Goal: Transaction & Acquisition: Purchase product/service

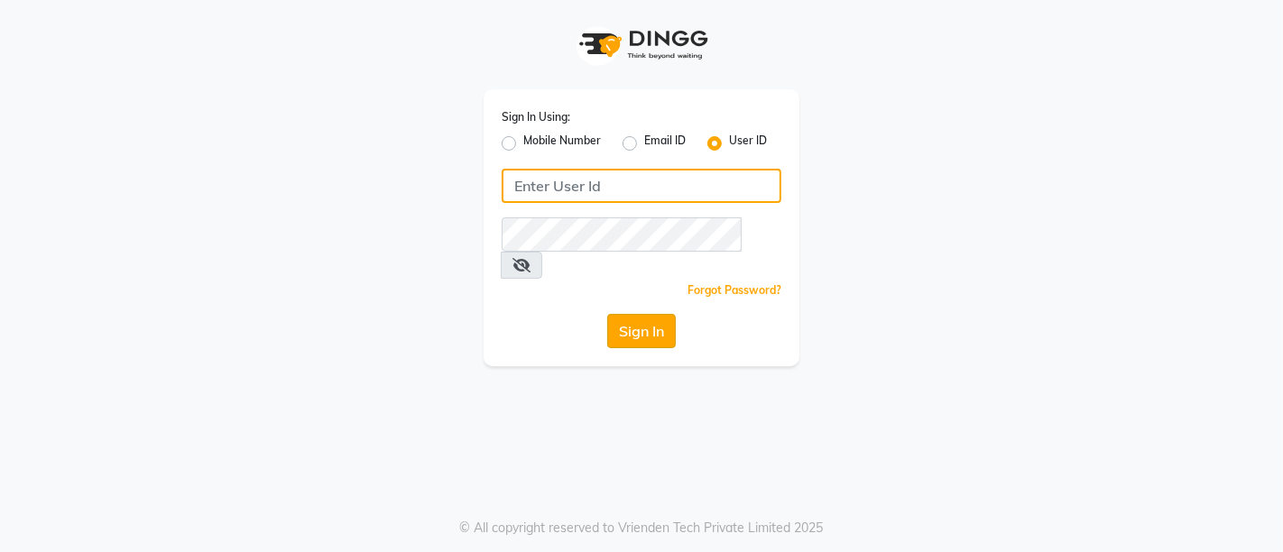
type input "nykss"
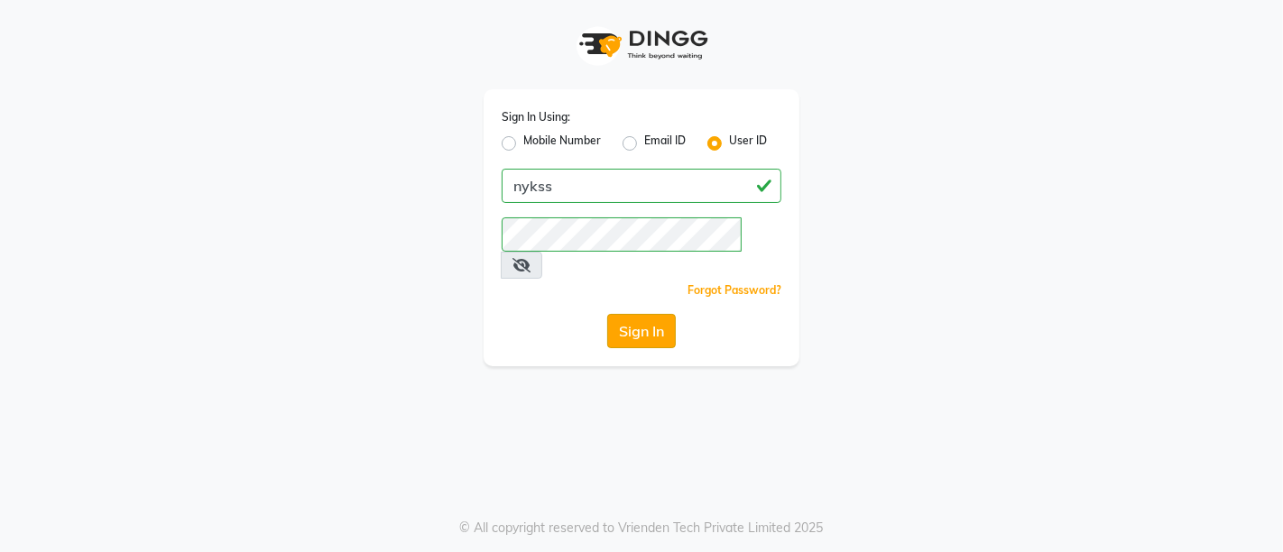
click at [645, 314] on button "Sign In" at bounding box center [641, 331] width 69 height 34
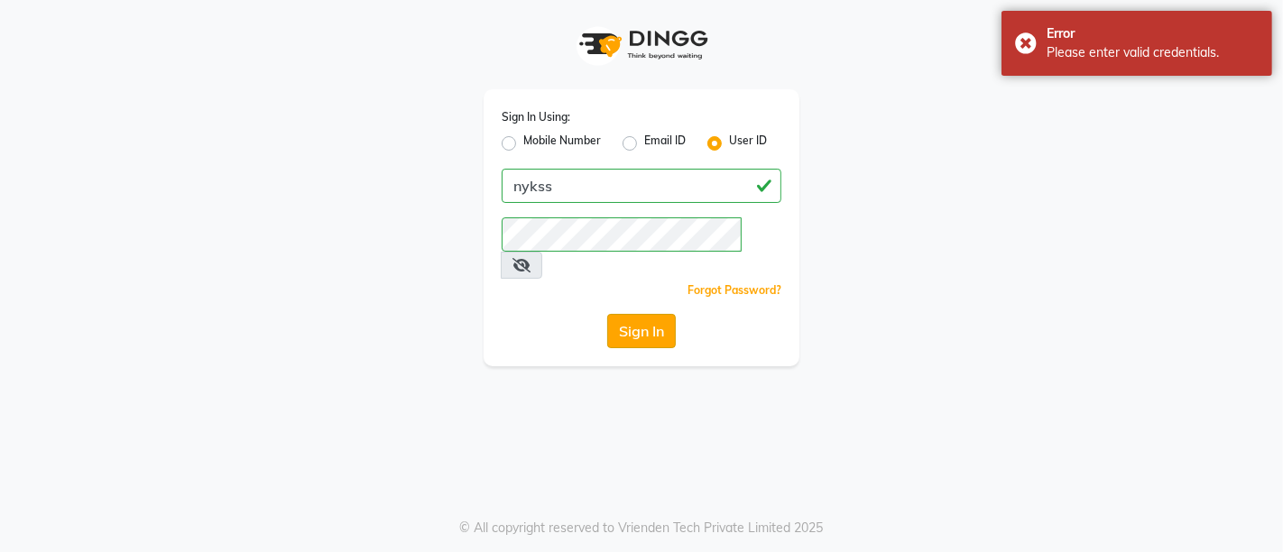
click at [642, 314] on button "Sign In" at bounding box center [641, 331] width 69 height 34
click at [523, 140] on label "Mobile Number" at bounding box center [562, 144] width 78 height 22
click at [523, 140] on input "Mobile Number" at bounding box center [529, 139] width 12 height 12
radio input "true"
radio input "false"
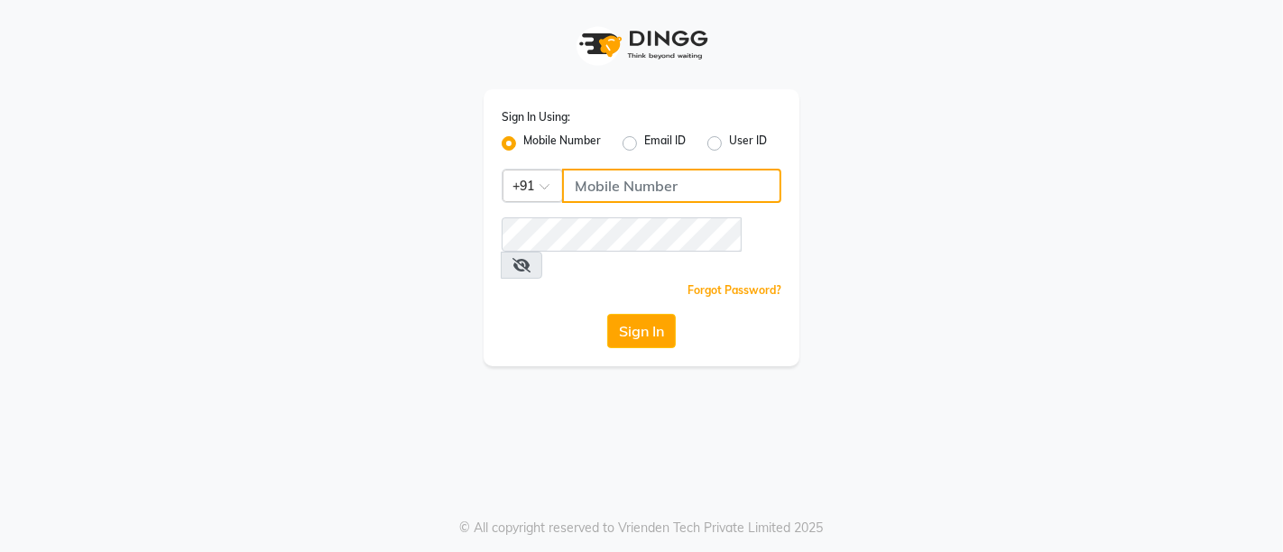
click at [639, 189] on input "Username" at bounding box center [671, 186] width 219 height 34
type input "8700091425"
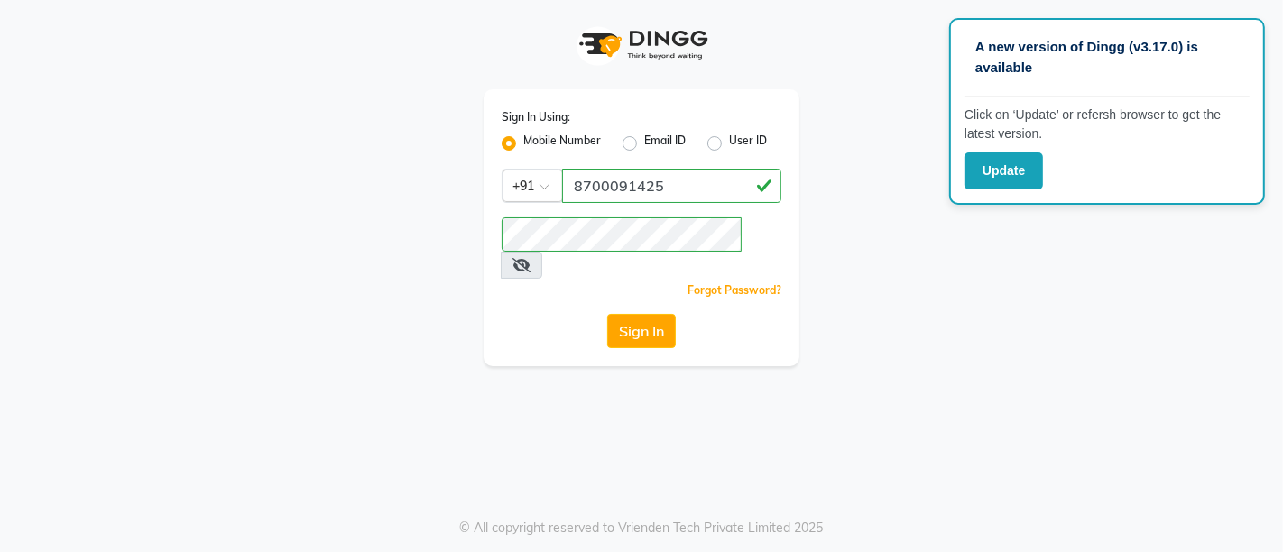
click at [911, 246] on div "Sign In Using: Mobile Number Email ID User ID Country Code × +91 8700091425 Rem…" at bounding box center [641, 183] width 1028 height 366
click at [630, 314] on button "Sign In" at bounding box center [641, 331] width 69 height 34
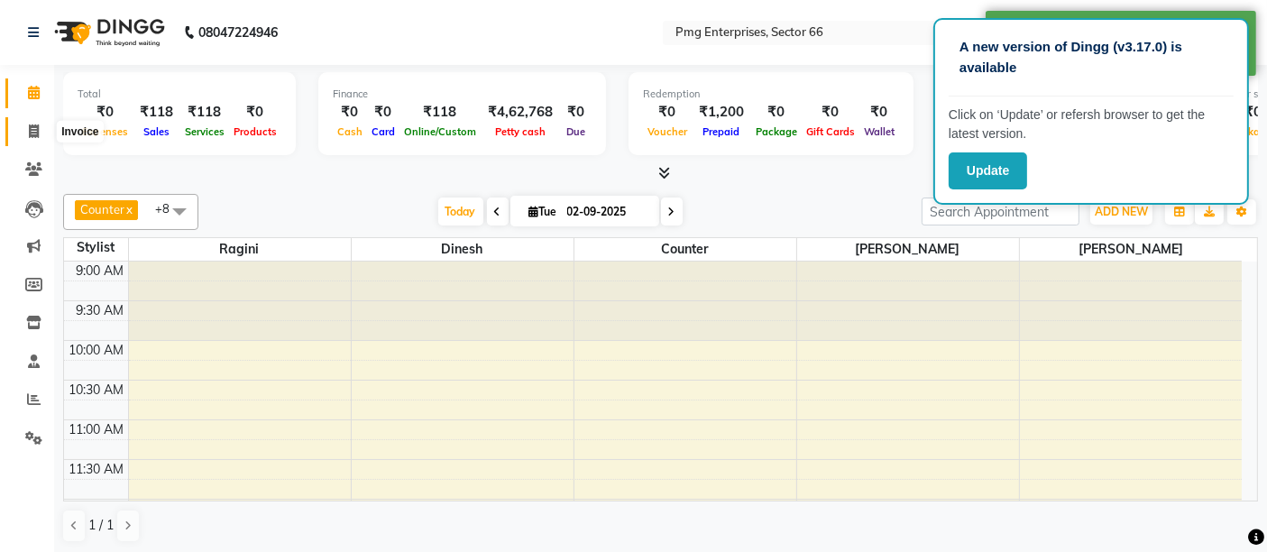
click at [35, 128] on icon at bounding box center [34, 131] width 10 height 14
select select "889"
select select "service"
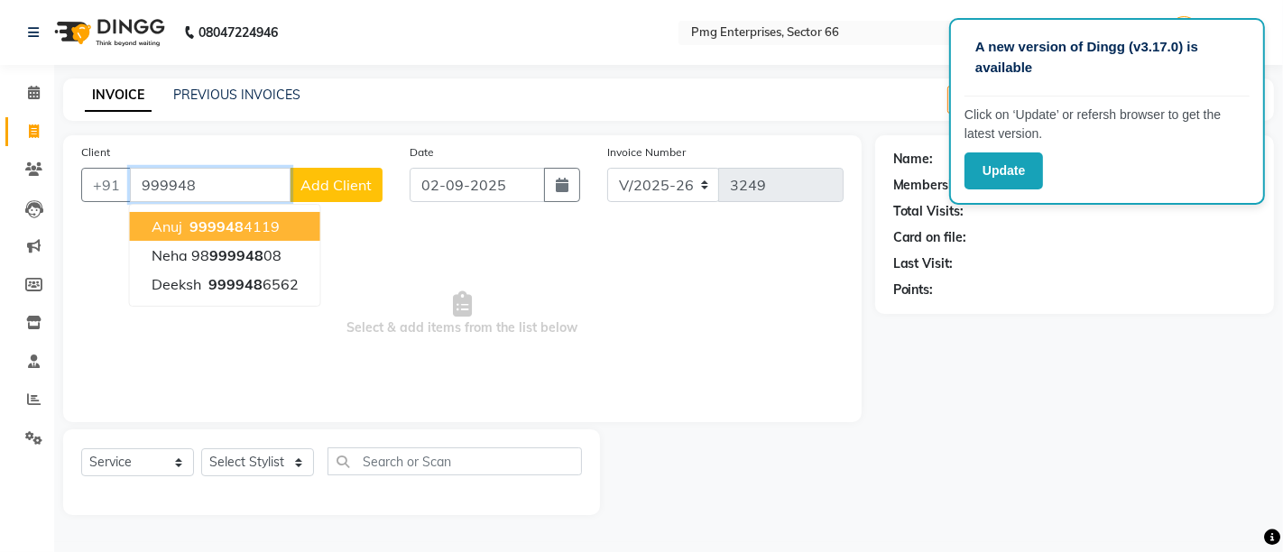
click at [219, 231] on span "999948" at bounding box center [216, 226] width 54 height 18
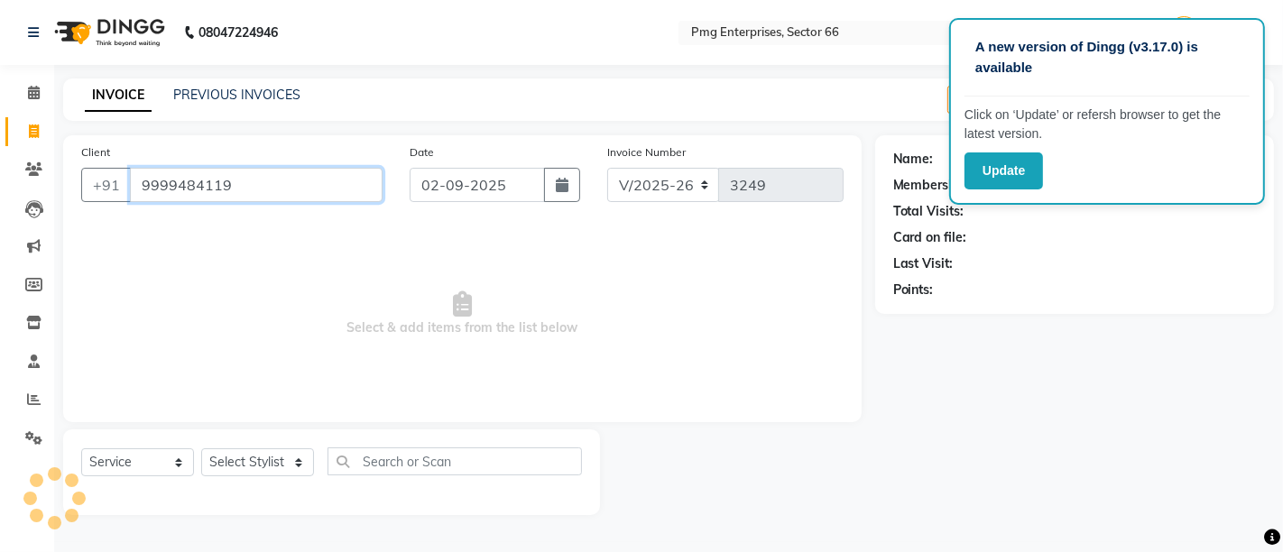
type input "9999484119"
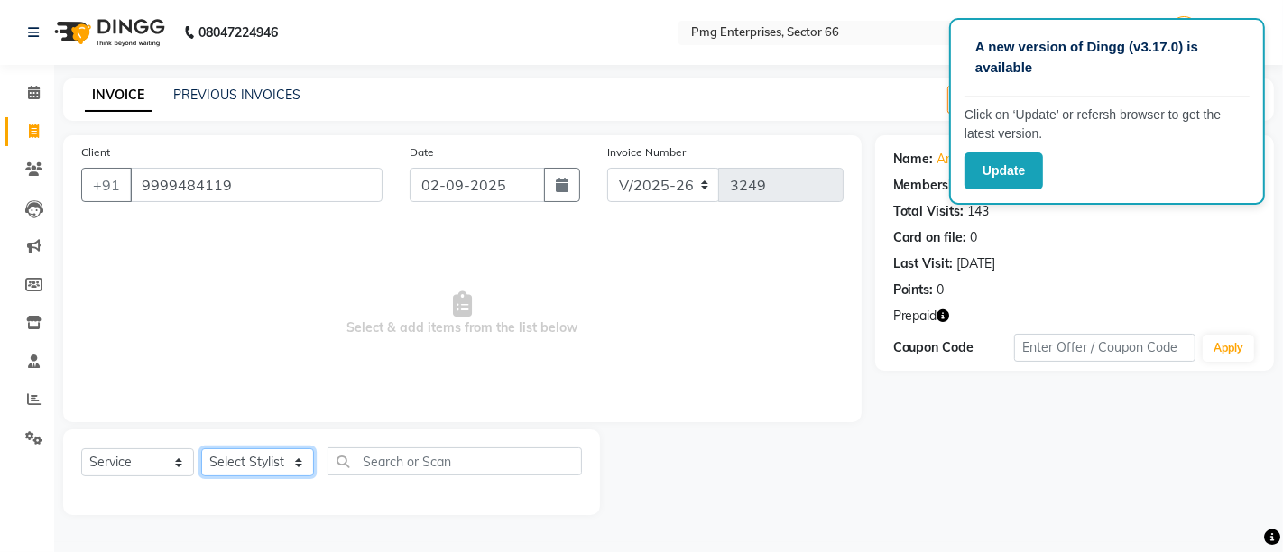
click at [271, 463] on select "Select Stylist [PERSON_NAME] Counter [PERSON_NAME] [PERSON_NAME] [PERSON_NAME] …" at bounding box center [257, 462] width 113 height 28
select select "49466"
click at [201, 448] on select "Select Stylist [PERSON_NAME] Counter [PERSON_NAME] [PERSON_NAME] [PERSON_NAME] …" at bounding box center [257, 462] width 113 height 28
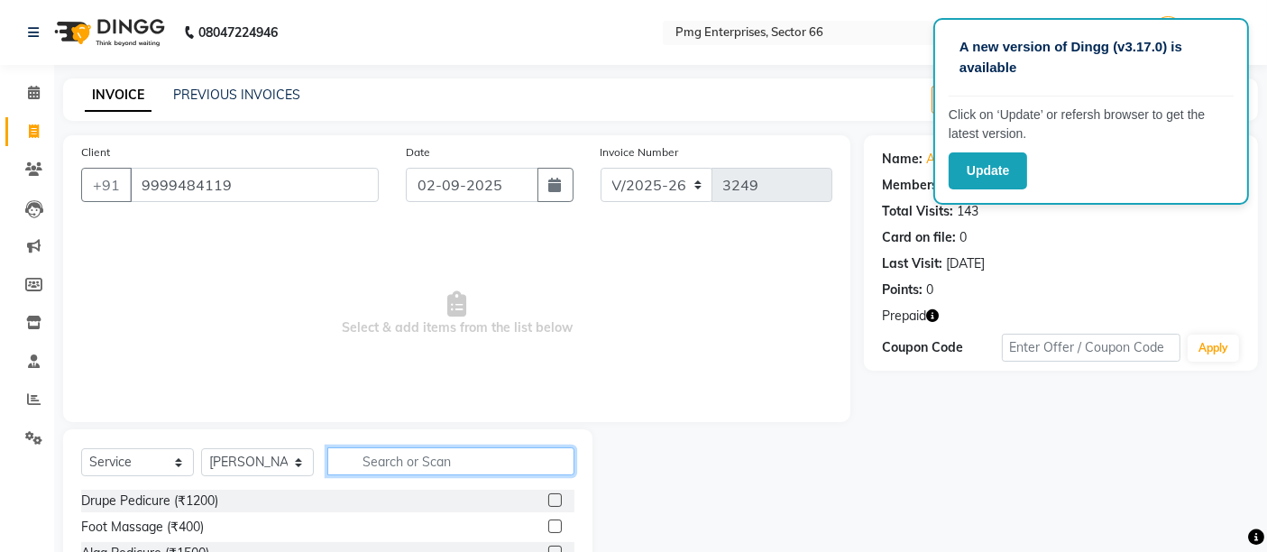
click at [445, 458] on input "text" at bounding box center [450, 461] width 247 height 28
type input "shampoo"
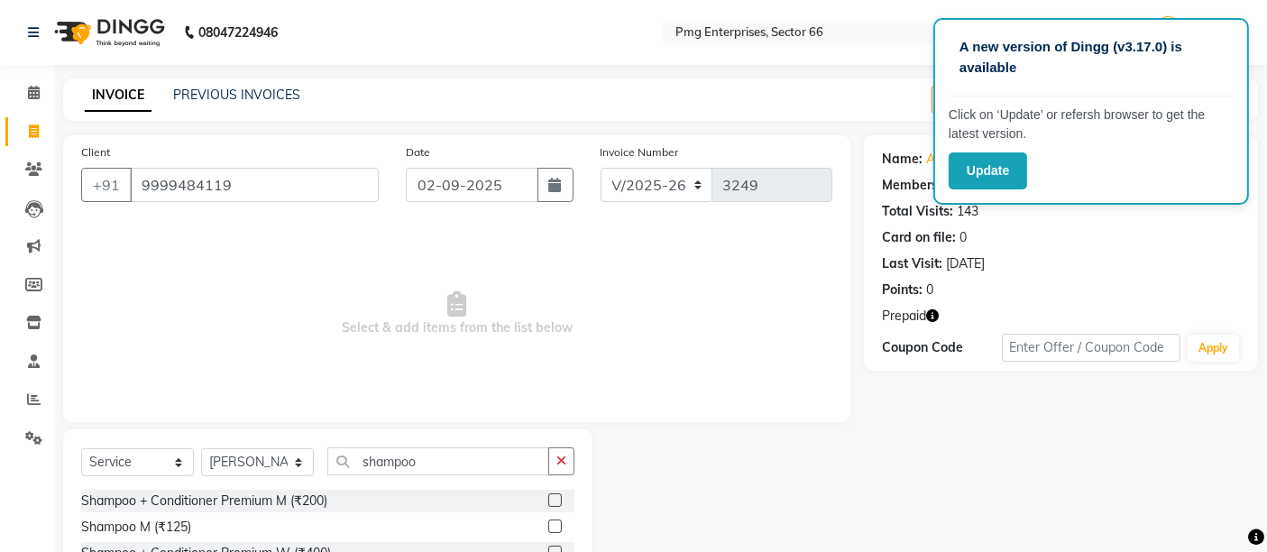
click at [868, 491] on div "Name: Anuj Membership: No Active Membership Total Visits: 143 Card on file: 0 L…" at bounding box center [1068, 415] width 408 height 560
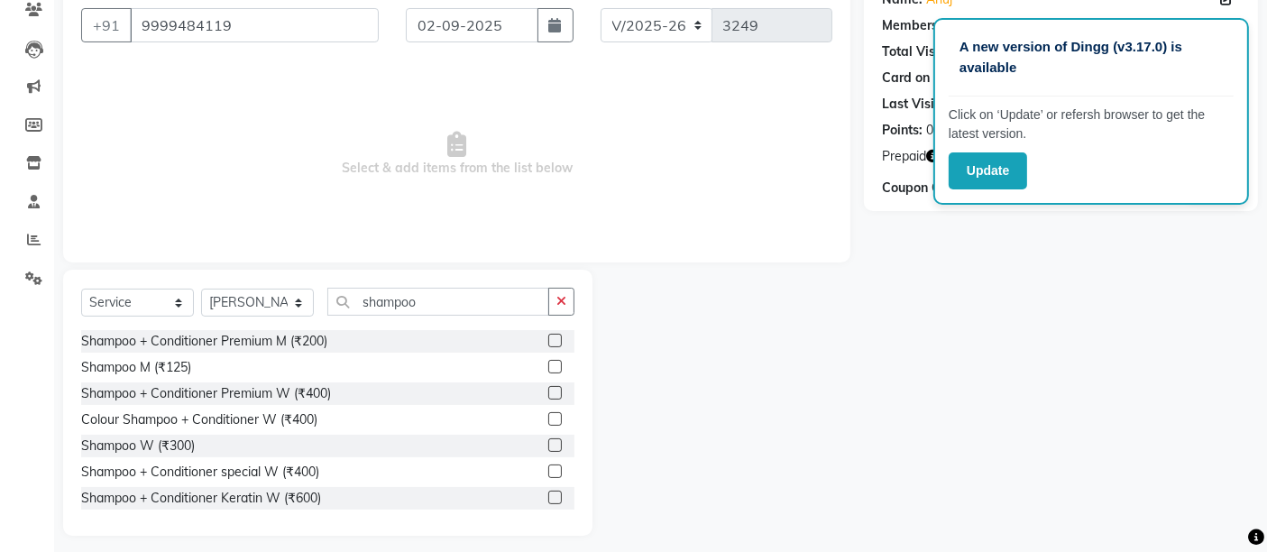
scroll to position [170, 0]
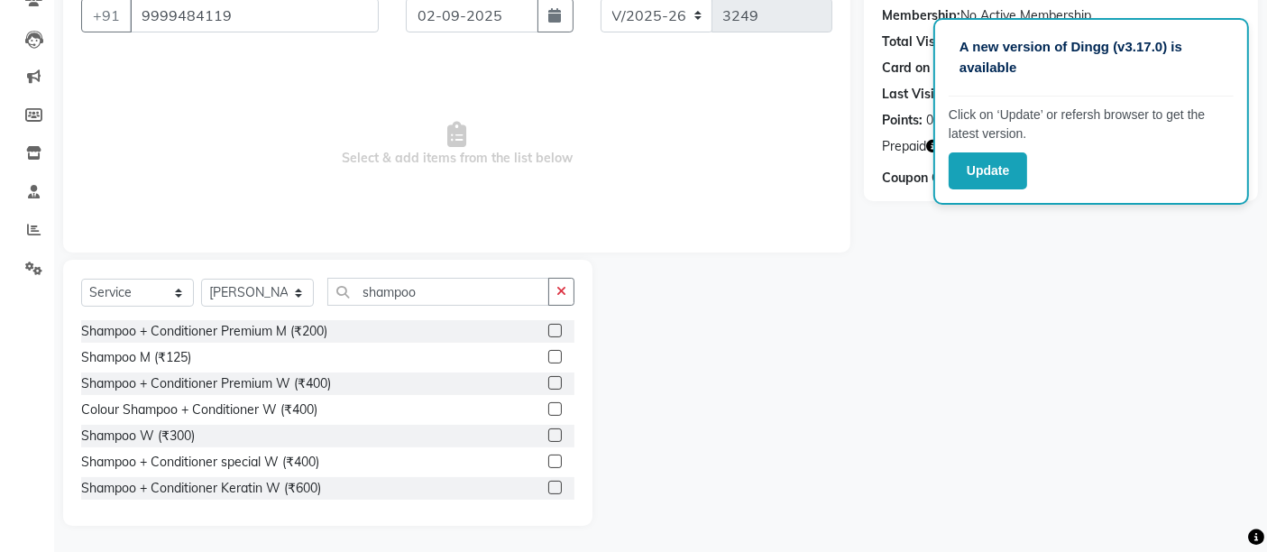
click at [548, 428] on label at bounding box center [555, 435] width 14 height 14
click at [548, 430] on input "checkbox" at bounding box center [554, 436] width 12 height 12
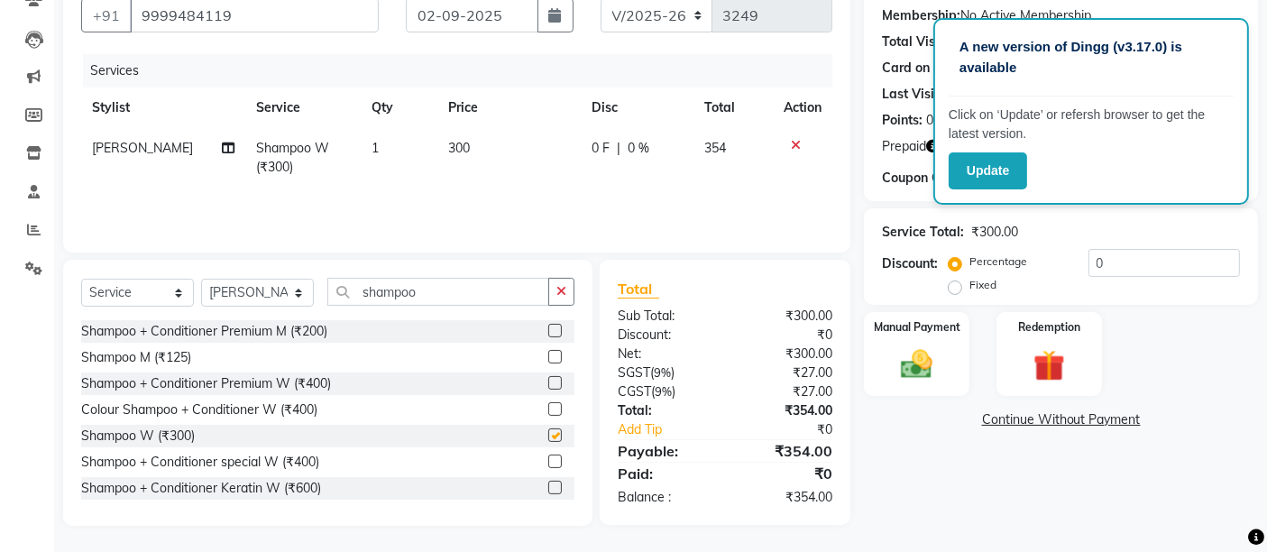
checkbox input "false"
click at [1035, 385] on img at bounding box center [1049, 365] width 54 height 41
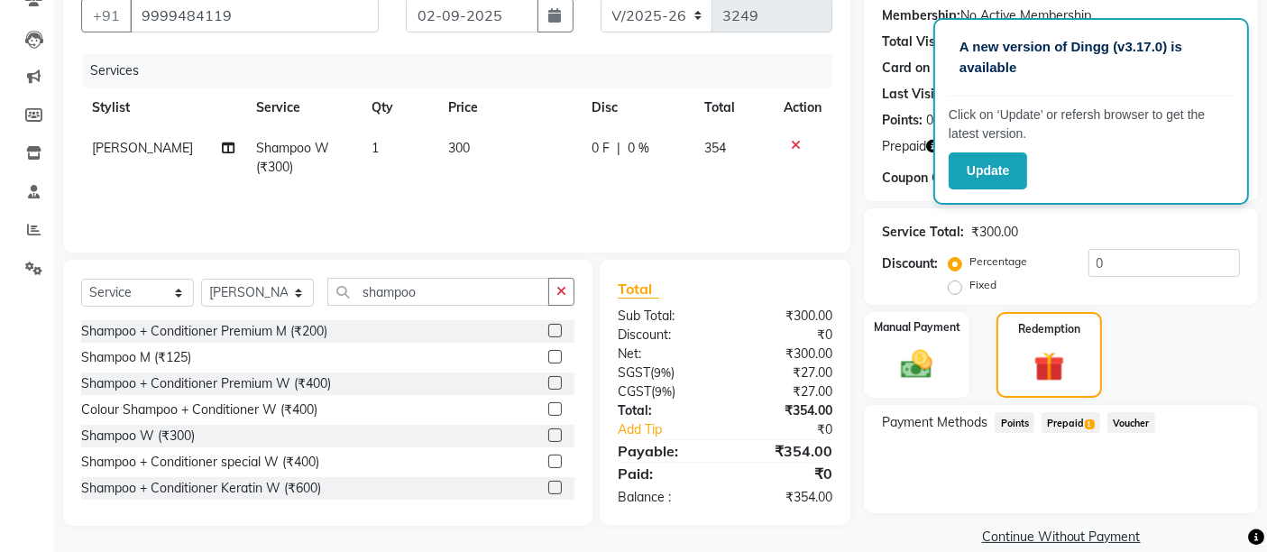
click at [1082, 421] on span "Prepaid 1" at bounding box center [1071, 422] width 59 height 21
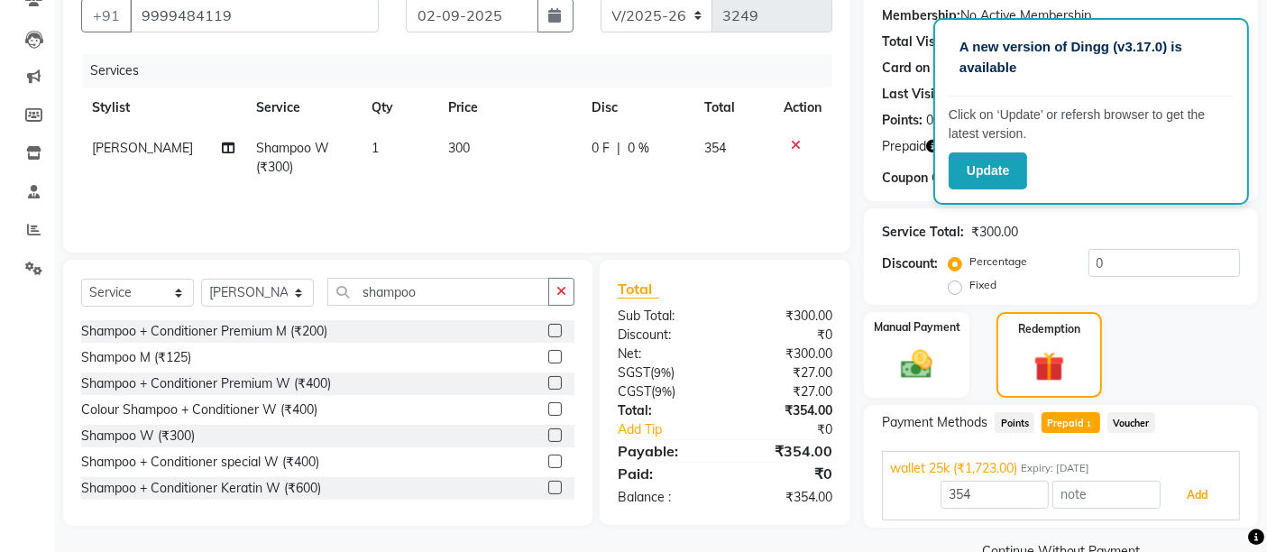
drag, startPoint x: 1191, startPoint y: 498, endPoint x: 1274, endPoint y: 538, distance: 92.8
click at [1267, 382] on html "A new version of Dingg (v3.17.0) is available Click on ‘Update’ or refersh brow…" at bounding box center [633, 106] width 1267 height 552
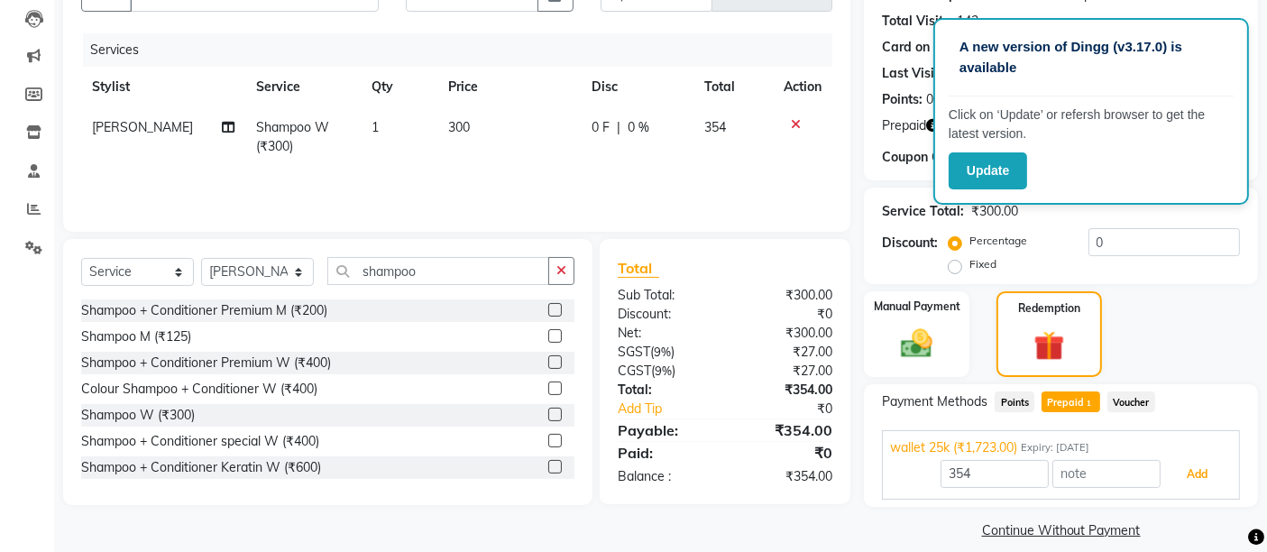
scroll to position [207, 0]
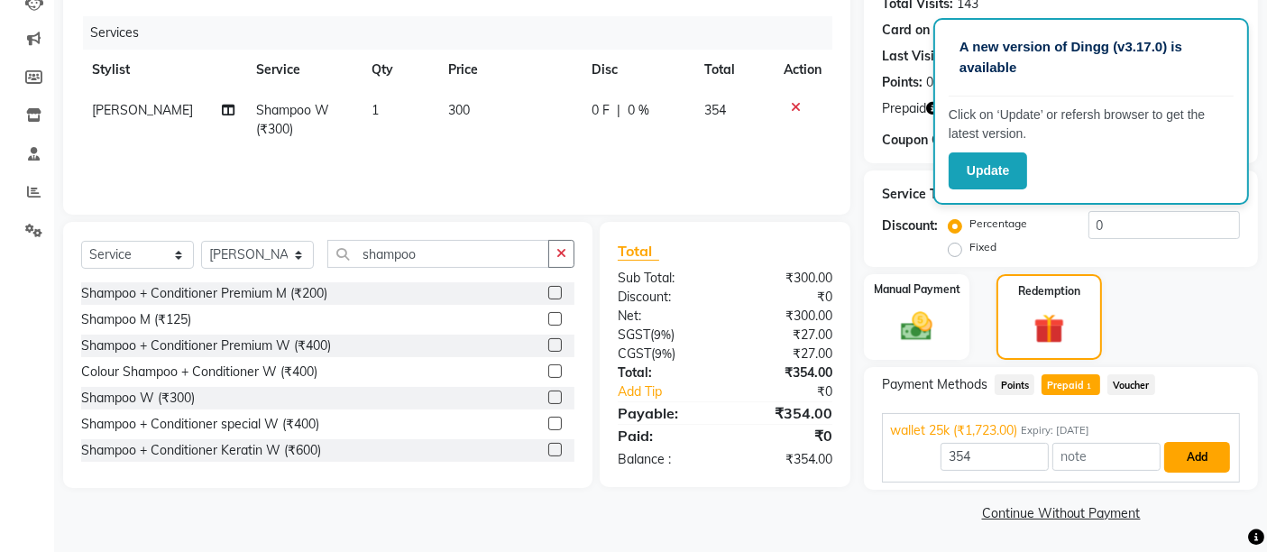
click at [1199, 459] on button "Add" at bounding box center [1197, 457] width 66 height 31
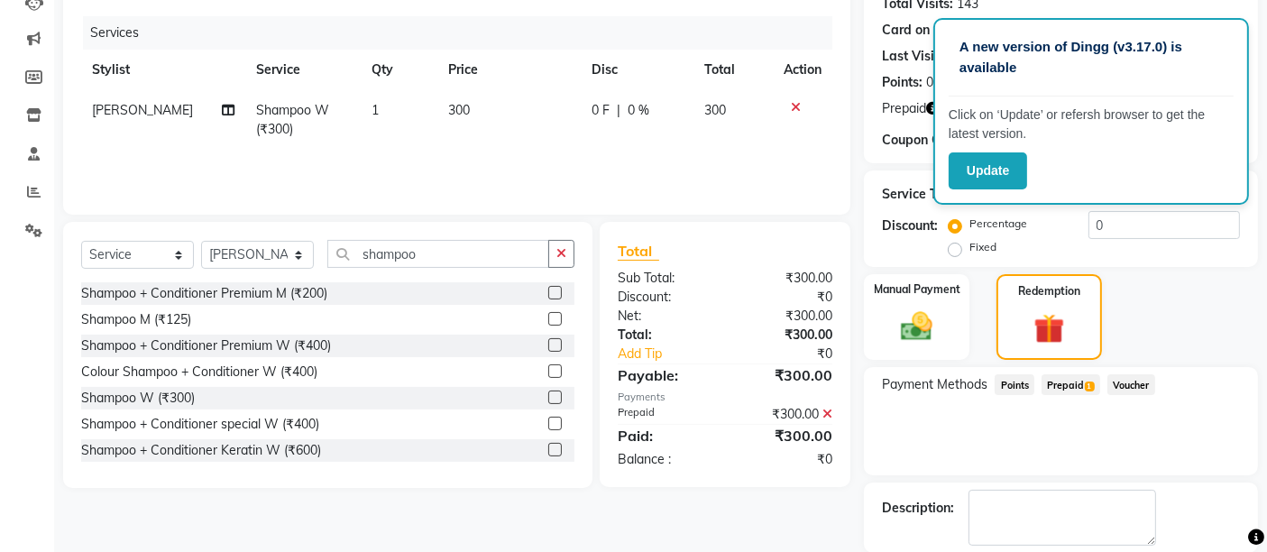
scroll to position [294, 0]
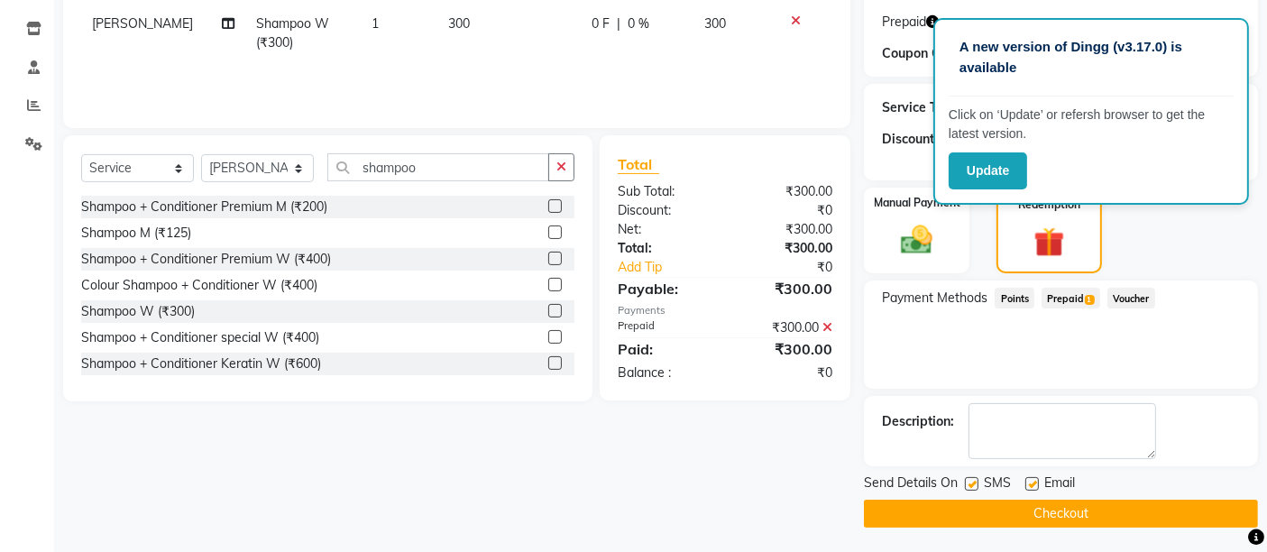
click at [1125, 507] on button "Checkout" at bounding box center [1061, 514] width 394 height 28
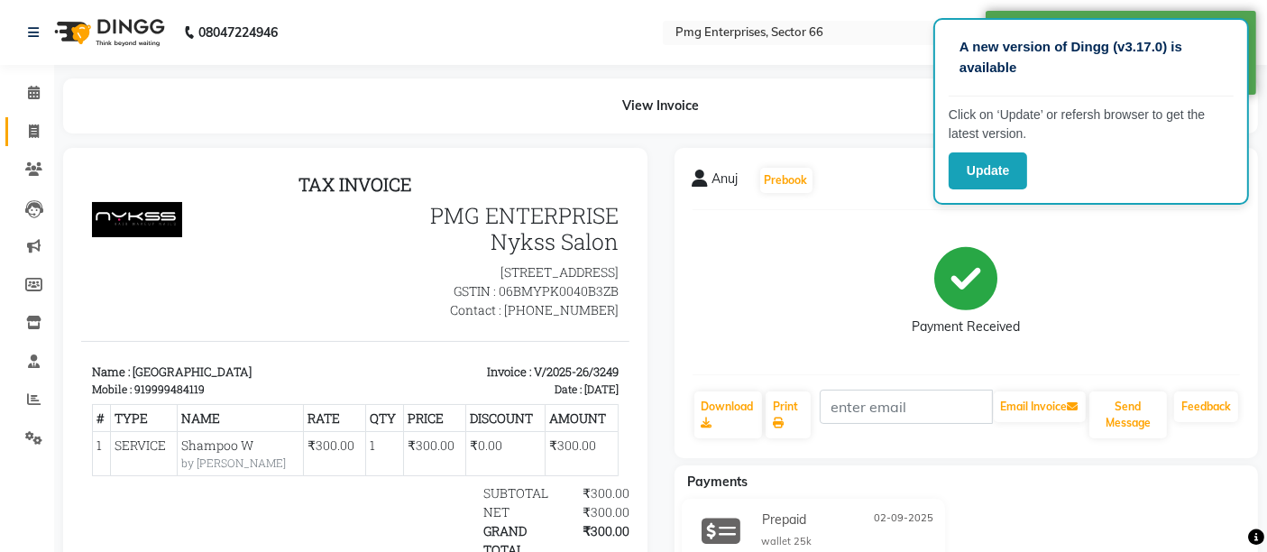
click at [32, 128] on icon at bounding box center [34, 131] width 10 height 14
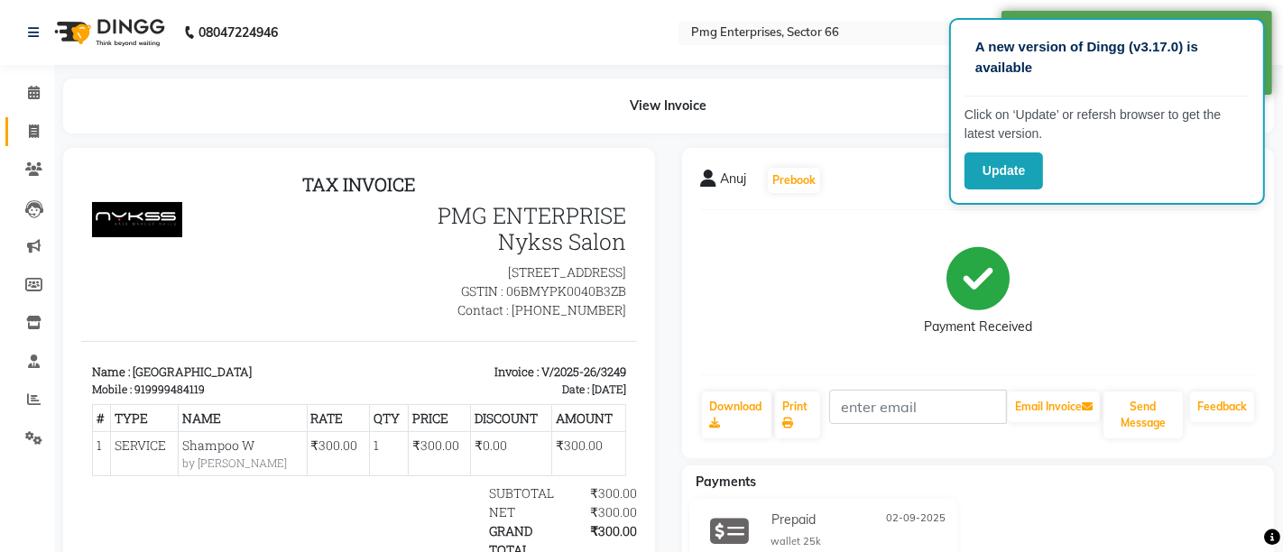
select select "889"
select select "service"
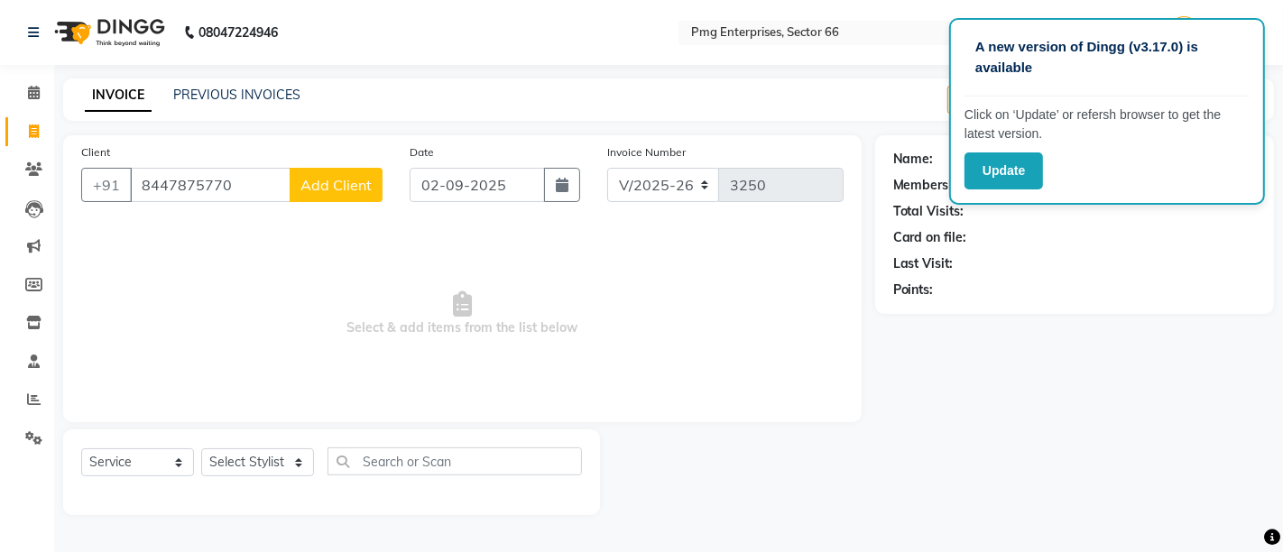
type input "8447875770"
click at [358, 173] on button "Add Client" at bounding box center [336, 185] width 93 height 34
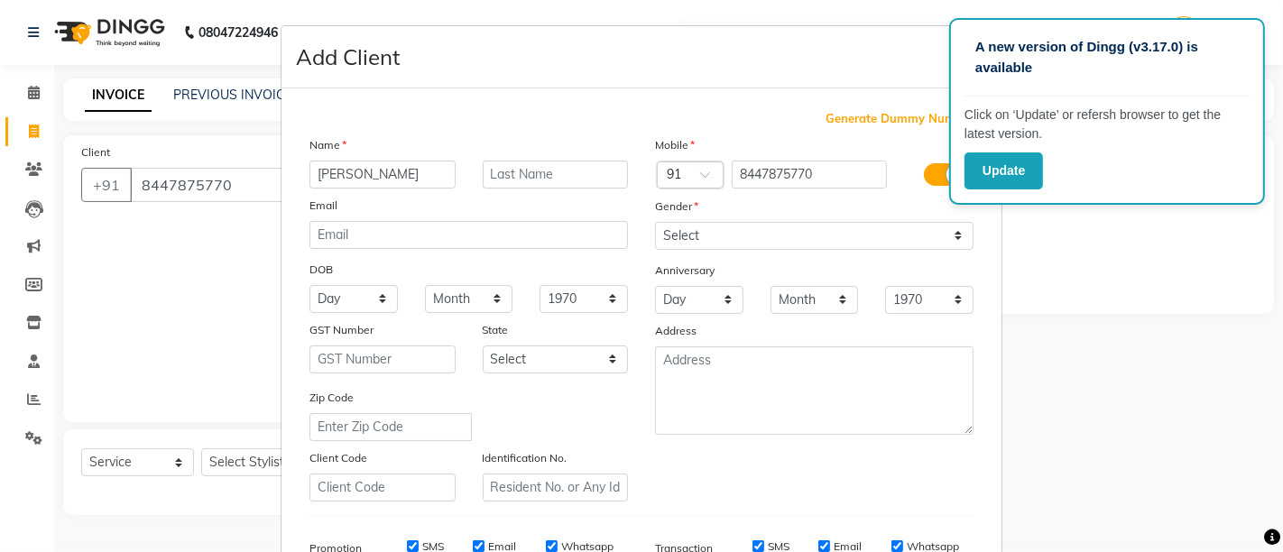
type input "[PERSON_NAME]"
click at [796, 232] on select "Select Male Female Other Prefer Not To Say" at bounding box center [814, 236] width 318 height 28
select select "male"
click at [655, 222] on select "Select Male Female Other Prefer Not To Say" at bounding box center [814, 236] width 318 height 28
click at [1180, 433] on ngb-modal-window "Add Client Generate Dummy Number Name Arnav Email DOB Day 01 02 03 04 05 06 07 …" at bounding box center [641, 276] width 1283 height 552
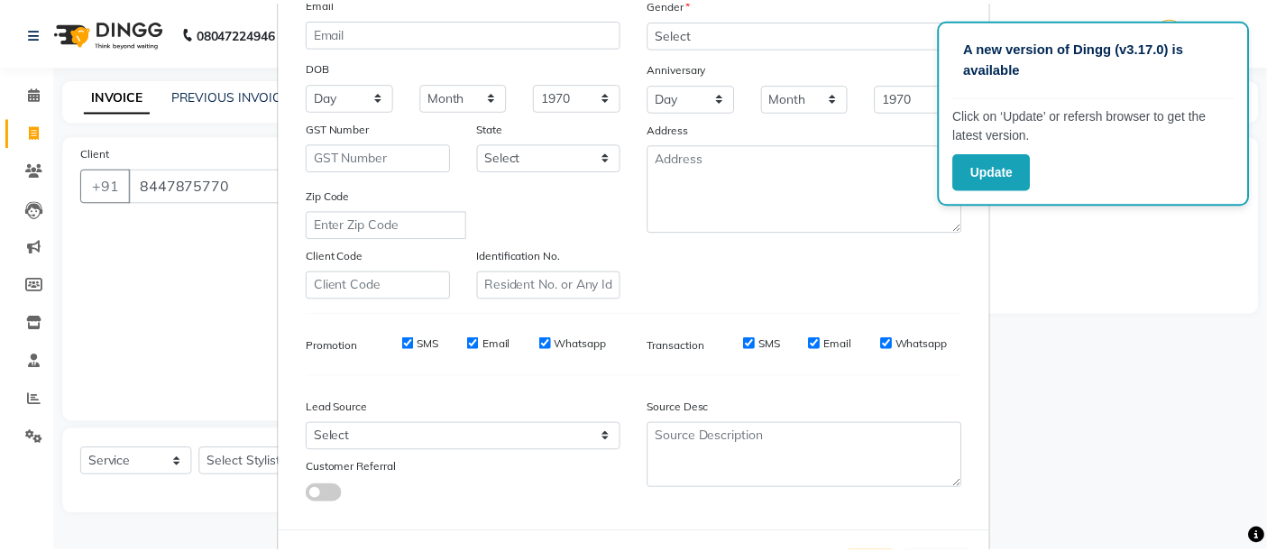
scroll to position [279, 0]
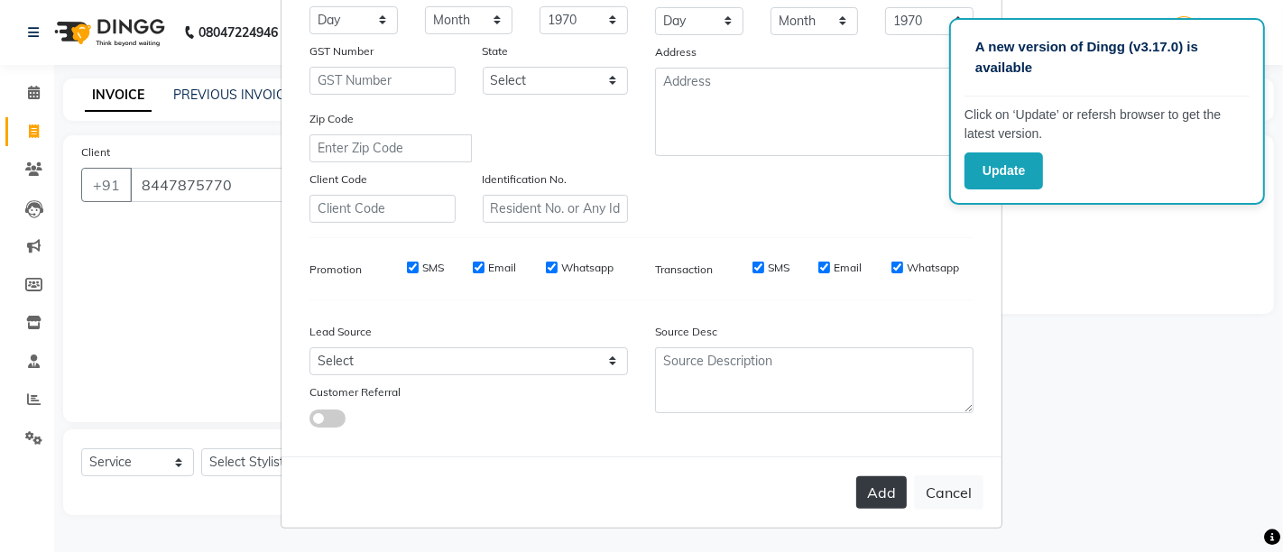
click at [885, 490] on button "Add" at bounding box center [881, 492] width 51 height 32
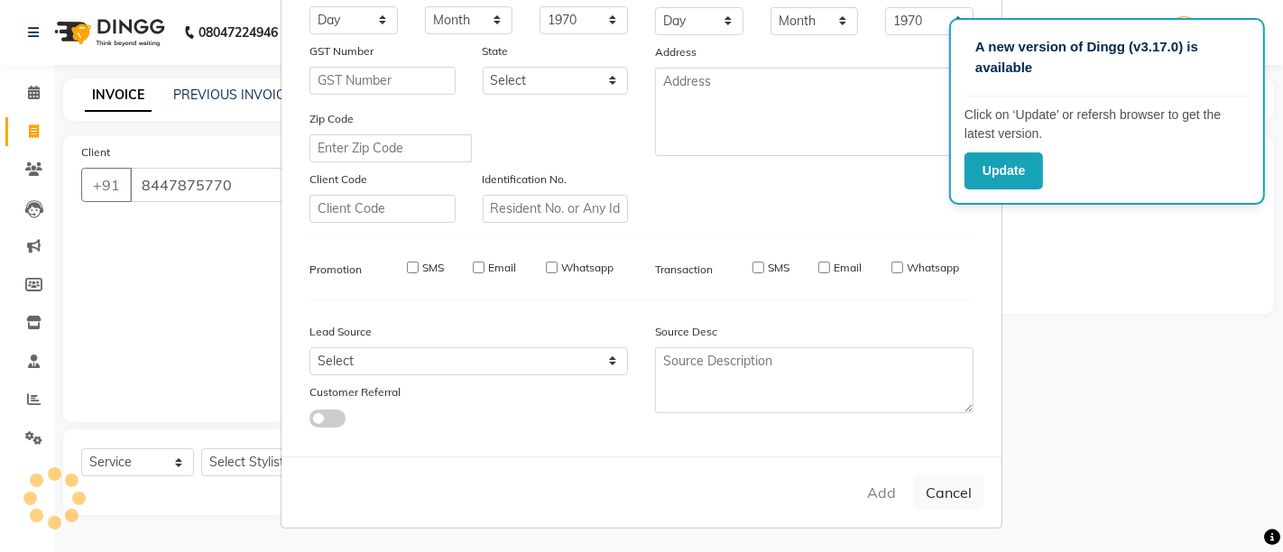
select select
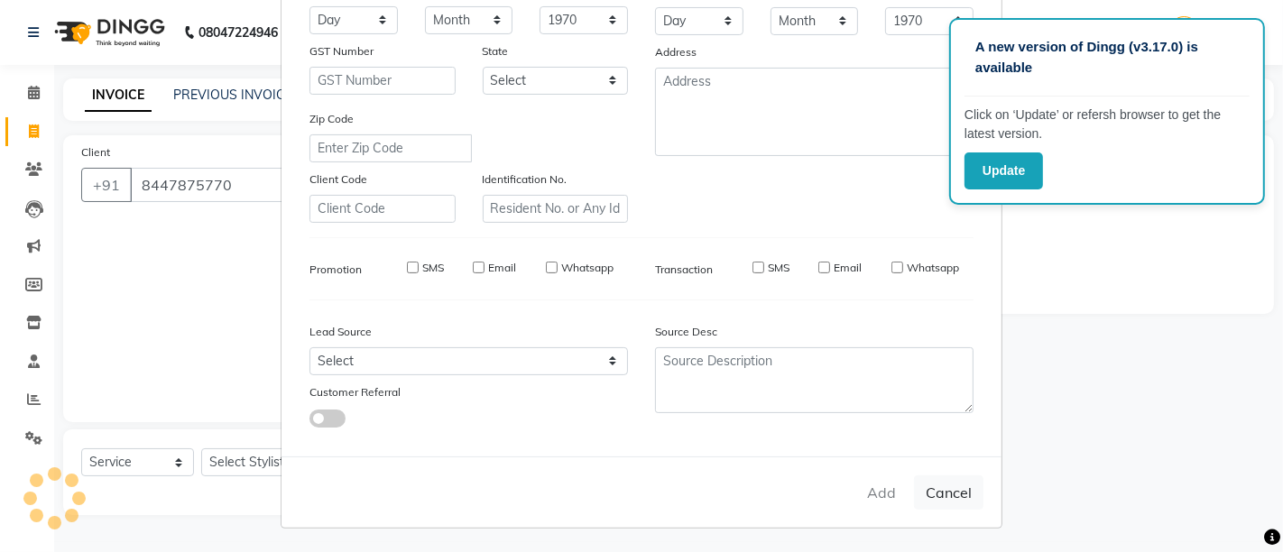
select select
checkbox input "false"
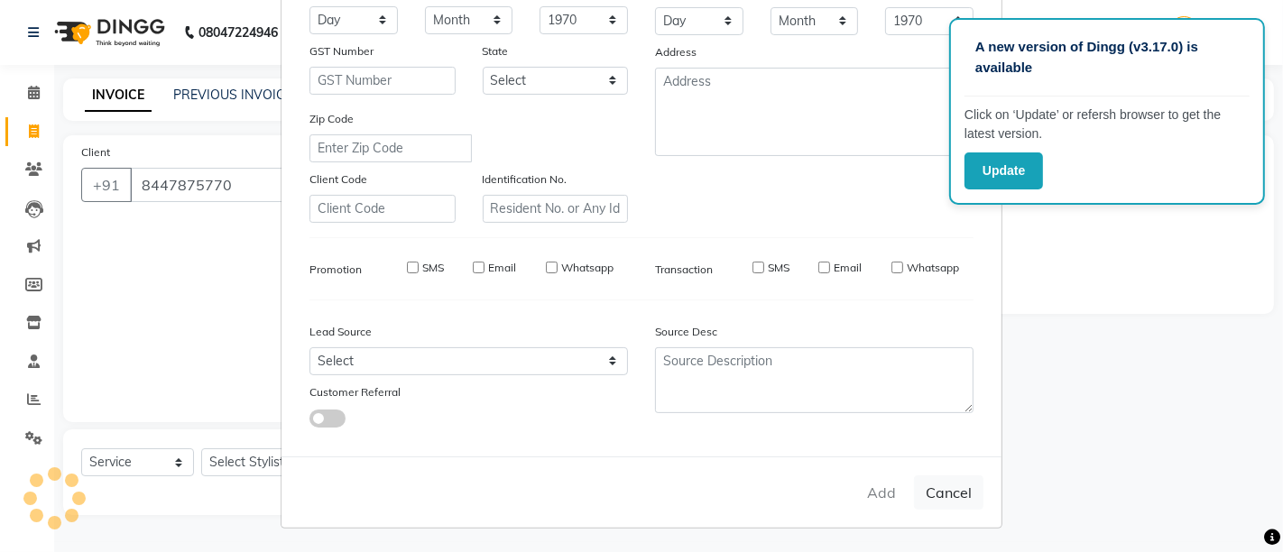
checkbox input "false"
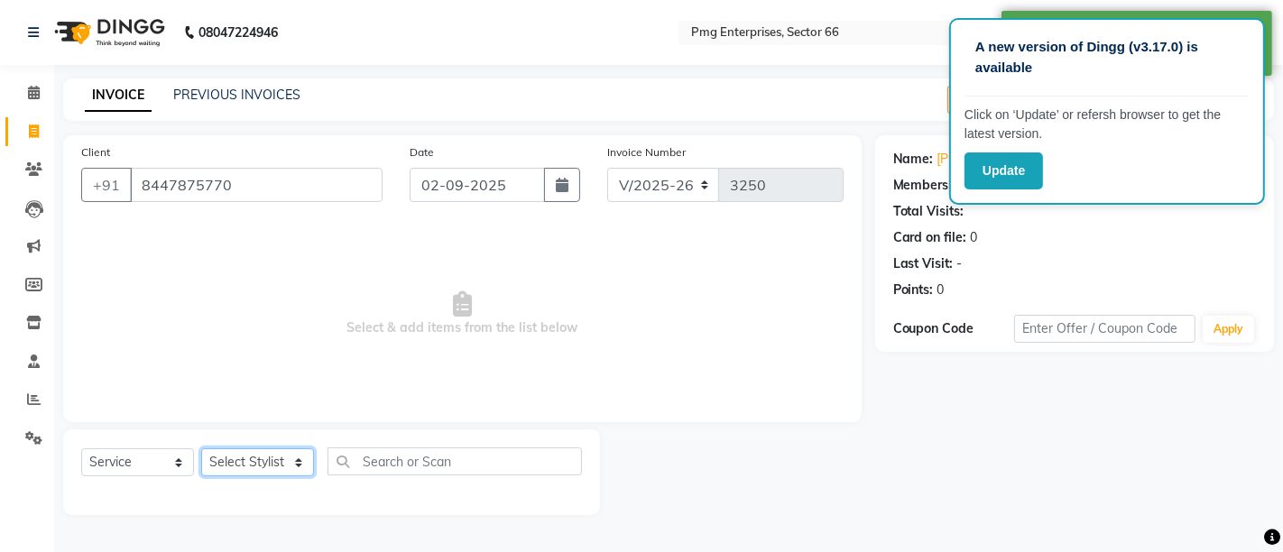
click at [274, 463] on select "Select Stylist [PERSON_NAME] Counter [PERSON_NAME] [PERSON_NAME] [PERSON_NAME] …" at bounding box center [257, 462] width 113 height 28
select select "78814"
click at [201, 448] on select "Select Stylist [PERSON_NAME] Counter [PERSON_NAME] [PERSON_NAME] [PERSON_NAME] …" at bounding box center [257, 462] width 113 height 28
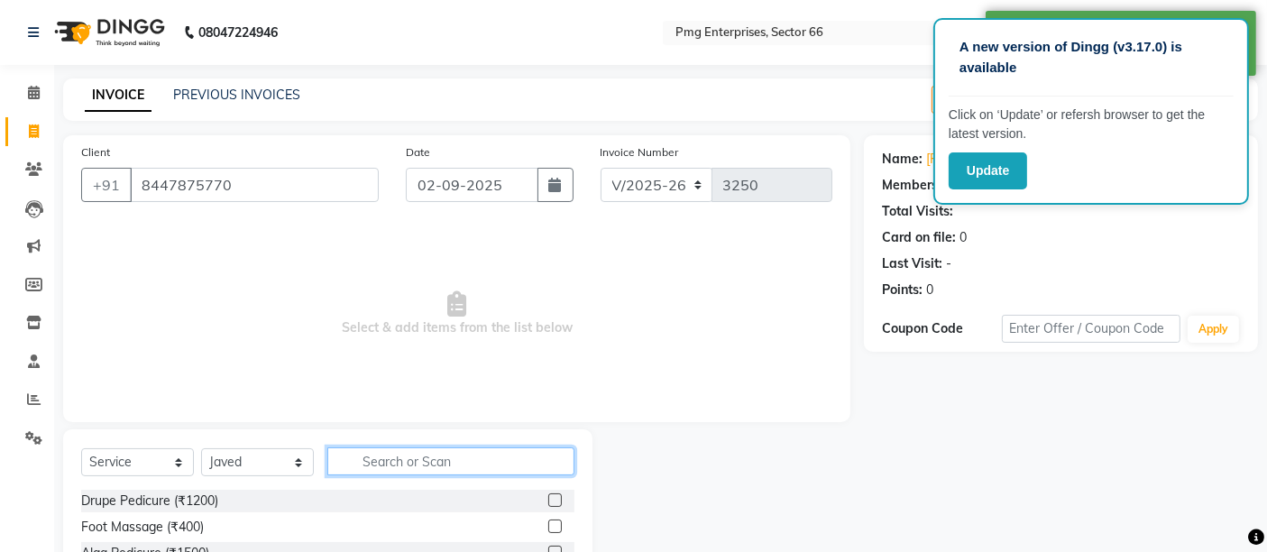
click at [415, 458] on input "text" at bounding box center [450, 461] width 247 height 28
type input "hair"
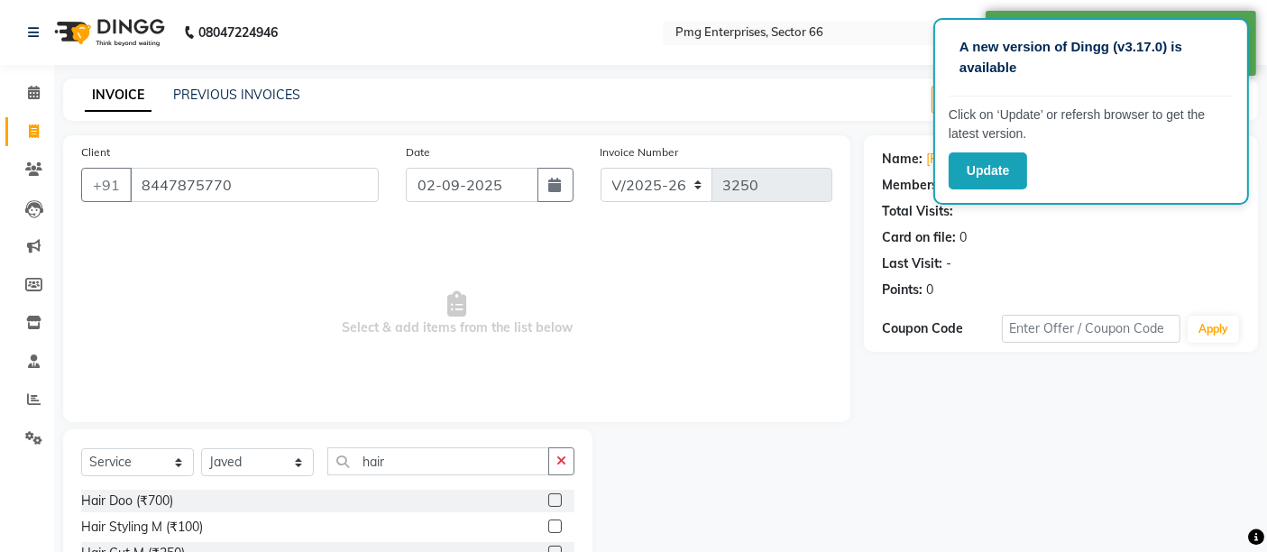
click at [1062, 437] on div "Name: Arnav Membership: No Active Membership Total Visits: Card on file: 0 Last…" at bounding box center [1068, 415] width 408 height 560
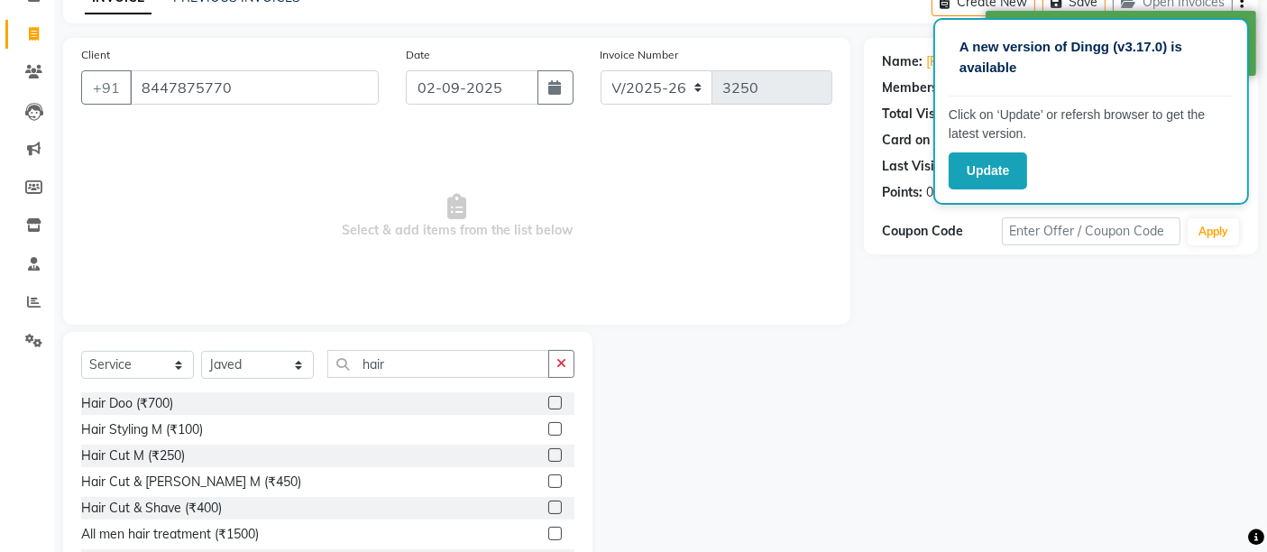
scroll to position [170, 0]
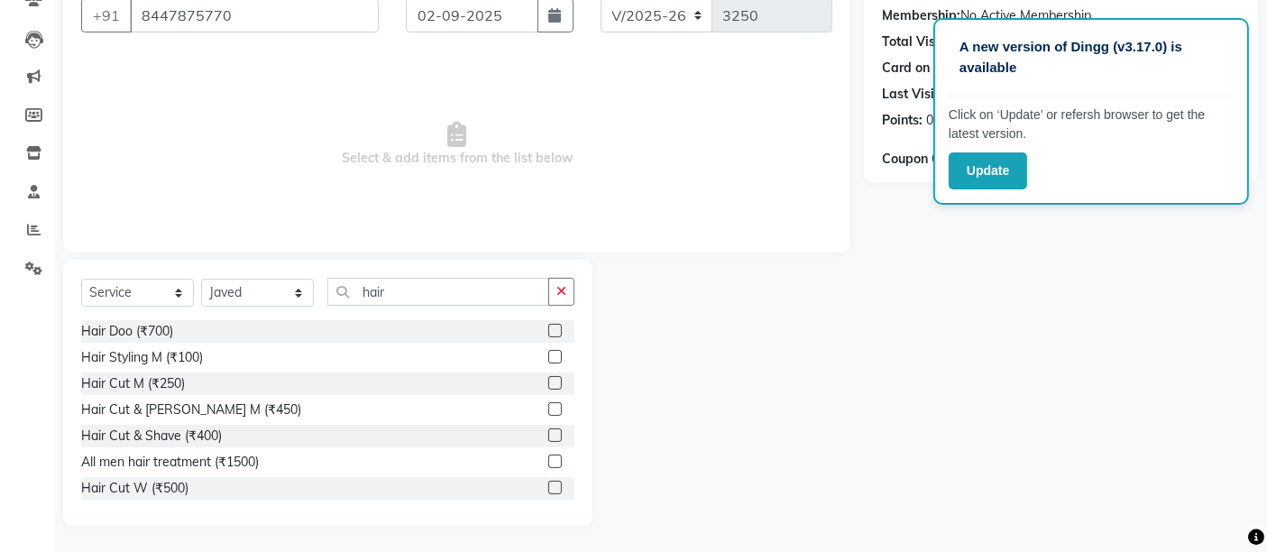
click at [548, 428] on label at bounding box center [555, 435] width 14 height 14
click at [548, 430] on input "checkbox" at bounding box center [554, 436] width 12 height 12
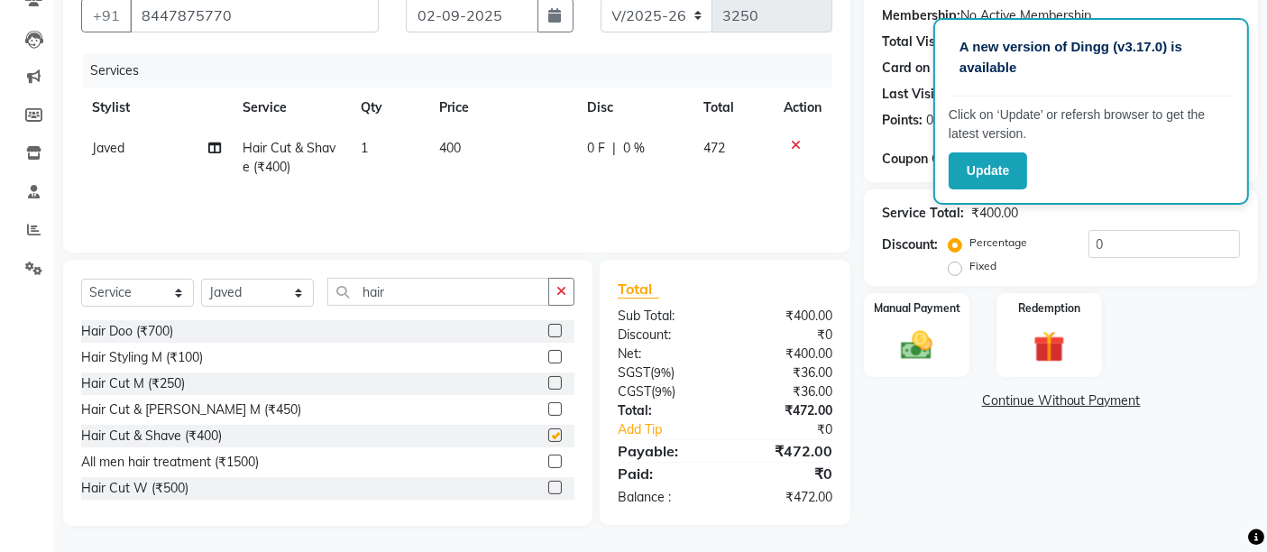
checkbox input "false"
click at [924, 362] on img at bounding box center [917, 346] width 54 height 38
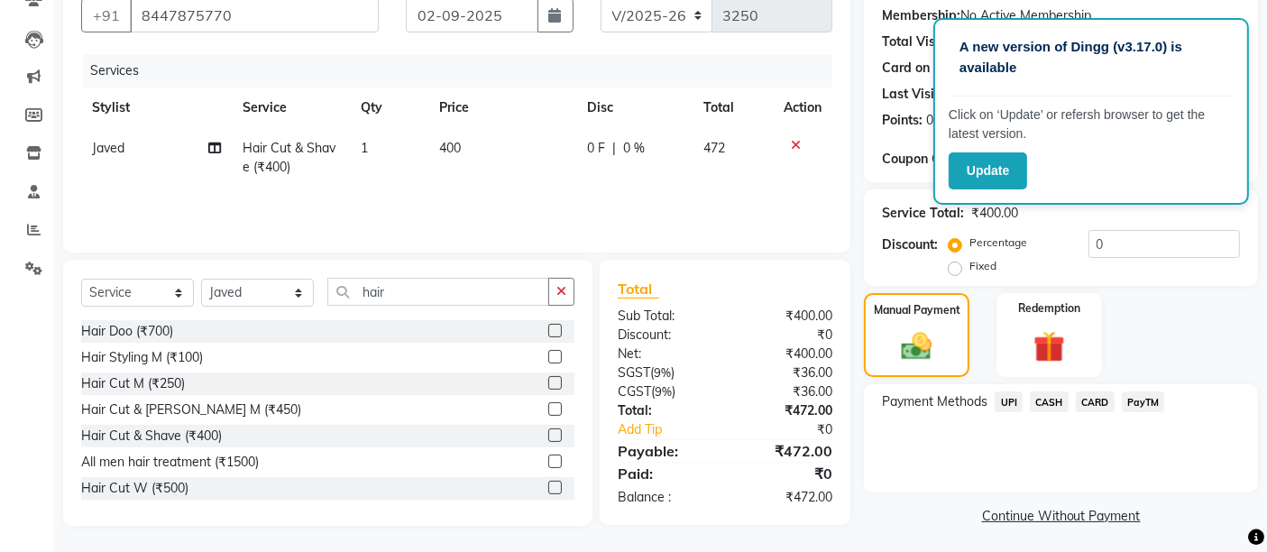
click at [1017, 403] on span "UPI" at bounding box center [1009, 401] width 28 height 21
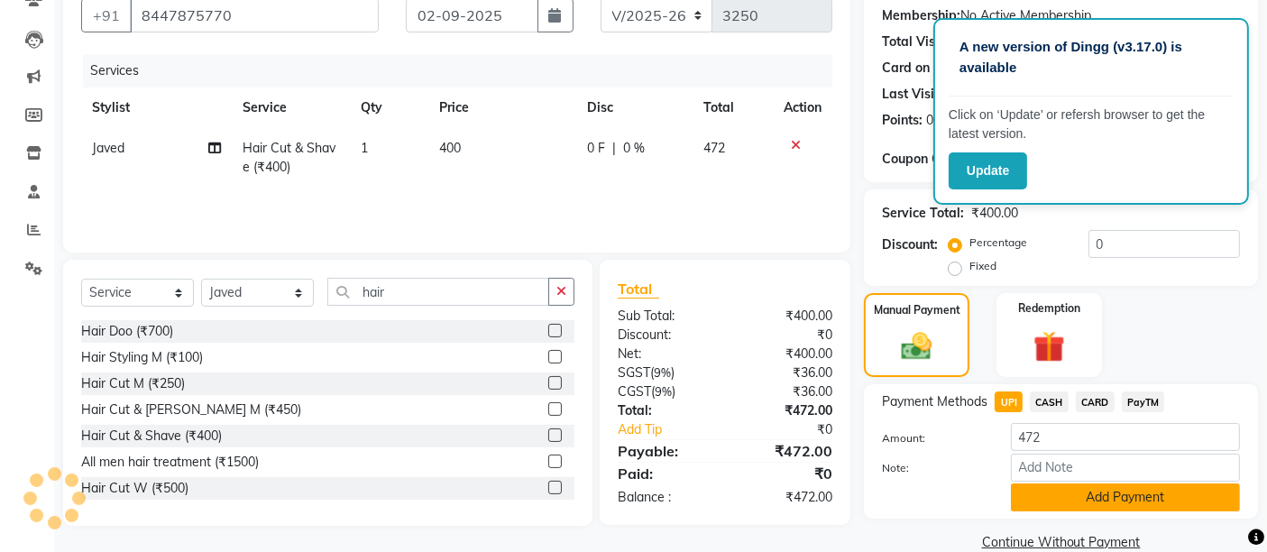
click at [1104, 500] on button "Add Payment" at bounding box center [1125, 497] width 229 height 28
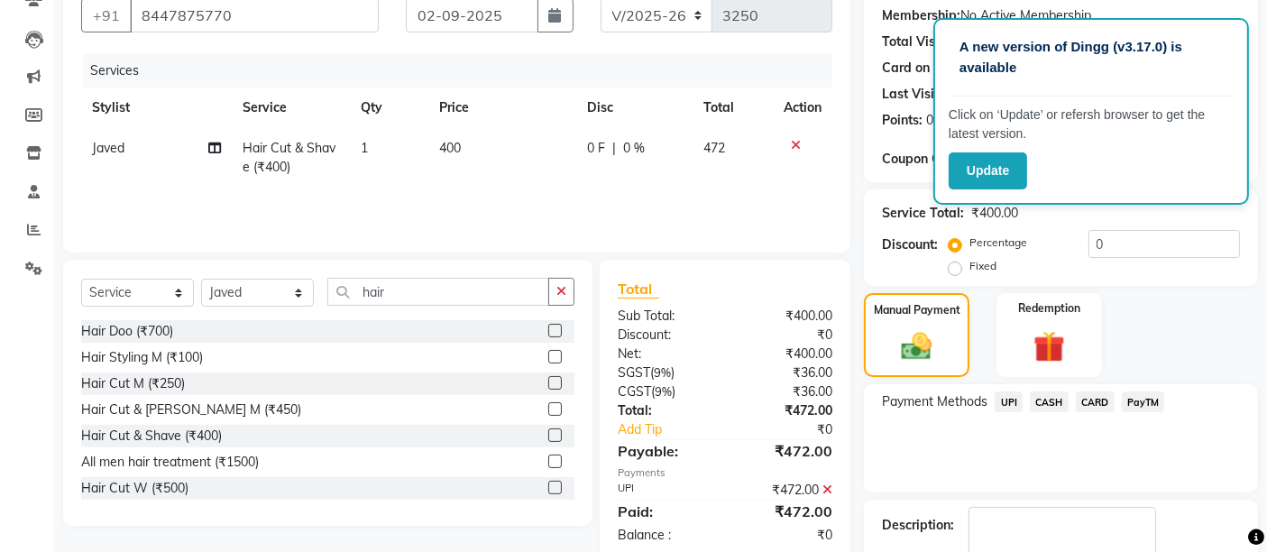
scroll to position [274, 0]
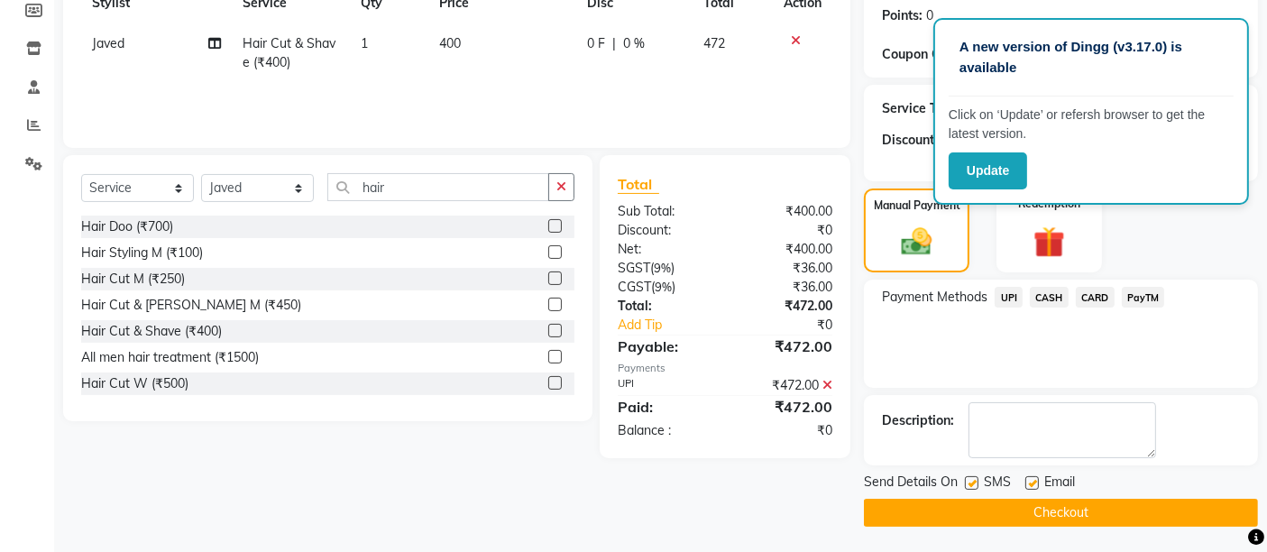
click at [1062, 509] on button "Checkout" at bounding box center [1061, 513] width 394 height 28
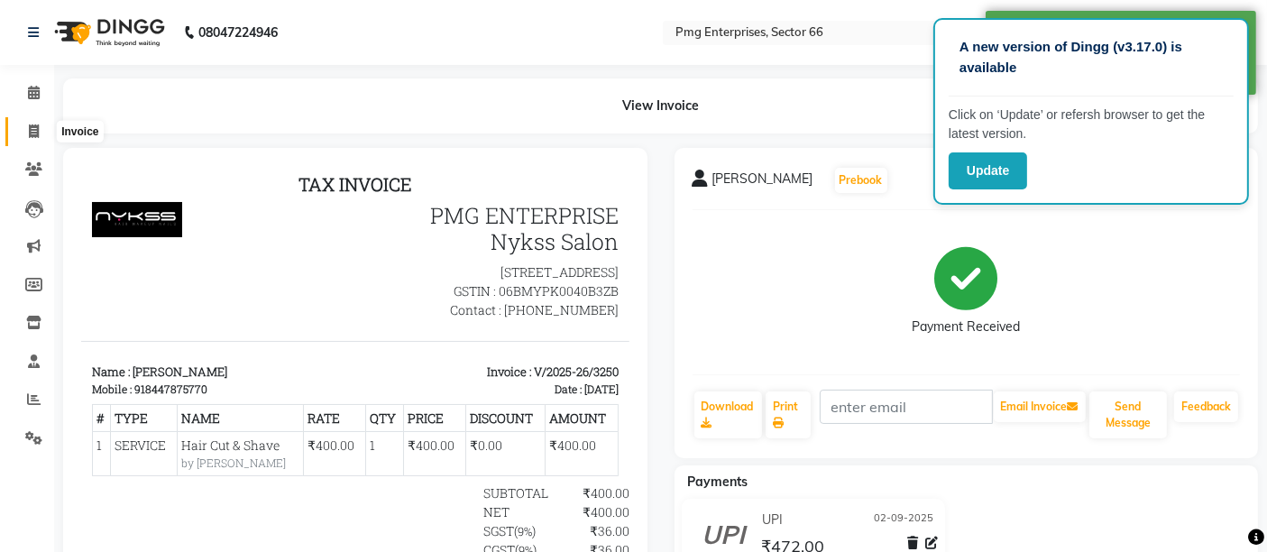
click at [31, 127] on icon at bounding box center [34, 131] width 10 height 14
select select "889"
select select "service"
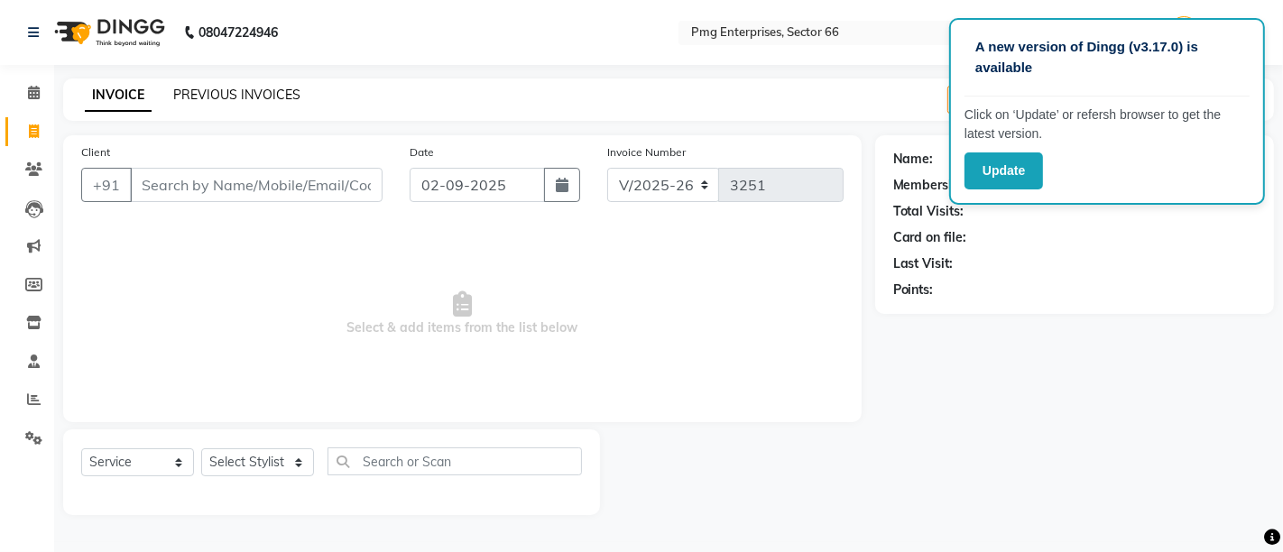
click at [235, 87] on link "PREVIOUS INVOICES" at bounding box center [236, 95] width 127 height 16
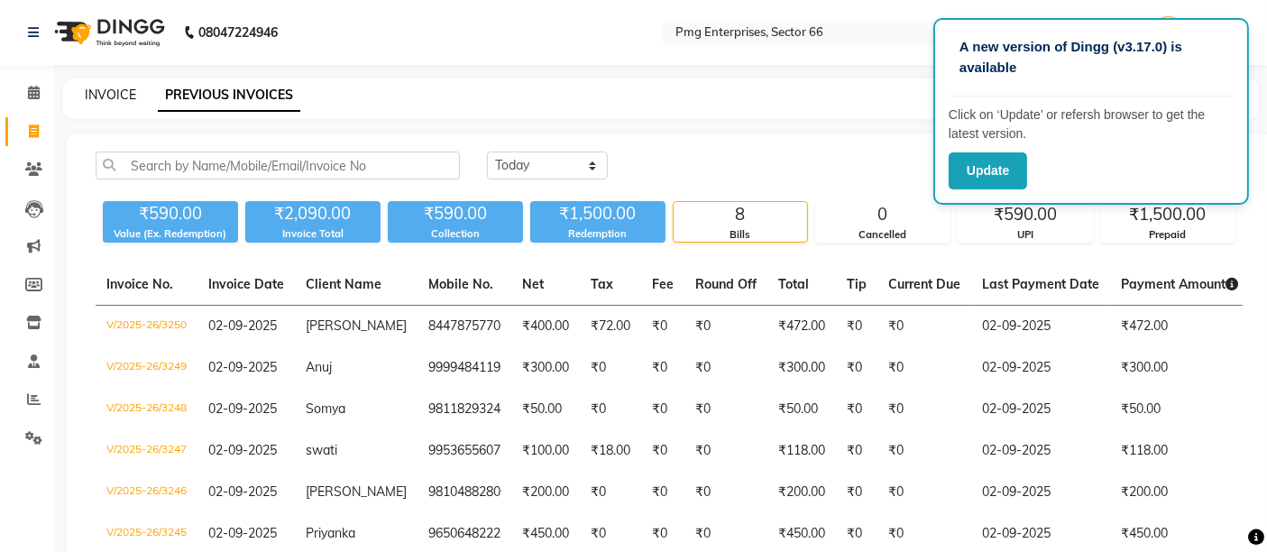
click at [113, 93] on link "INVOICE" at bounding box center [110, 95] width 51 height 16
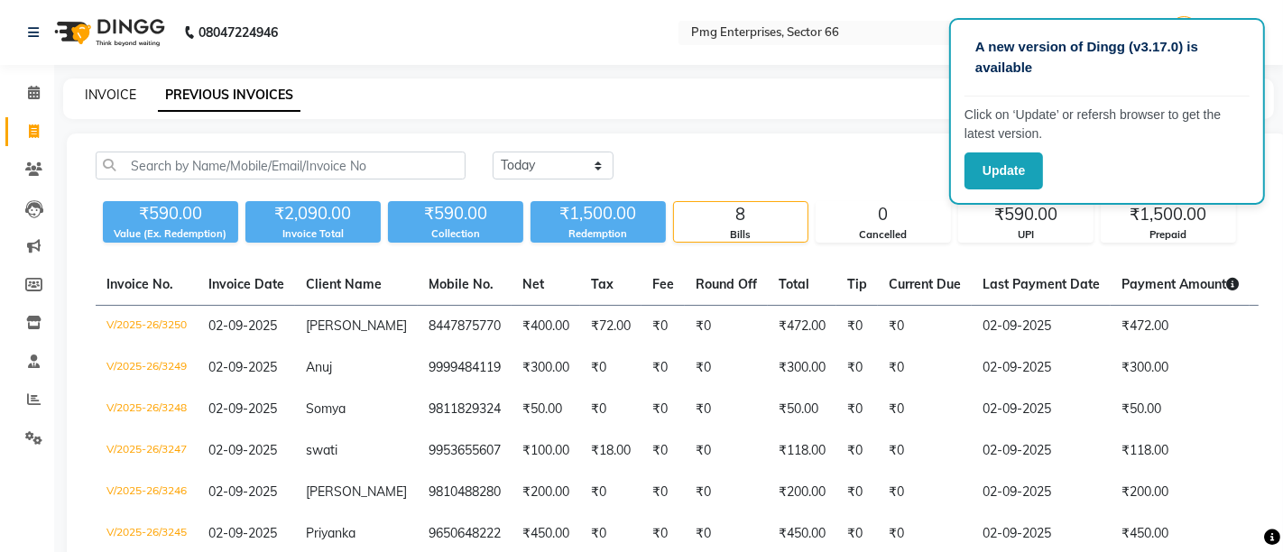
select select "service"
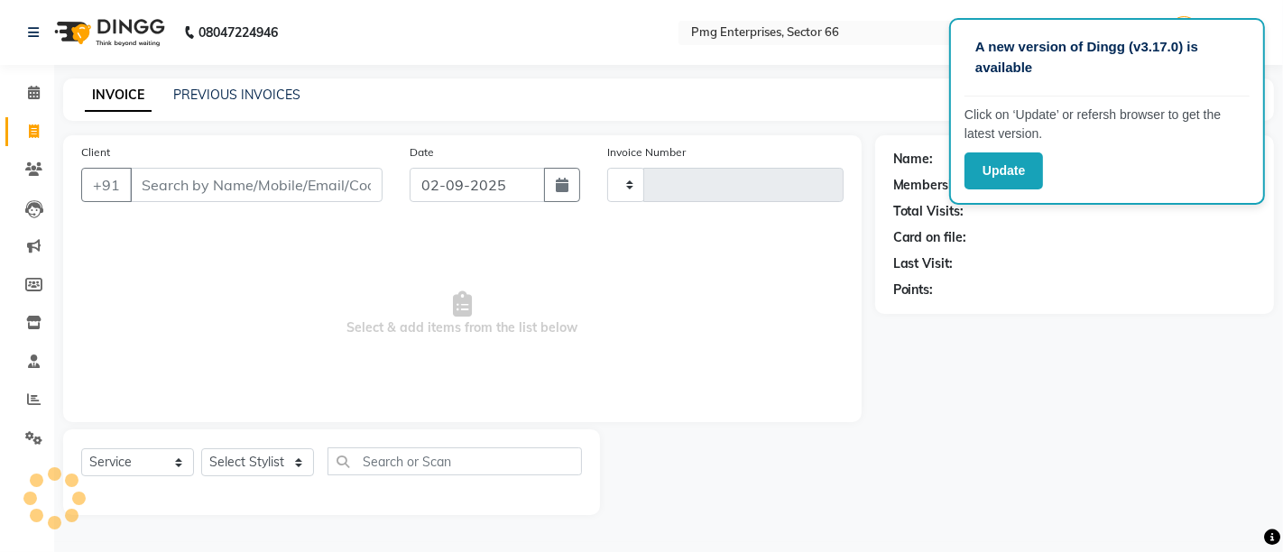
type input "3251"
select select "889"
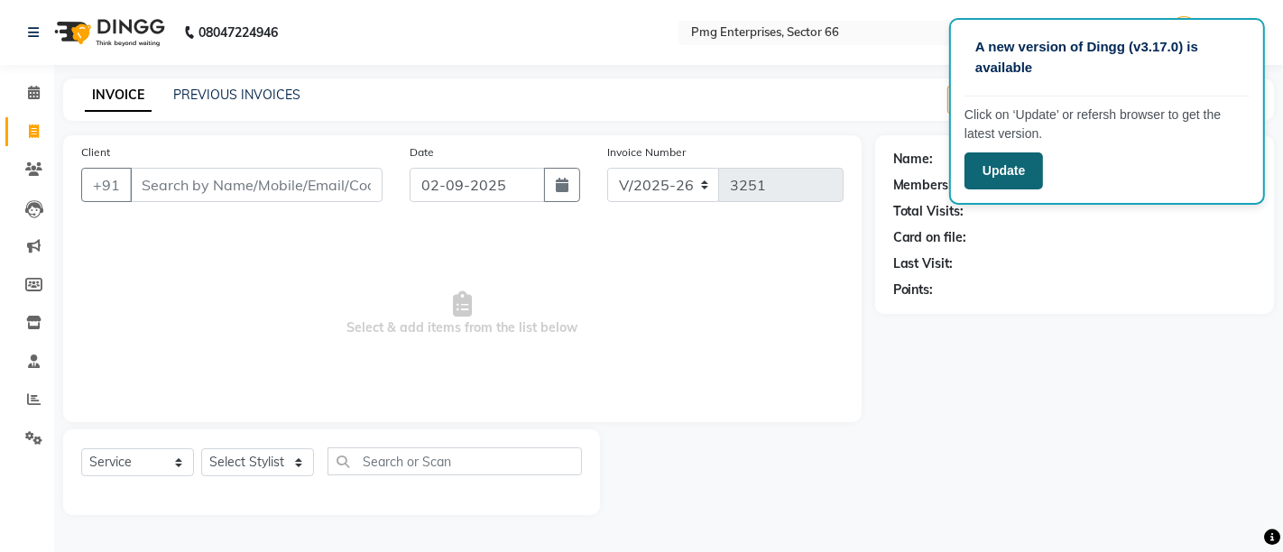
click at [986, 183] on button "Update" at bounding box center [1003, 170] width 78 height 37
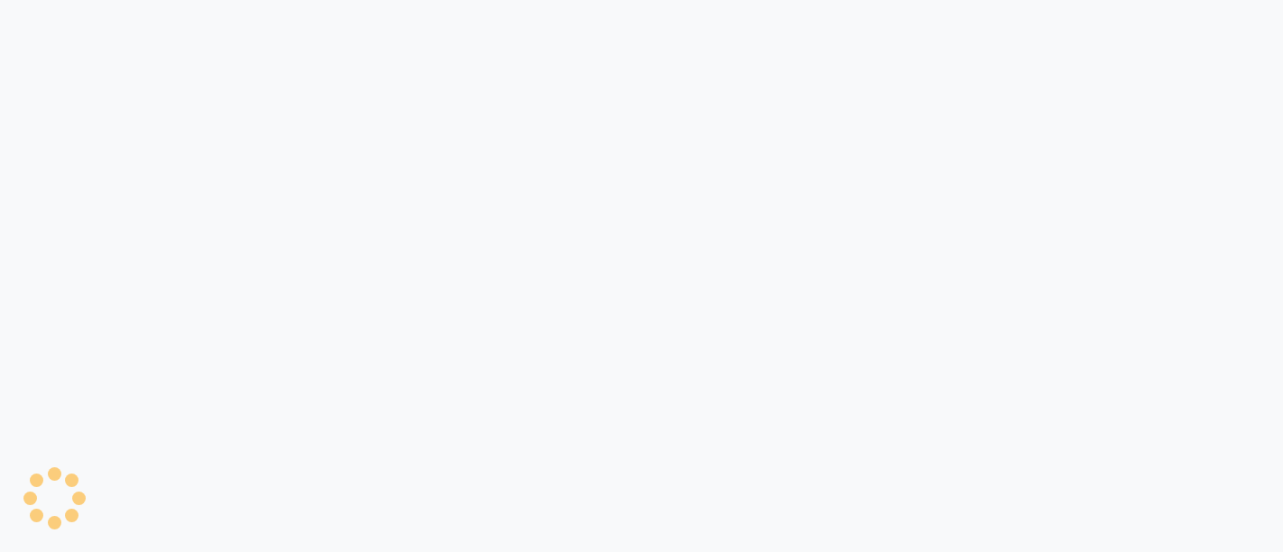
select select "889"
select select "service"
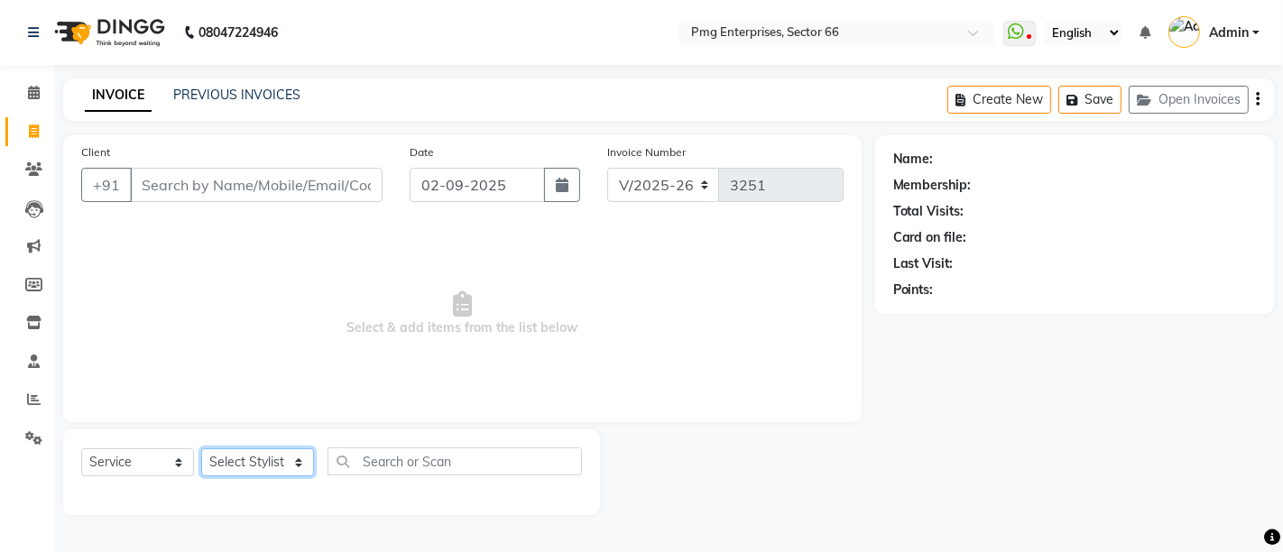
click at [250, 459] on select "Select Stylist [PERSON_NAME] Counter [PERSON_NAME] [PERSON_NAME] [PERSON_NAME] …" at bounding box center [257, 462] width 113 height 28
select select "67091"
click at [201, 448] on select "Select Stylist [PERSON_NAME] Counter [PERSON_NAME] [PERSON_NAME] [PERSON_NAME] …" at bounding box center [257, 462] width 113 height 28
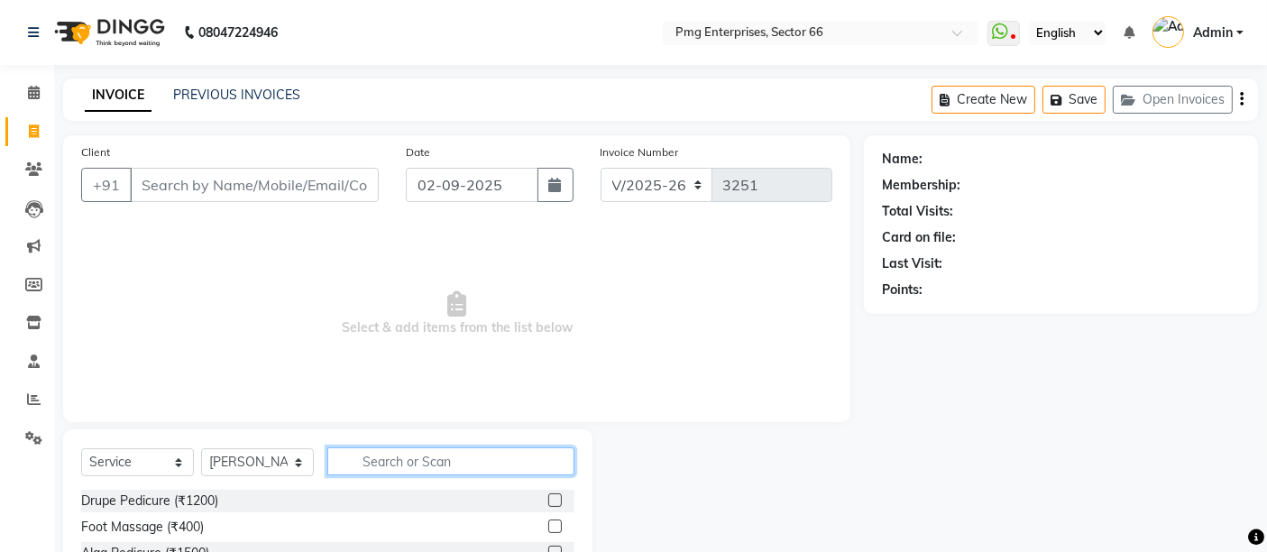
click at [440, 457] on input "text" at bounding box center [450, 461] width 247 height 28
type input "foot"
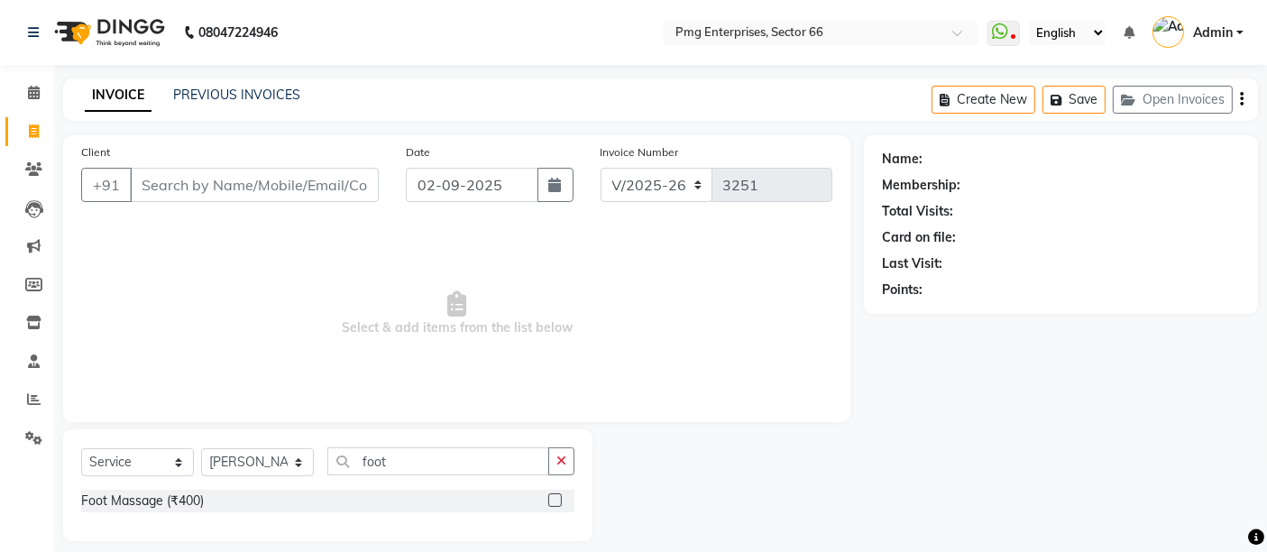
click at [557, 499] on label at bounding box center [555, 500] width 14 height 14
click at [557, 499] on input "checkbox" at bounding box center [554, 501] width 12 height 12
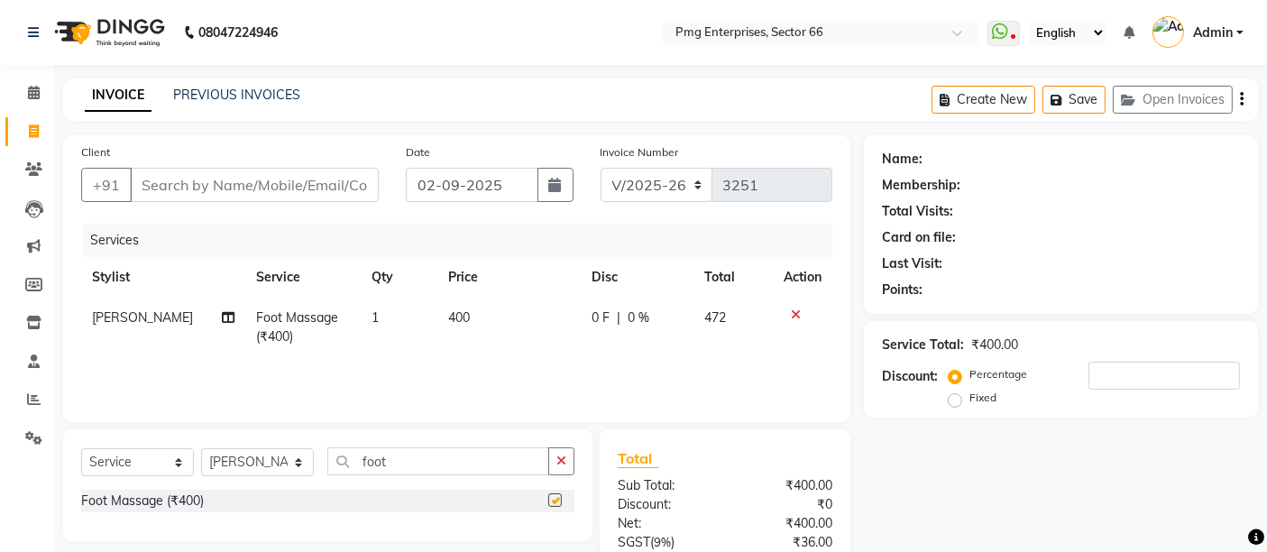
checkbox input "false"
click at [461, 318] on span "400" at bounding box center [459, 317] width 22 height 16
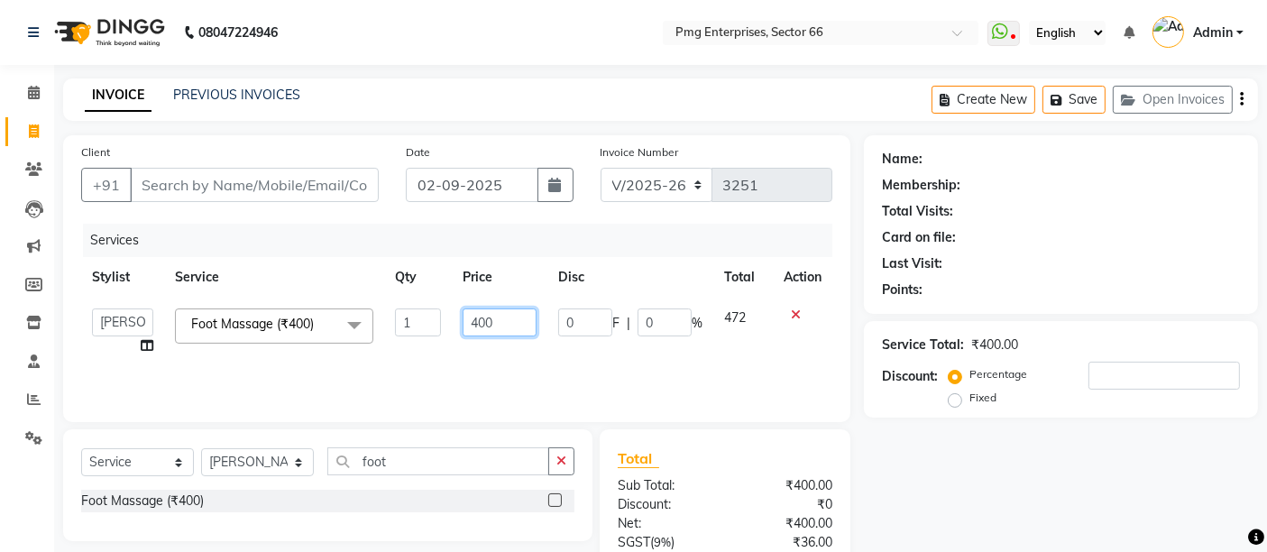
click at [485, 326] on input "400" at bounding box center [500, 322] width 74 height 28
type input "450"
click at [1127, 503] on div "Name: Membership: Total Visits: Card on file: Last Visit: Points: Service Total…" at bounding box center [1068, 414] width 408 height 559
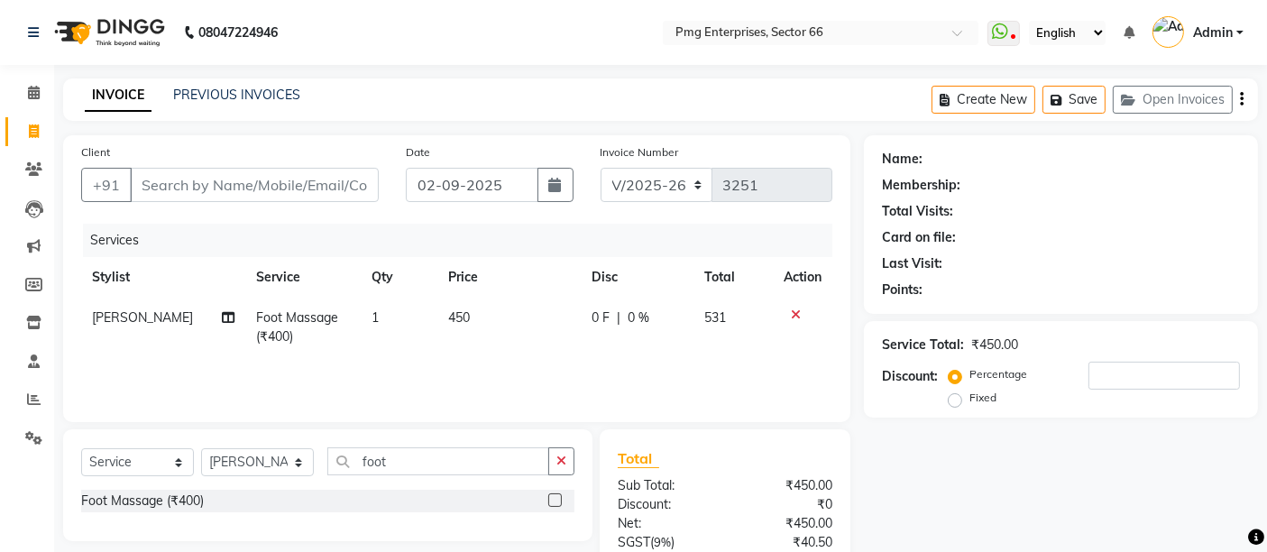
scroll to position [168, 0]
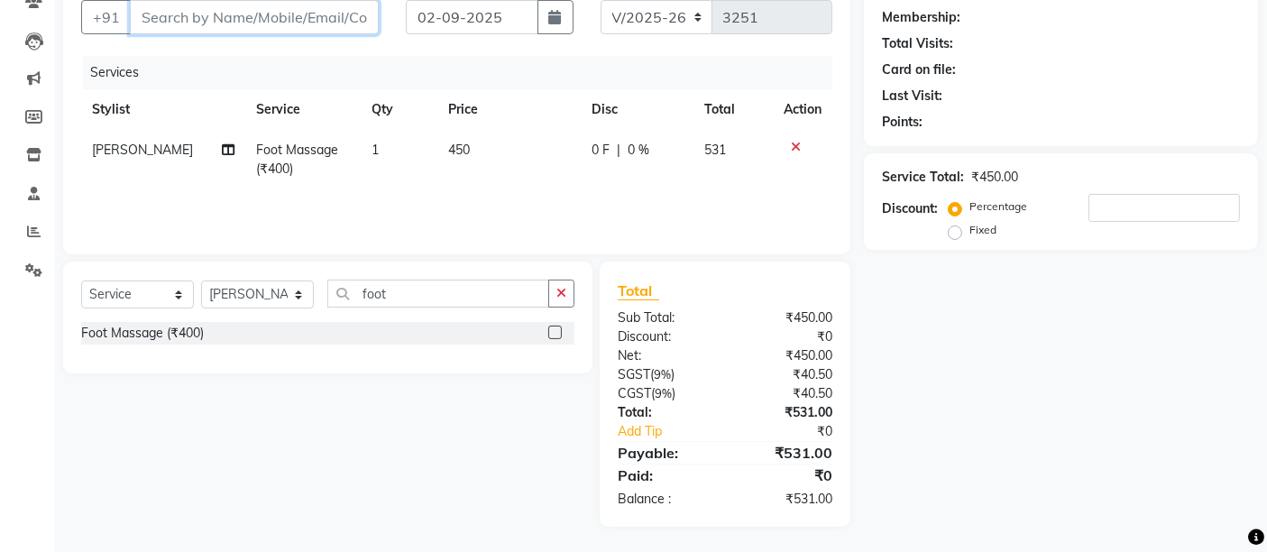
click at [339, 12] on input "Client" at bounding box center [254, 17] width 249 height 34
type input "n"
type input "0"
type input "n"
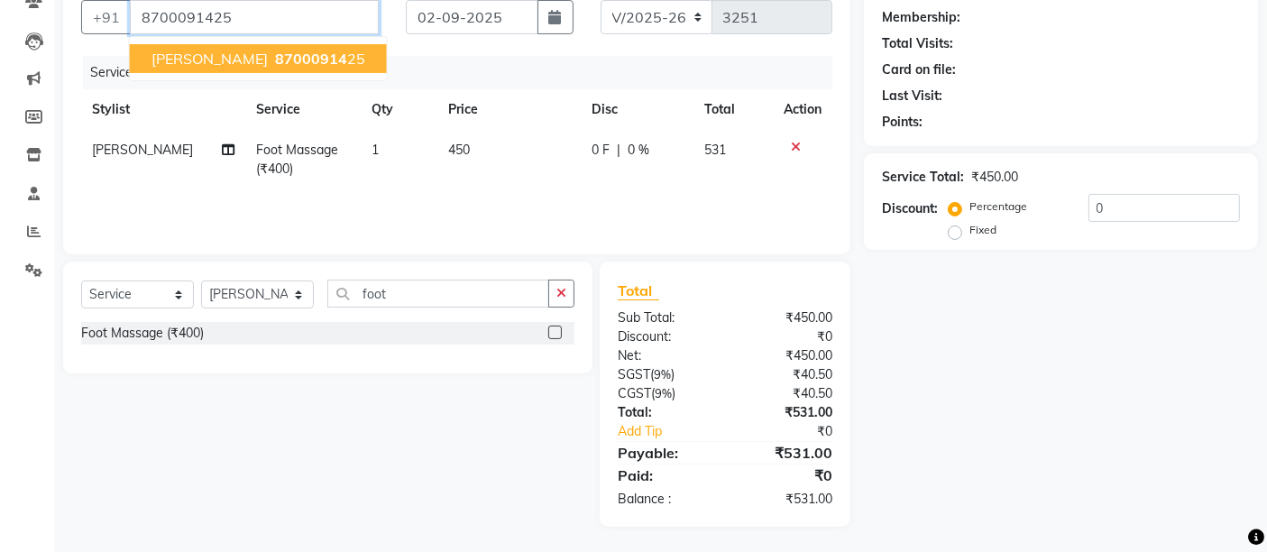
type input "8700091425"
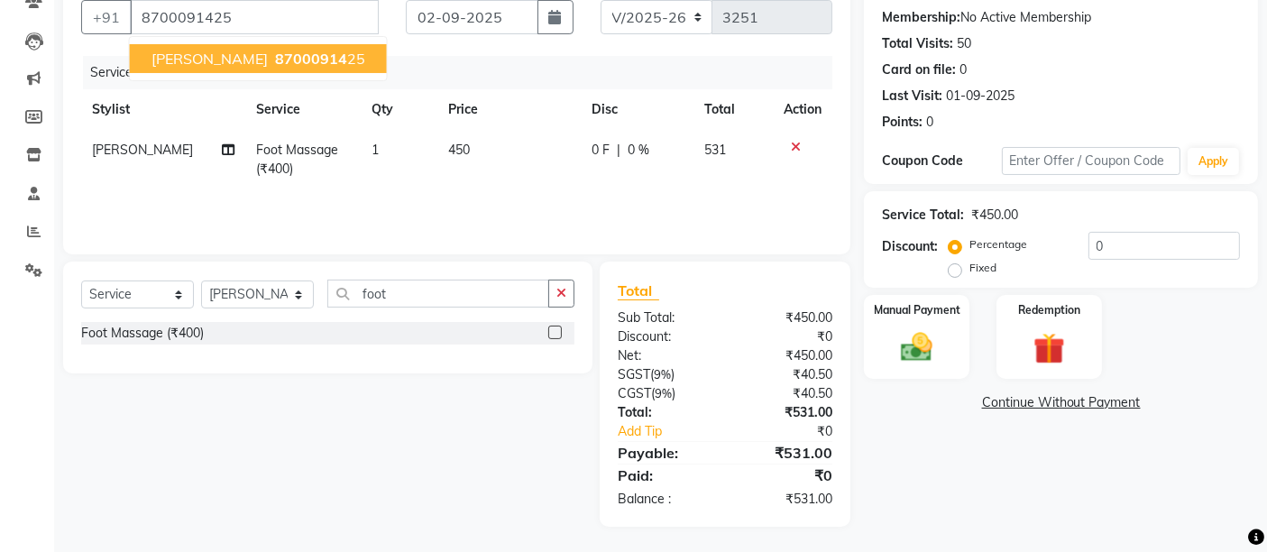
click at [291, 59] on span "87000914" at bounding box center [311, 59] width 72 height 18
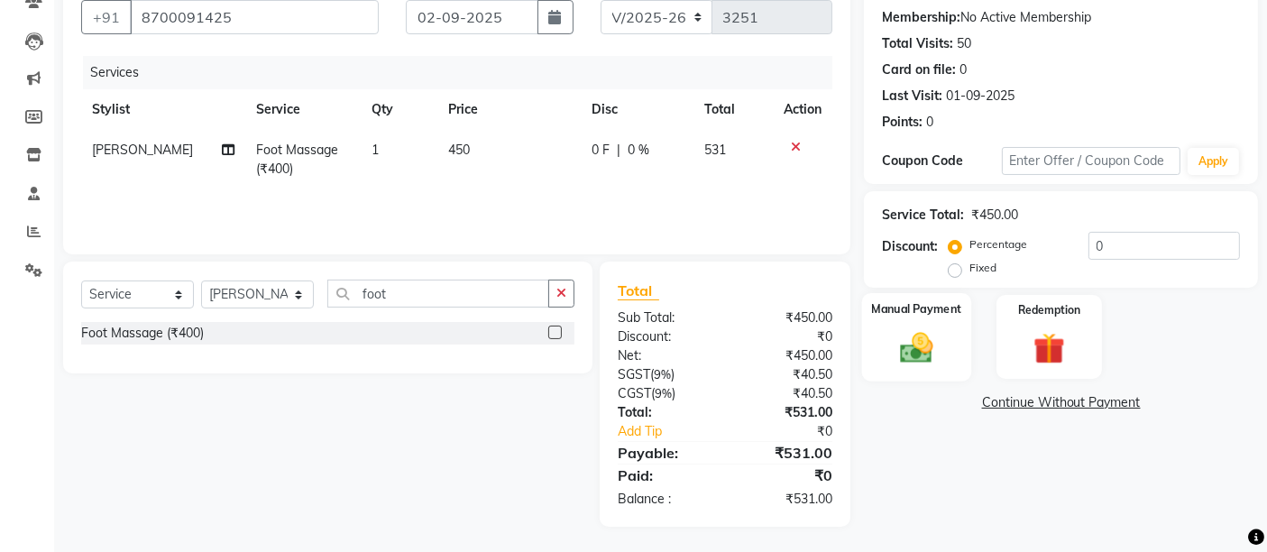
click at [956, 323] on div "Manual Payment" at bounding box center [916, 337] width 109 height 88
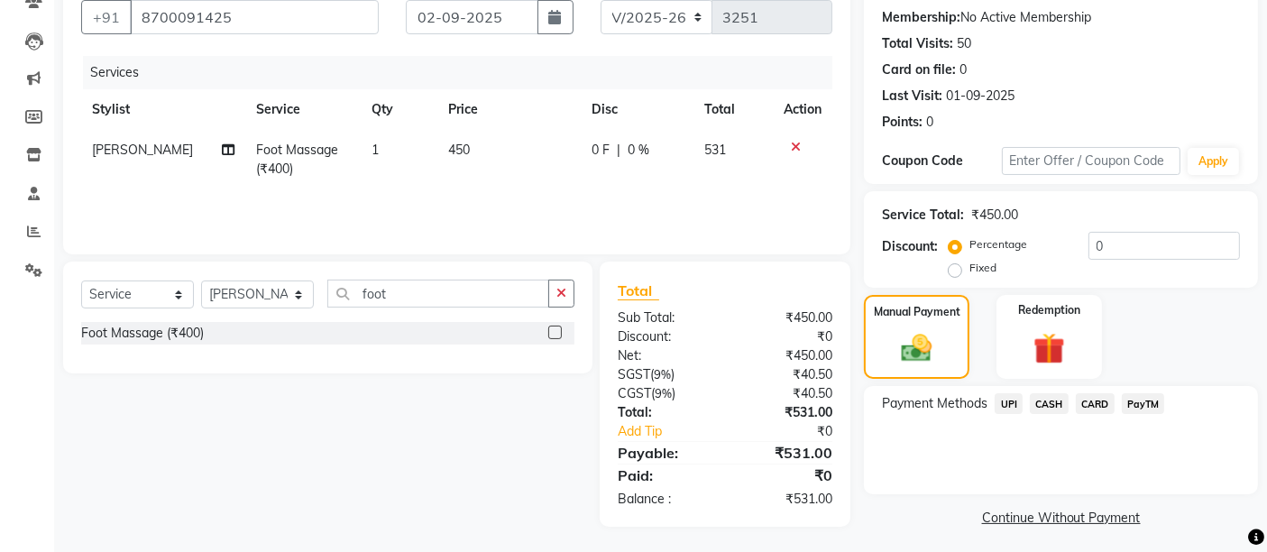
click at [1055, 398] on span "CASH" at bounding box center [1049, 403] width 39 height 21
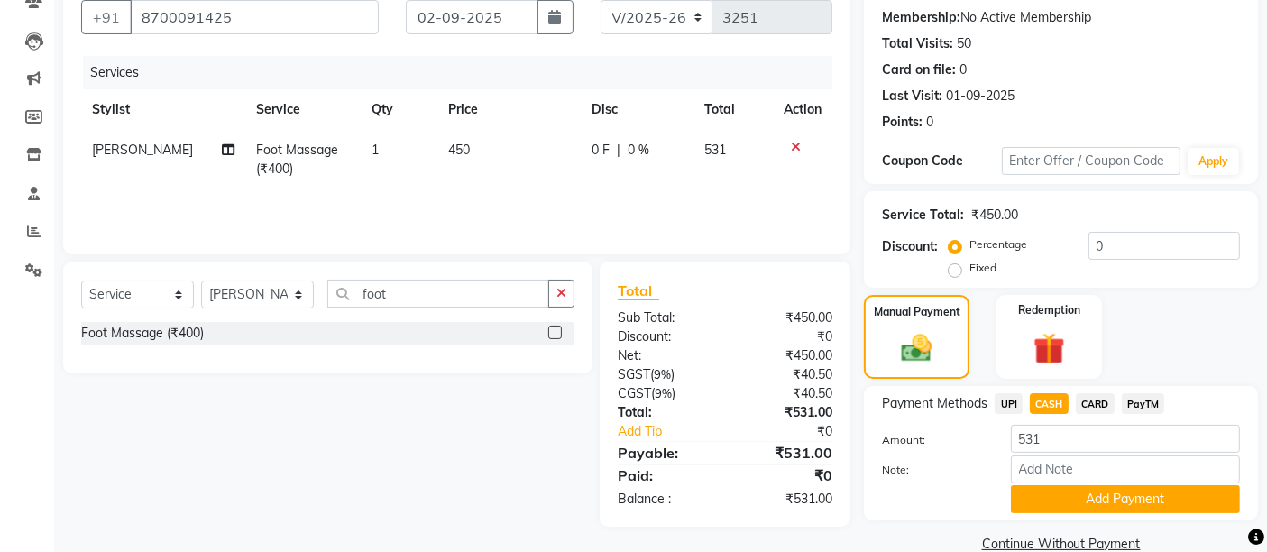
drag, startPoint x: 1159, startPoint y: 496, endPoint x: 1278, endPoint y: 538, distance: 126.4
click at [1267, 384] on html "08047224946 Select Location × Pmg Enterprises, Sector 66 WhatsApp Status ✕ Stat…" at bounding box center [633, 108] width 1267 height 552
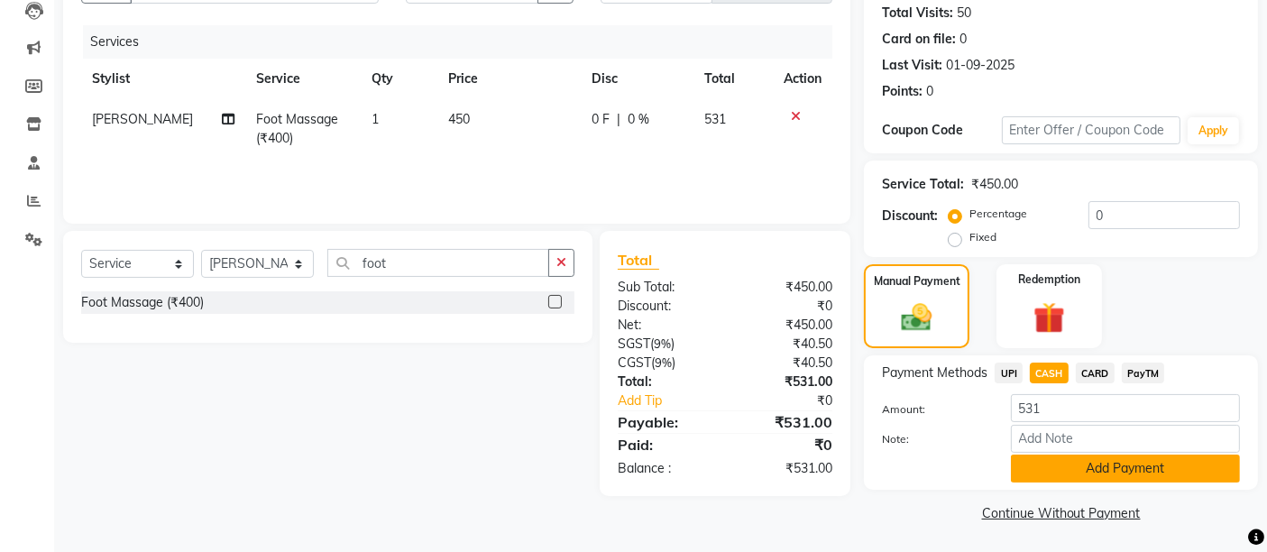
click at [1152, 476] on button "Add Payment" at bounding box center [1125, 469] width 229 height 28
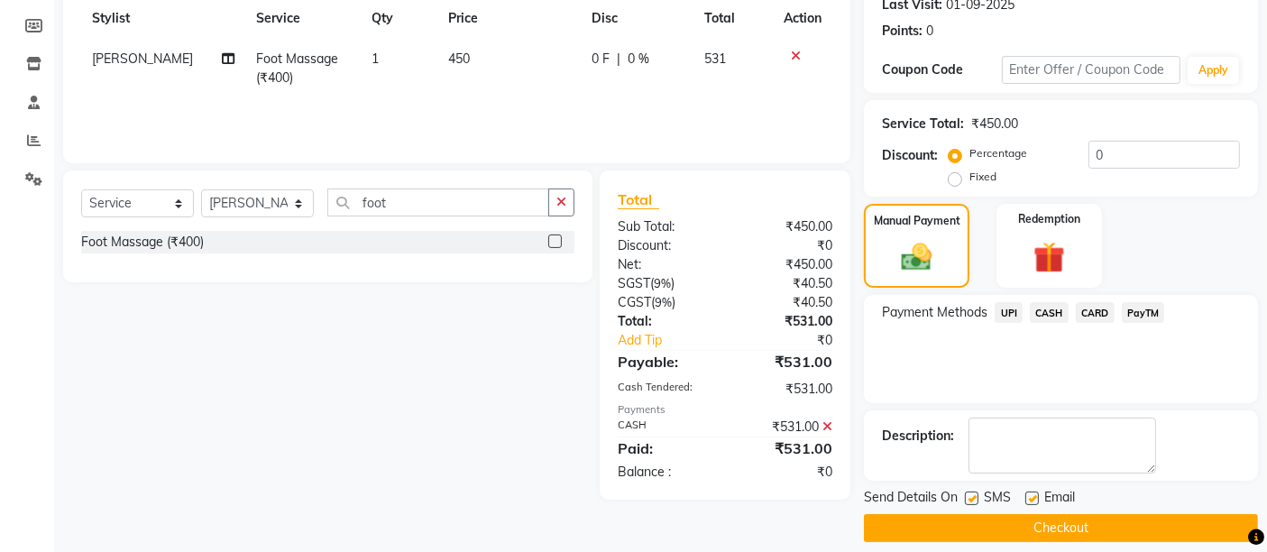
scroll to position [274, 0]
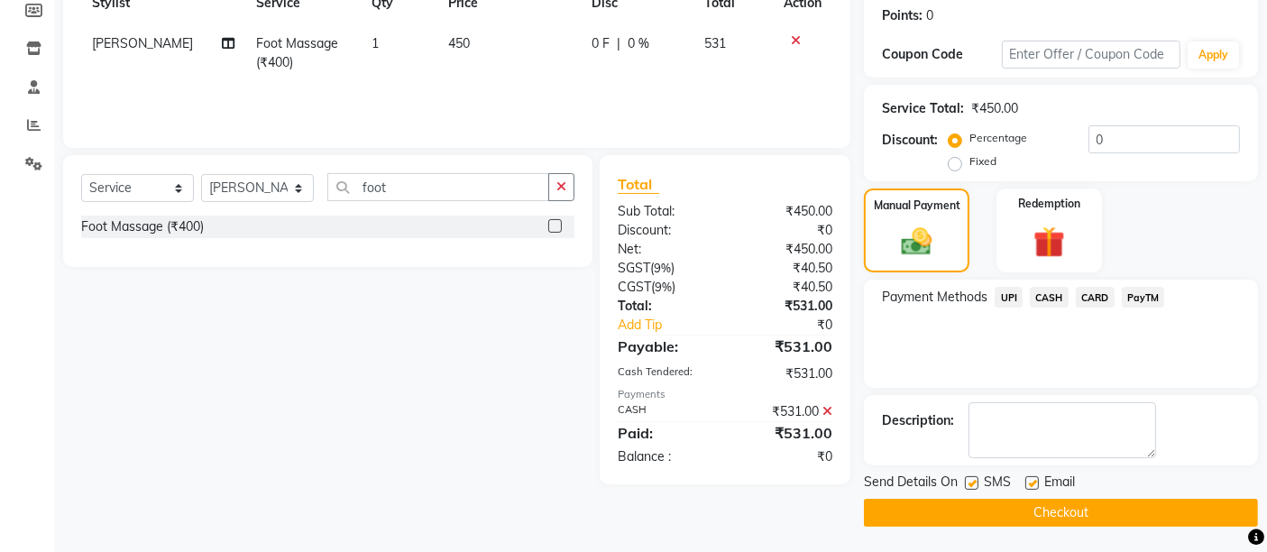
click at [1095, 501] on button "Checkout" at bounding box center [1061, 513] width 394 height 28
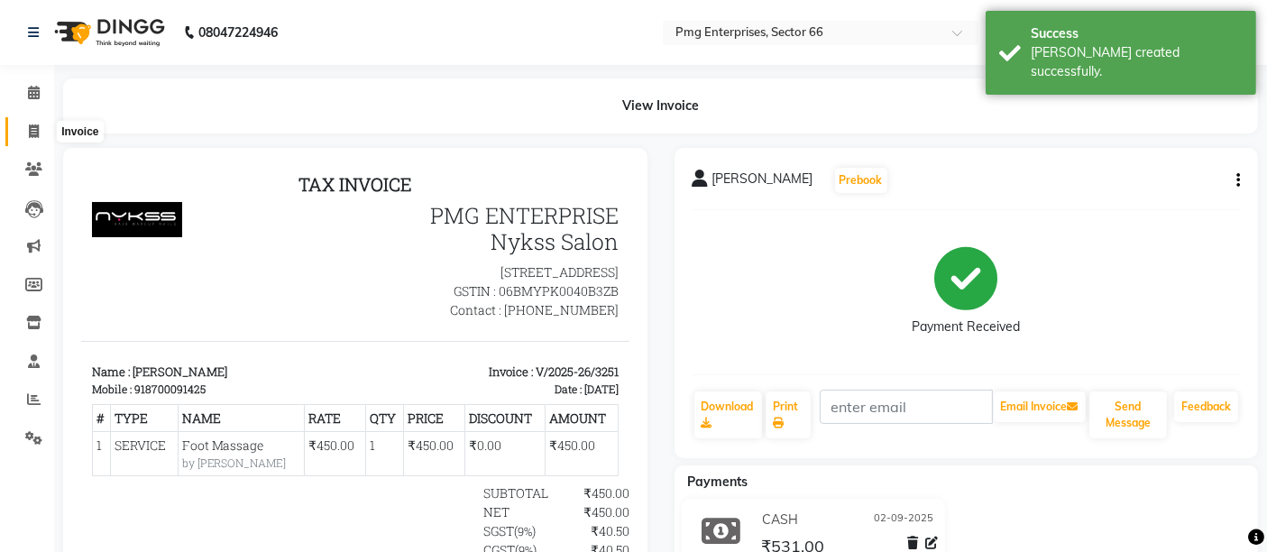
click at [33, 131] on icon at bounding box center [34, 131] width 10 height 14
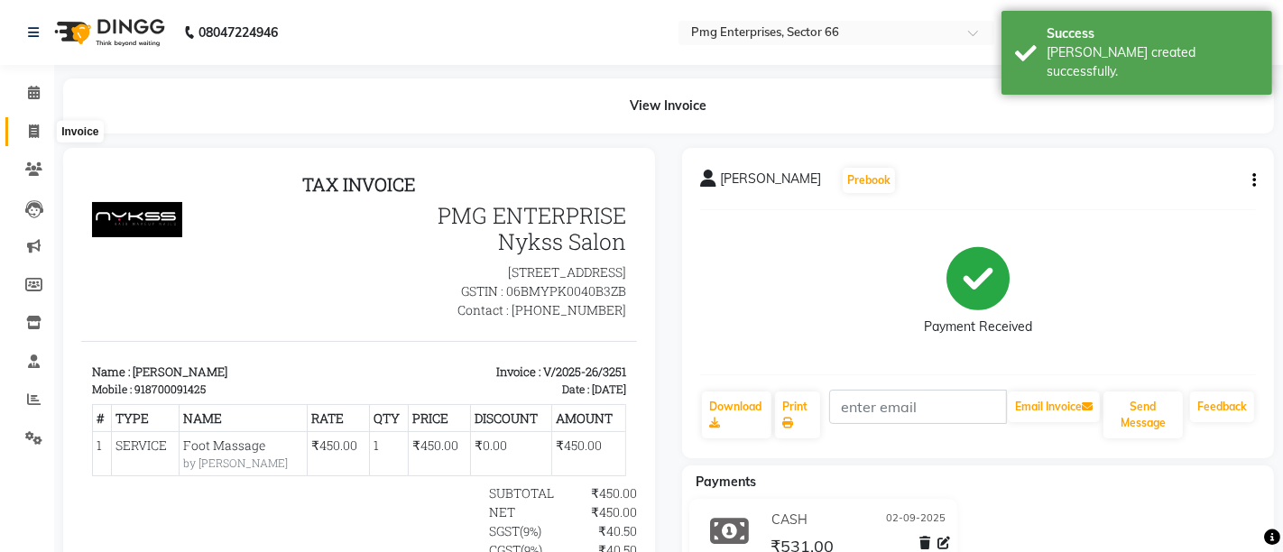
select select "889"
select select "service"
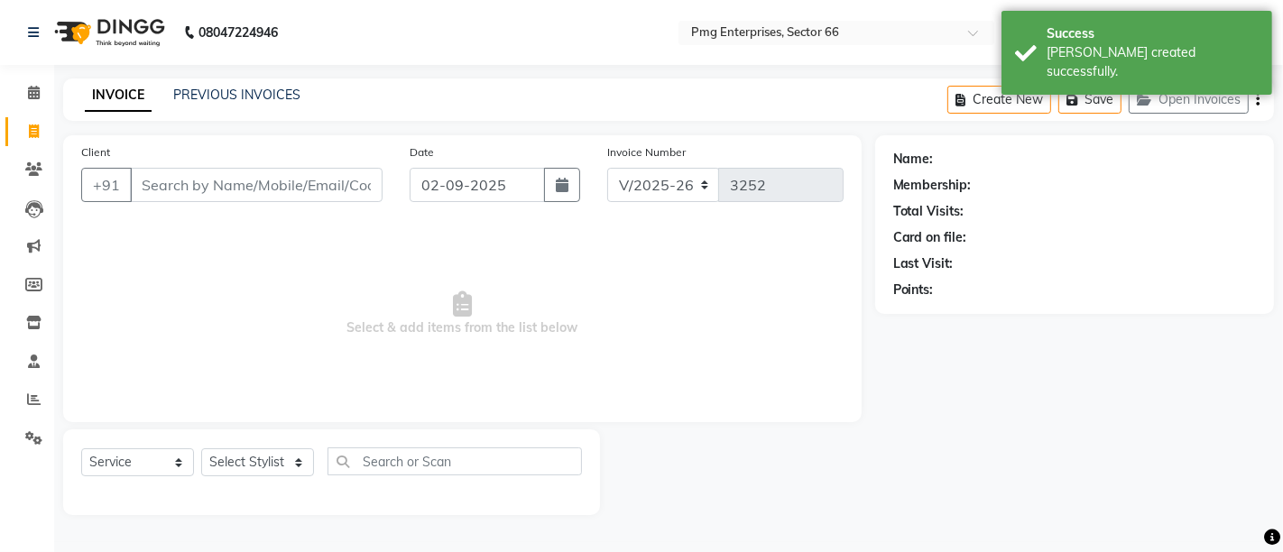
click at [226, 187] on input "Client" at bounding box center [256, 185] width 253 height 34
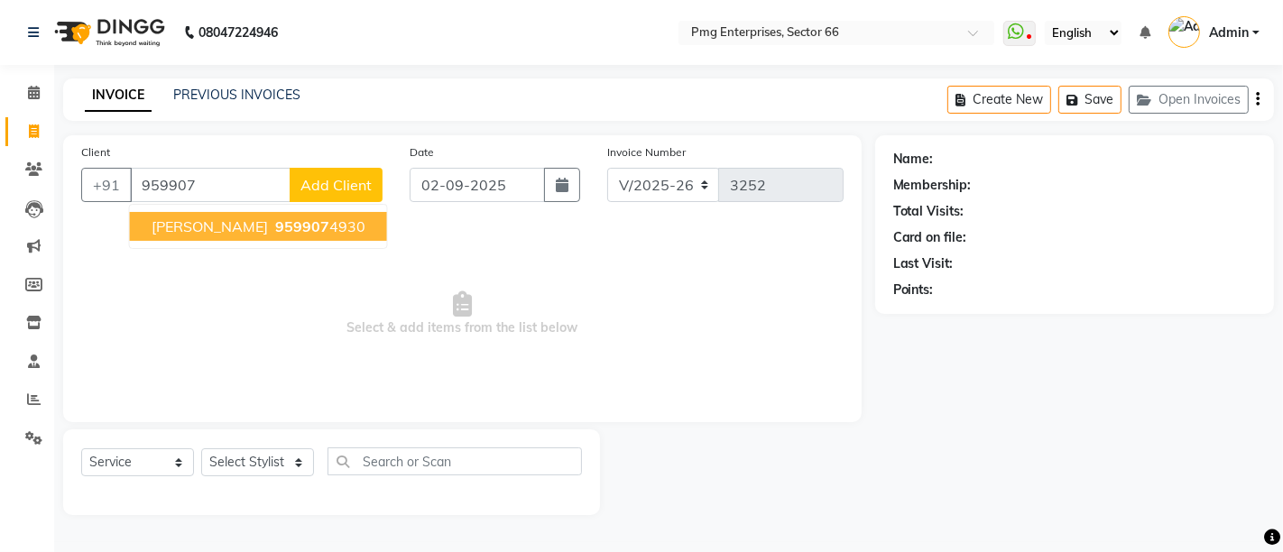
click at [275, 227] on span "959907" at bounding box center [302, 226] width 54 height 18
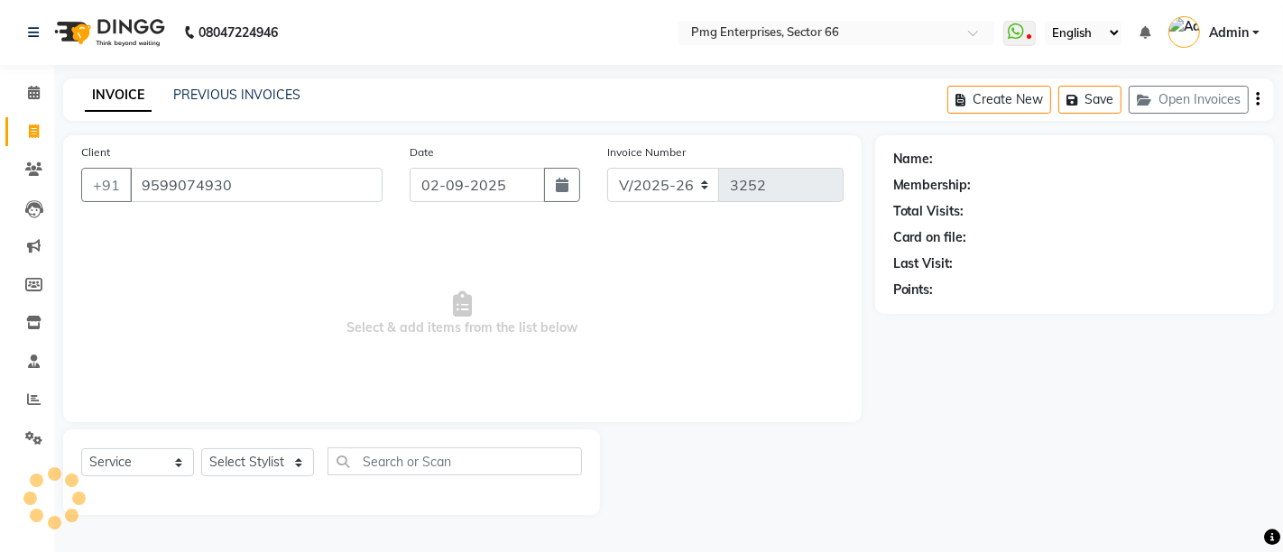
type input "9599074930"
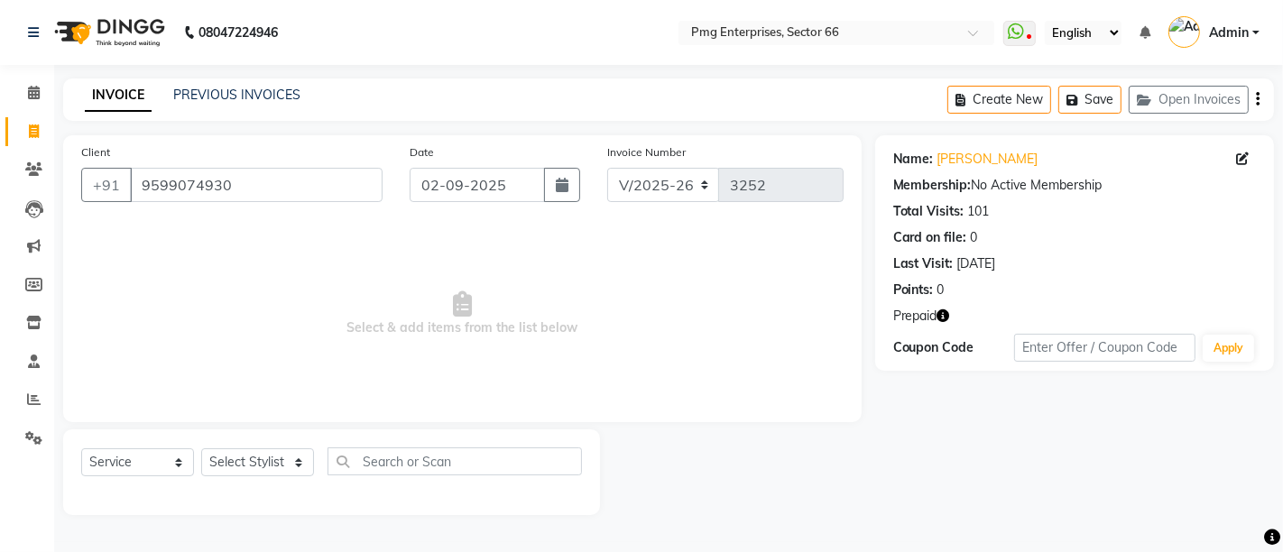
click at [945, 317] on icon "button" at bounding box center [943, 315] width 13 height 13
click at [203, 97] on link "PREVIOUS INVOICES" at bounding box center [236, 95] width 127 height 16
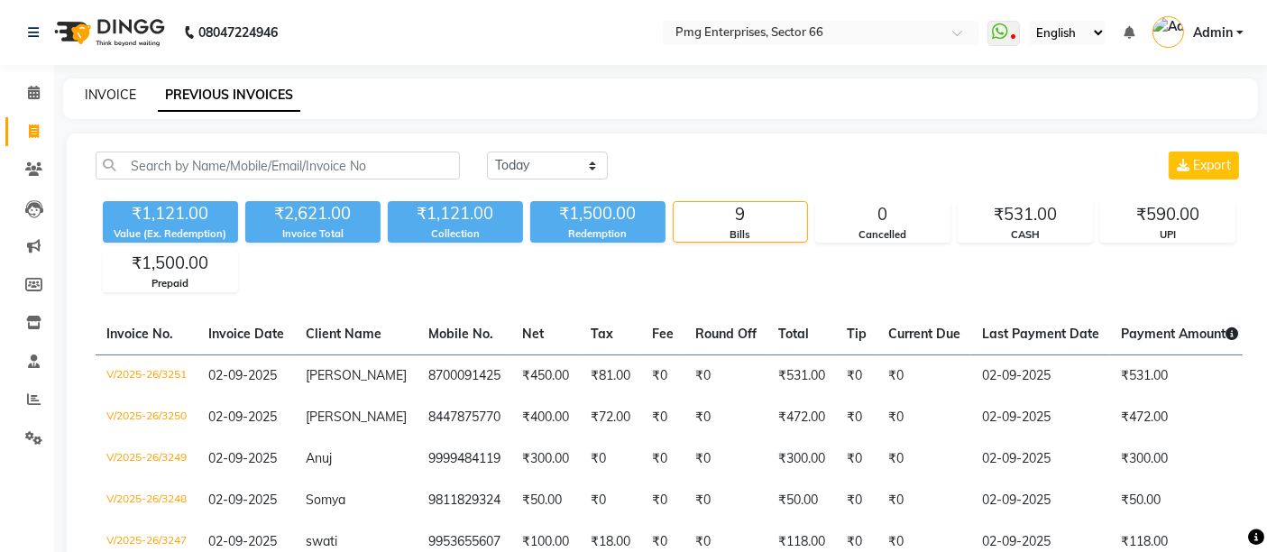
click at [100, 94] on link "INVOICE" at bounding box center [110, 95] width 51 height 16
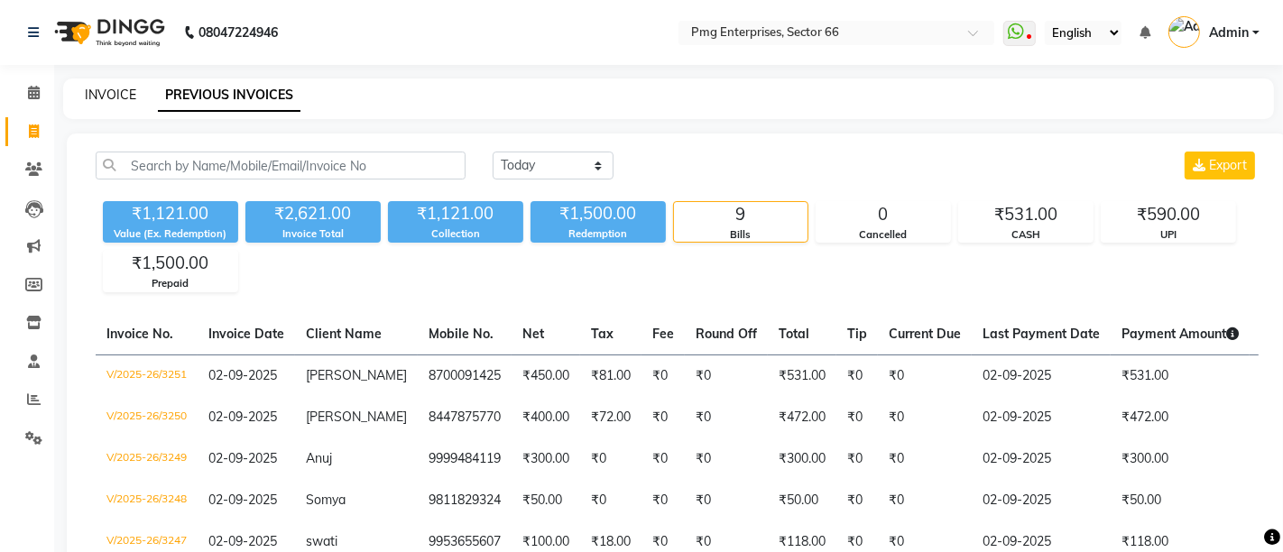
select select "889"
select select "service"
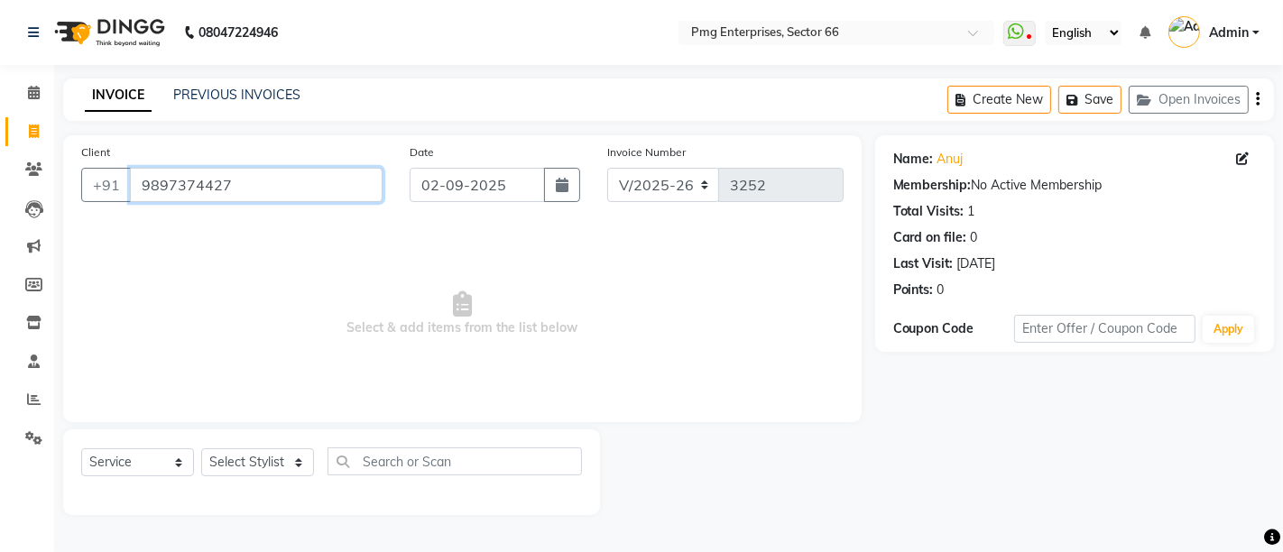
click at [253, 189] on input "9897374427" at bounding box center [256, 185] width 253 height 34
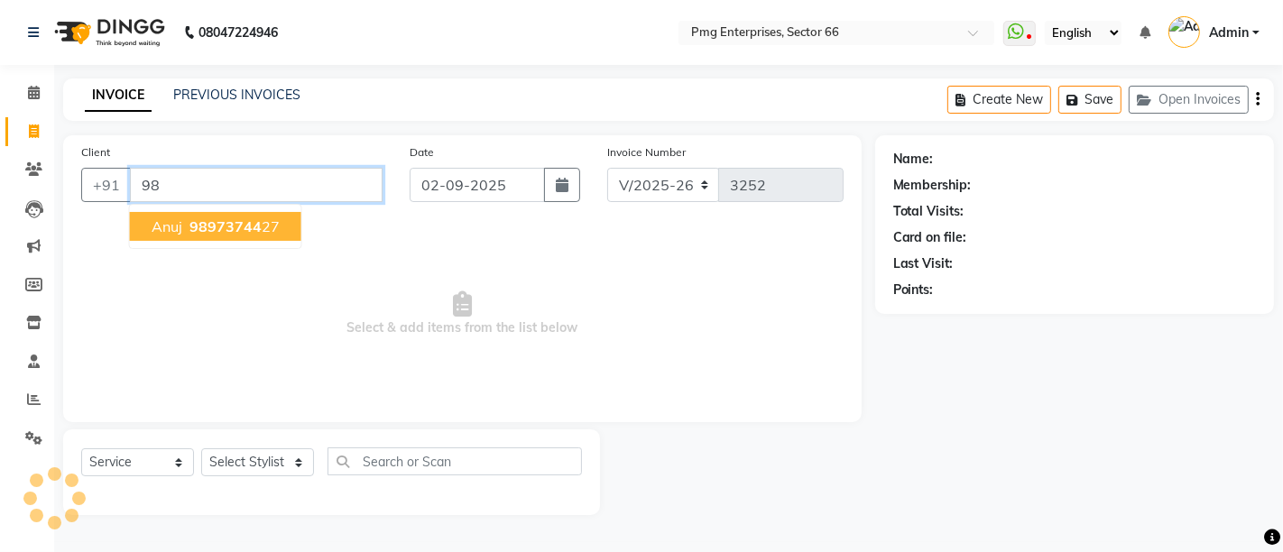
type input "9"
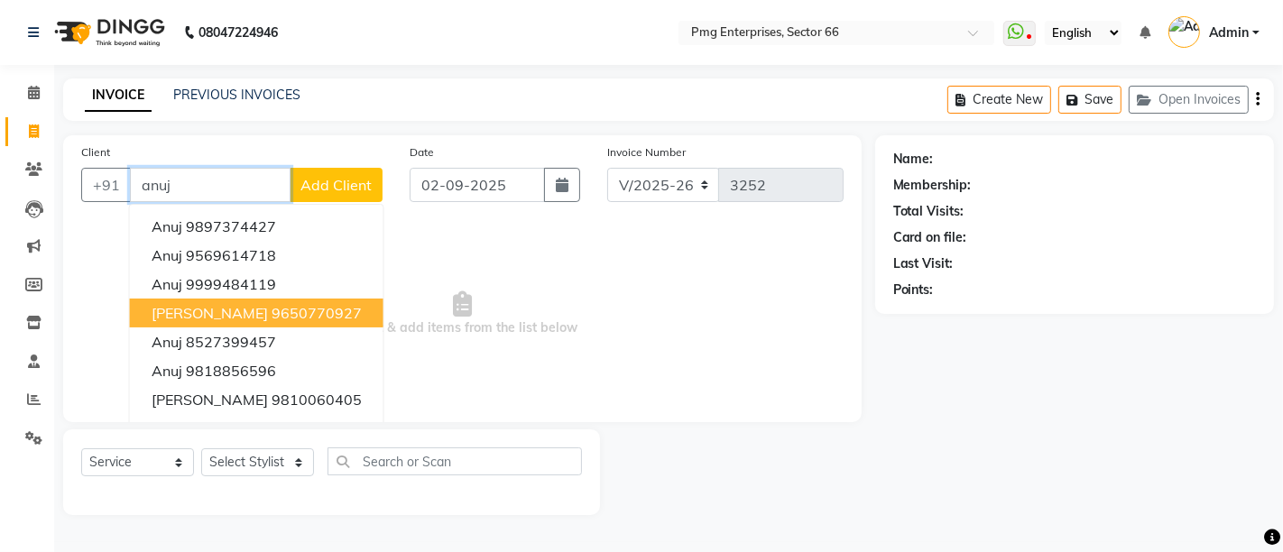
click at [312, 323] on button "[PERSON_NAME] 9650770927" at bounding box center [256, 313] width 253 height 29
type input "9650770927"
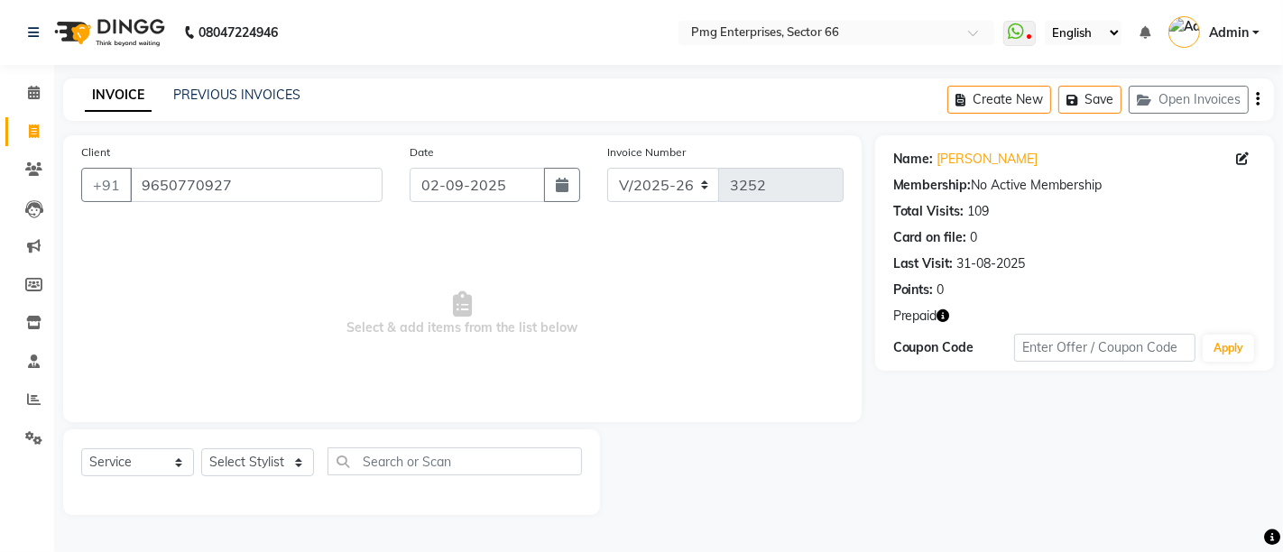
click at [943, 312] on icon "button" at bounding box center [943, 315] width 13 height 13
click at [245, 458] on select "Select Stylist [PERSON_NAME] Counter [PERSON_NAME] [PERSON_NAME] [PERSON_NAME] …" at bounding box center [257, 462] width 113 height 28
select select "67091"
click at [201, 448] on select "Select Stylist [PERSON_NAME] Counter [PERSON_NAME] [PERSON_NAME] [PERSON_NAME] …" at bounding box center [257, 462] width 113 height 28
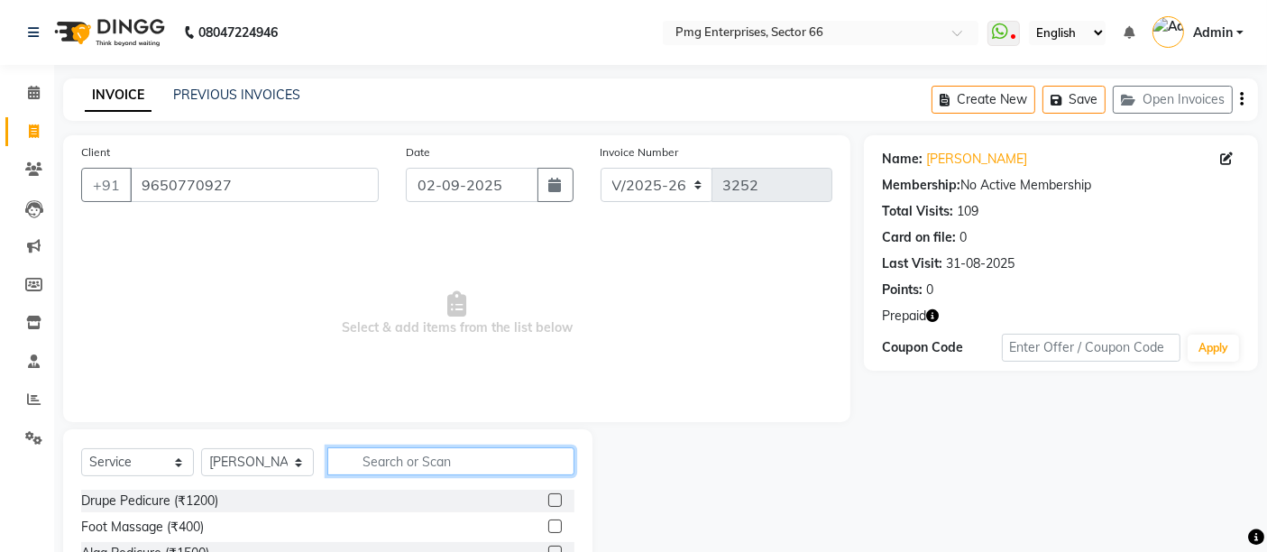
click at [385, 457] on input "text" at bounding box center [450, 461] width 247 height 28
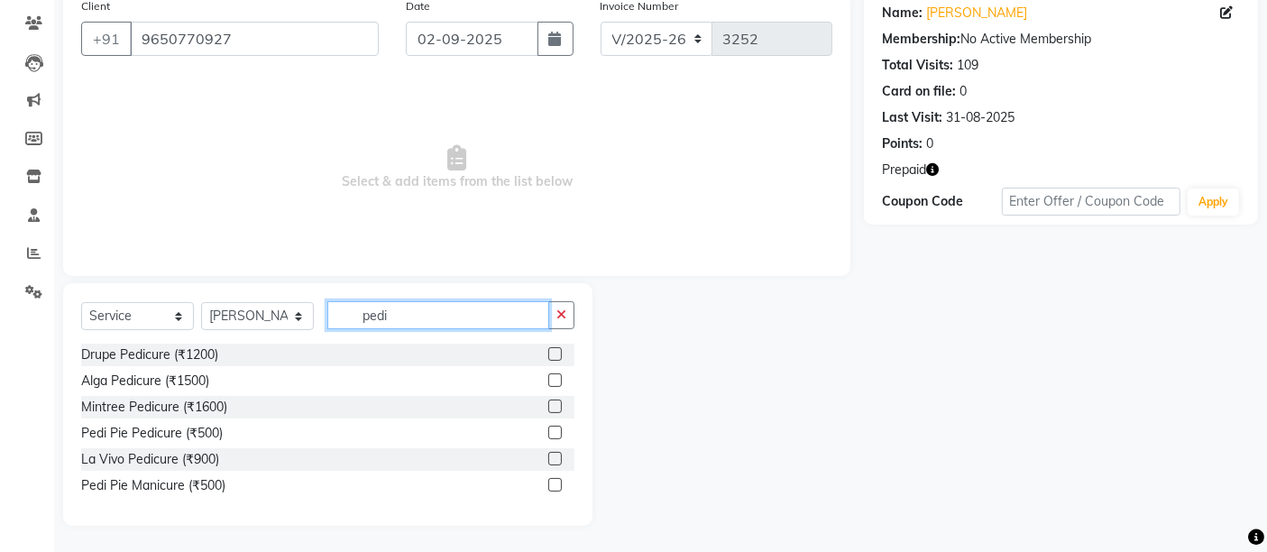
type input "pedi"
click at [557, 374] on label at bounding box center [555, 380] width 14 height 14
click at [557, 375] on input "checkbox" at bounding box center [554, 381] width 12 height 12
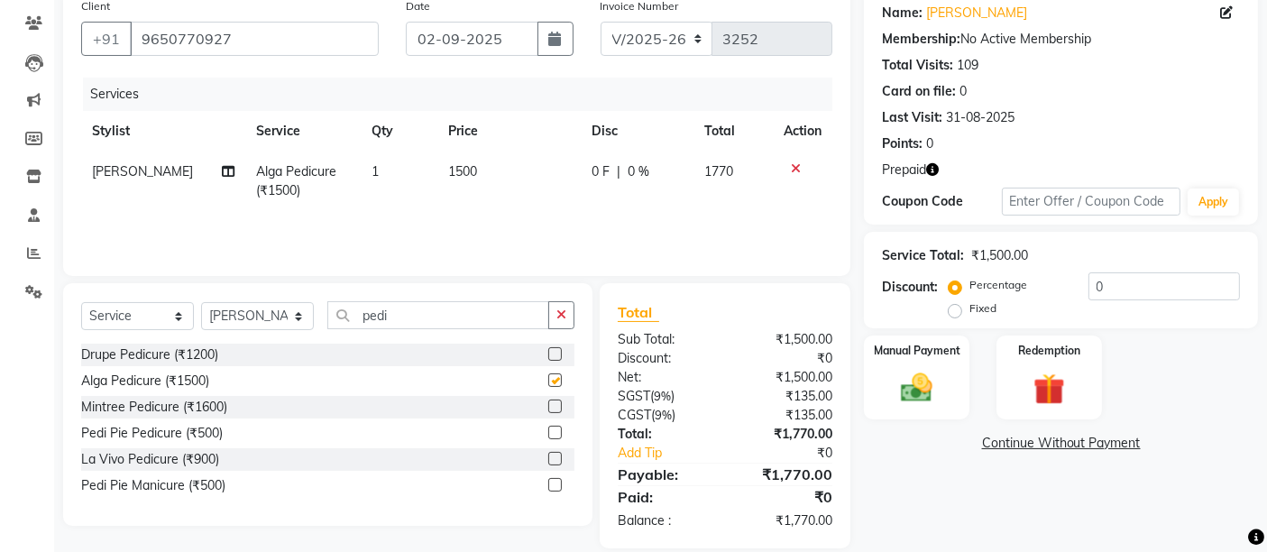
checkbox input "false"
click at [264, 323] on select "Select Stylist [PERSON_NAME] Counter [PERSON_NAME] [PERSON_NAME] [PERSON_NAME] …" at bounding box center [257, 316] width 113 height 28
select select "78814"
click at [201, 302] on select "Select Stylist [PERSON_NAME] Counter [PERSON_NAME] [PERSON_NAME] [PERSON_NAME] …" at bounding box center [257, 316] width 113 height 28
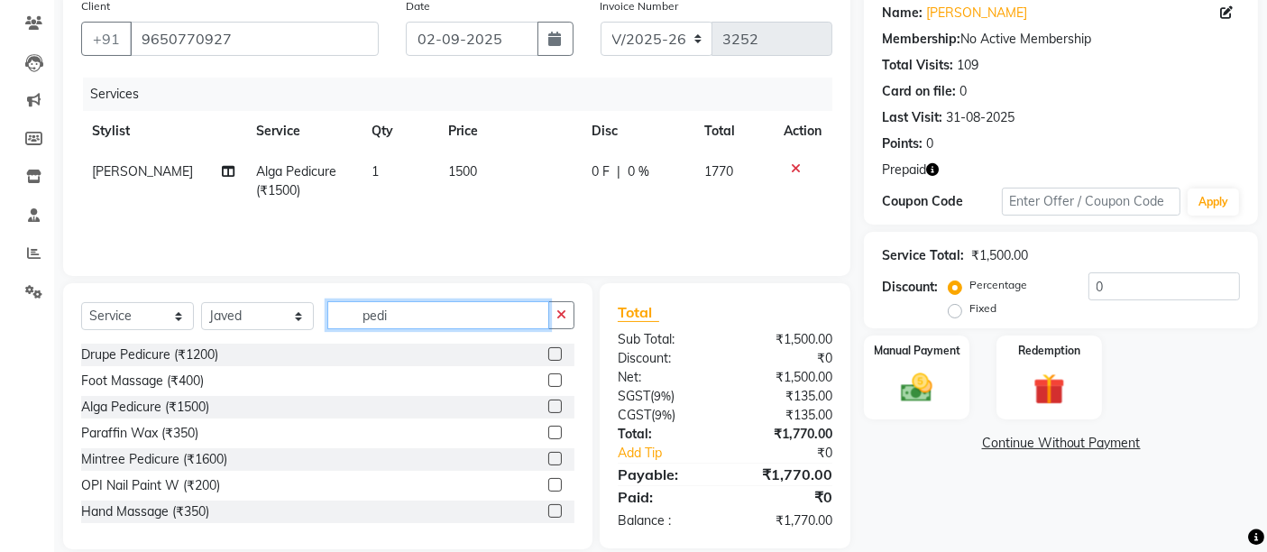
click at [465, 318] on input "pedi" at bounding box center [438, 315] width 222 height 28
type input "p"
type input "h"
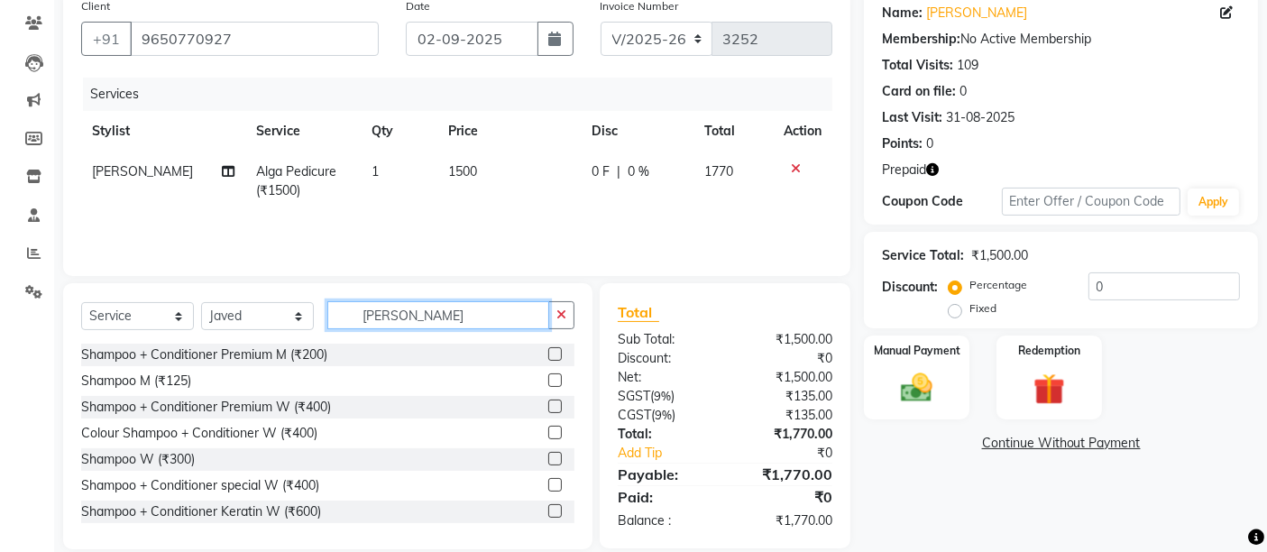
type input "[PERSON_NAME]"
click at [548, 461] on label at bounding box center [555, 459] width 14 height 14
click at [548, 461] on input "checkbox" at bounding box center [554, 460] width 12 height 12
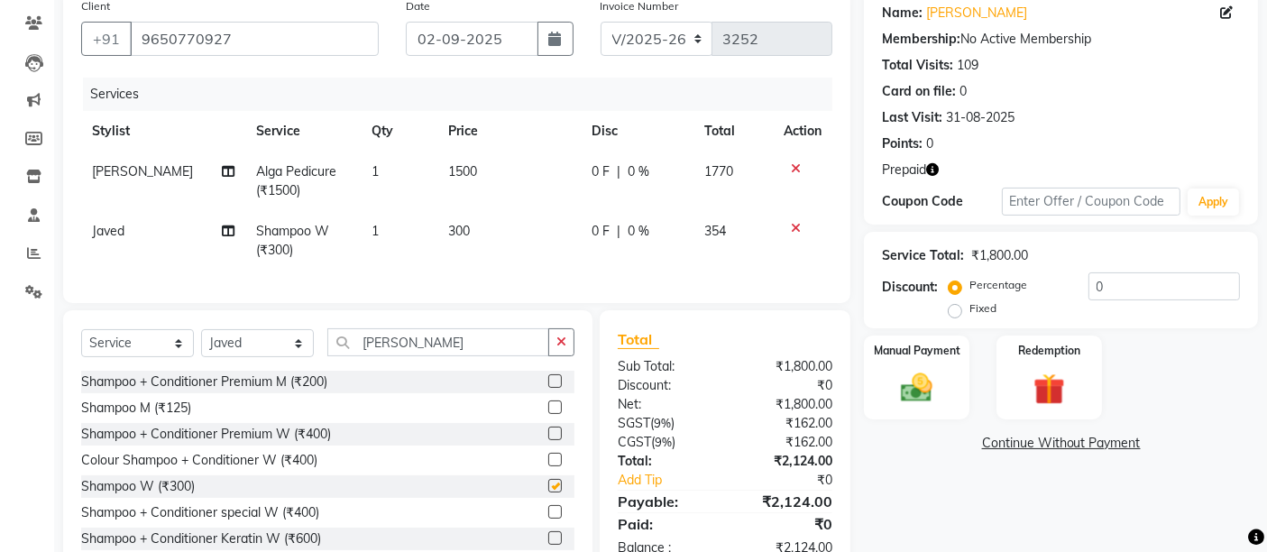
checkbox input "false"
click at [415, 356] on input "[PERSON_NAME]" at bounding box center [438, 342] width 222 height 28
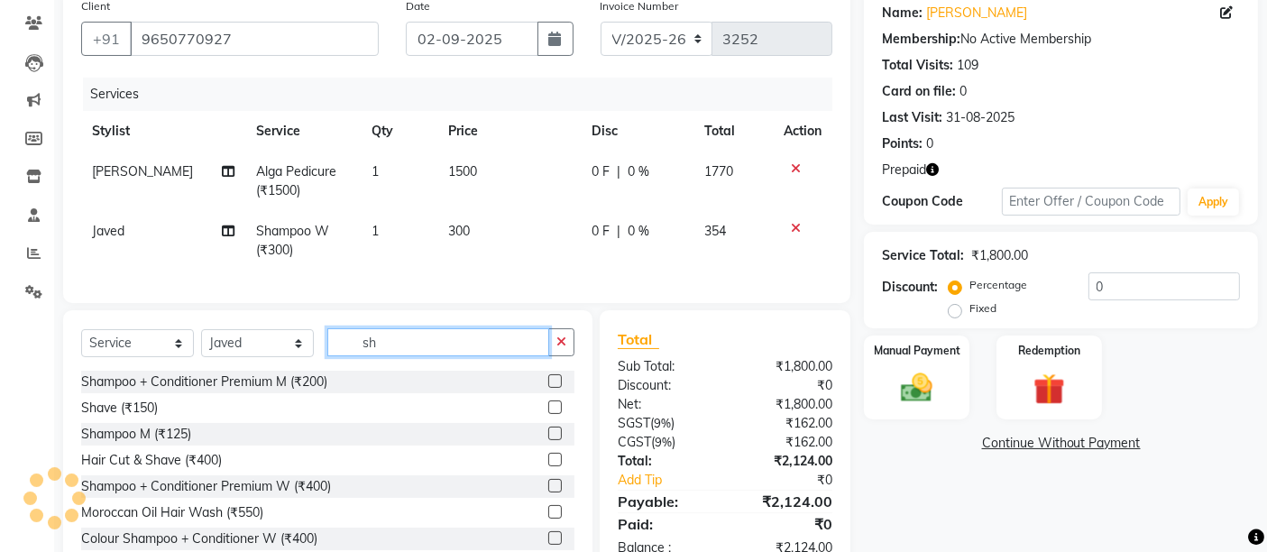
type input "s"
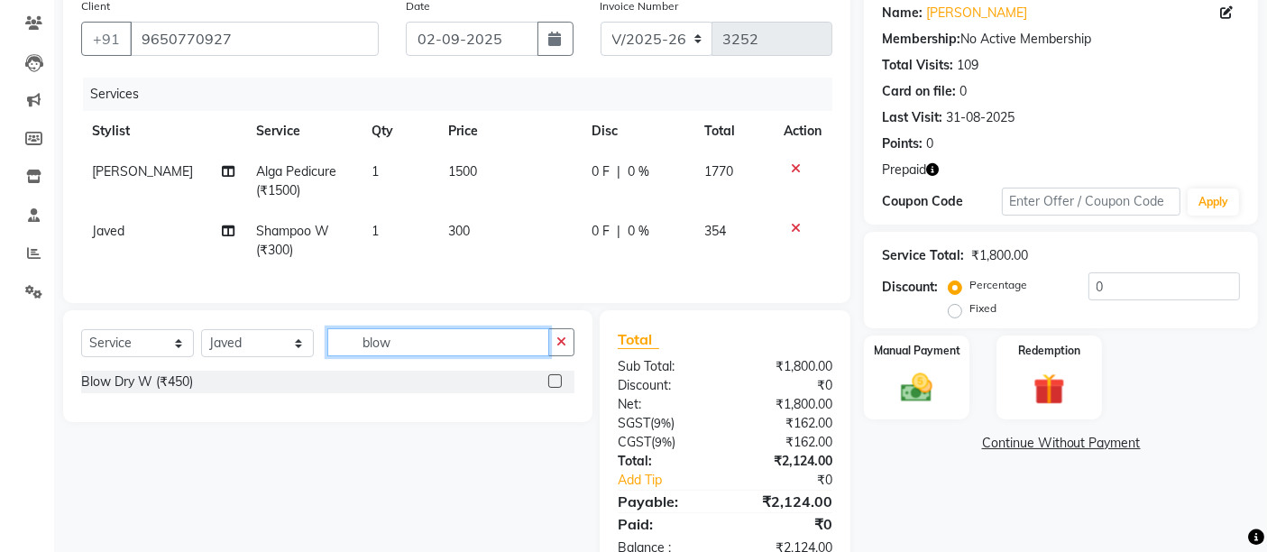
type input "blow"
click at [551, 388] on label at bounding box center [555, 381] width 14 height 14
click at [551, 388] on input "checkbox" at bounding box center [554, 382] width 12 height 12
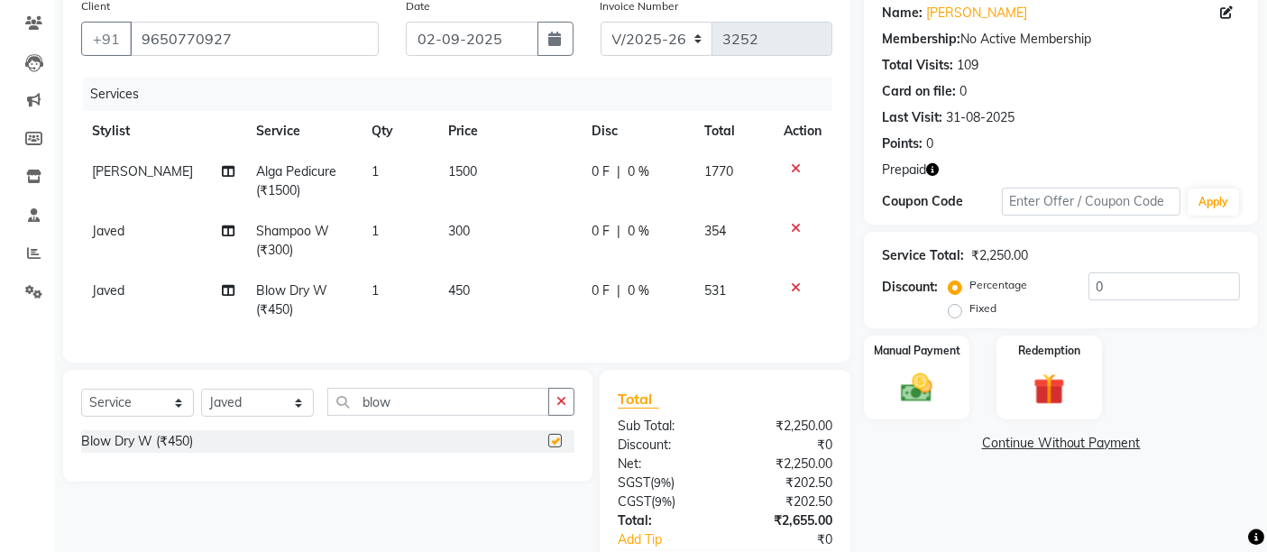
checkbox input "false"
click at [1064, 382] on img at bounding box center [1049, 389] width 54 height 41
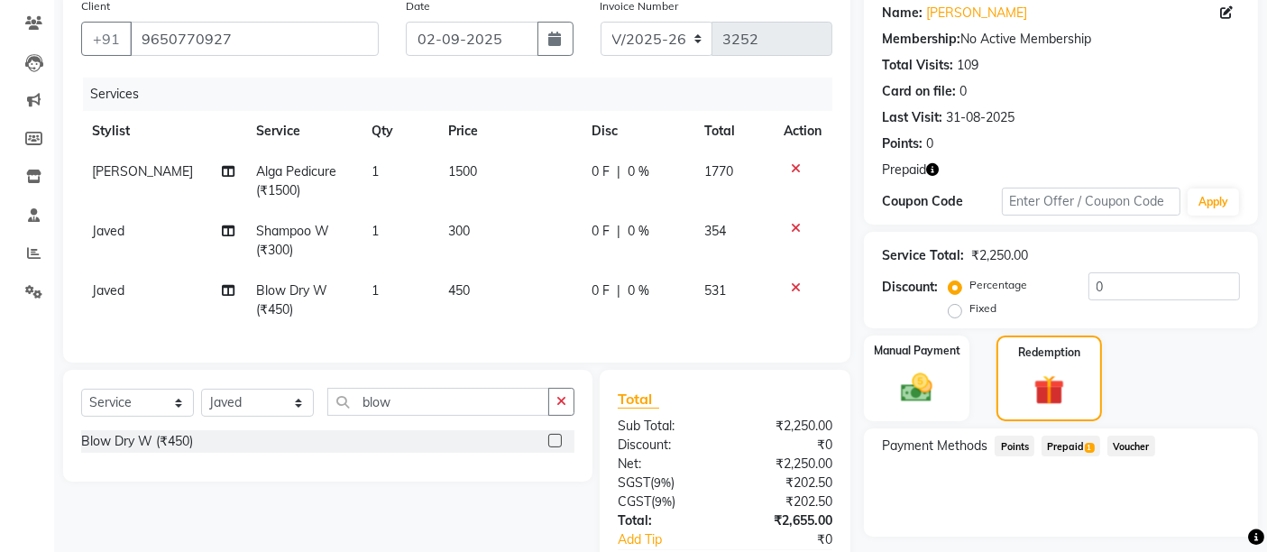
click at [1072, 439] on span "Prepaid 1" at bounding box center [1071, 446] width 59 height 21
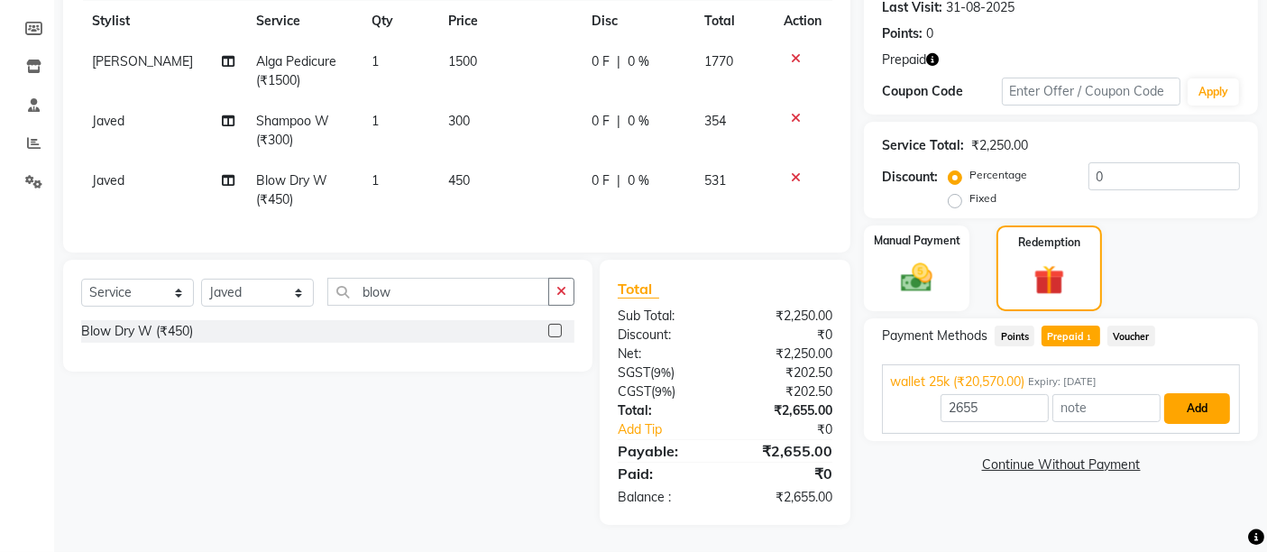
click at [1195, 394] on button "Add" at bounding box center [1197, 408] width 66 height 31
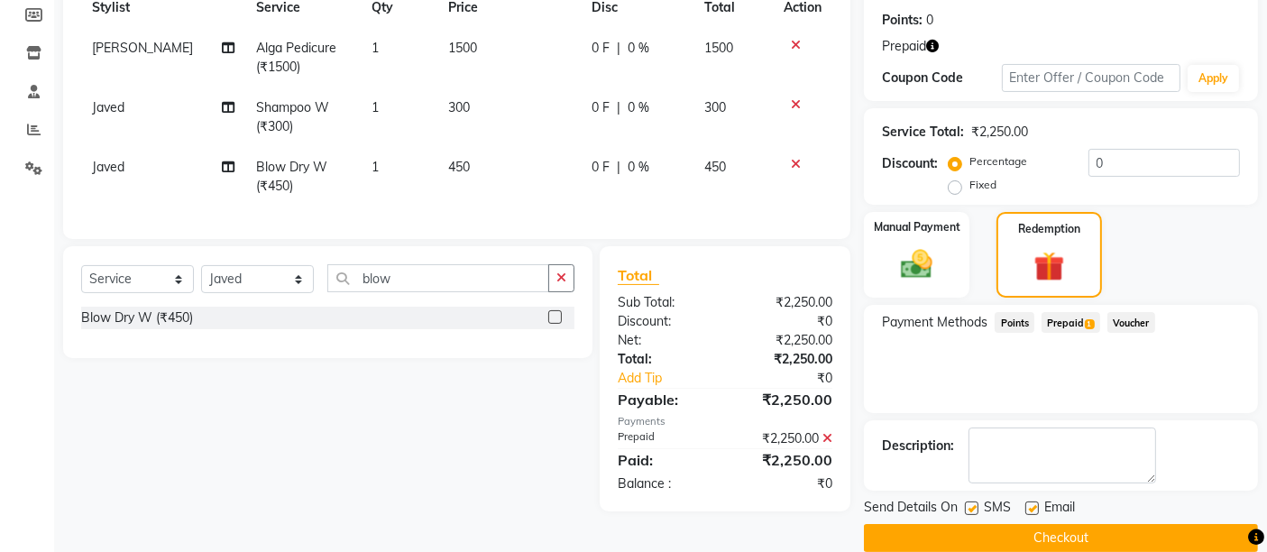
click at [1090, 535] on button "Checkout" at bounding box center [1061, 538] width 394 height 28
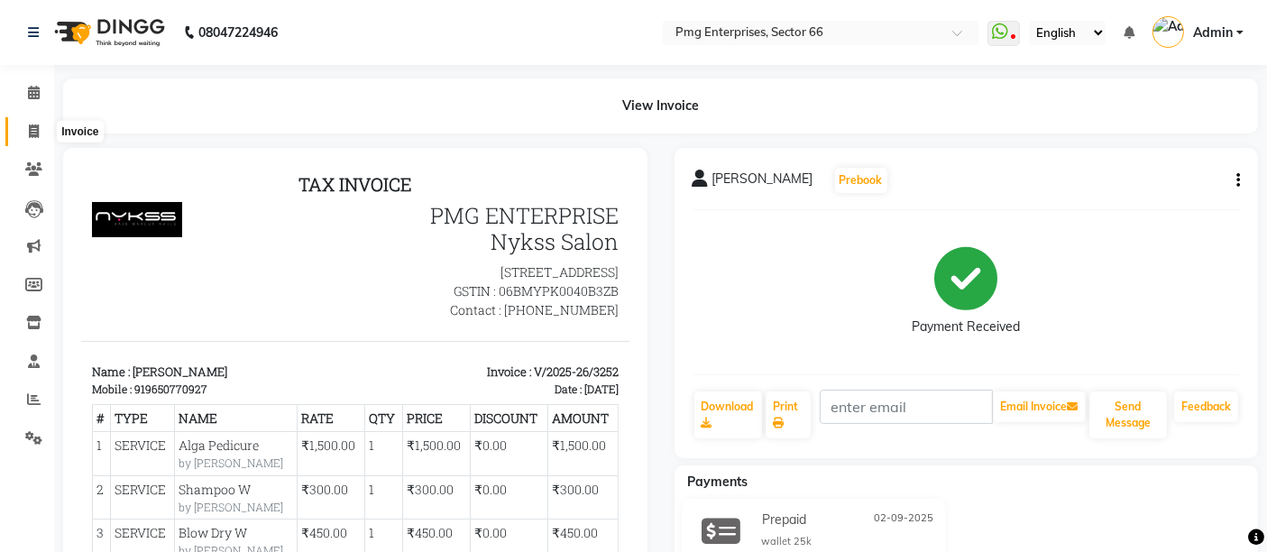
click at [36, 135] on icon at bounding box center [34, 131] width 10 height 14
select select "service"
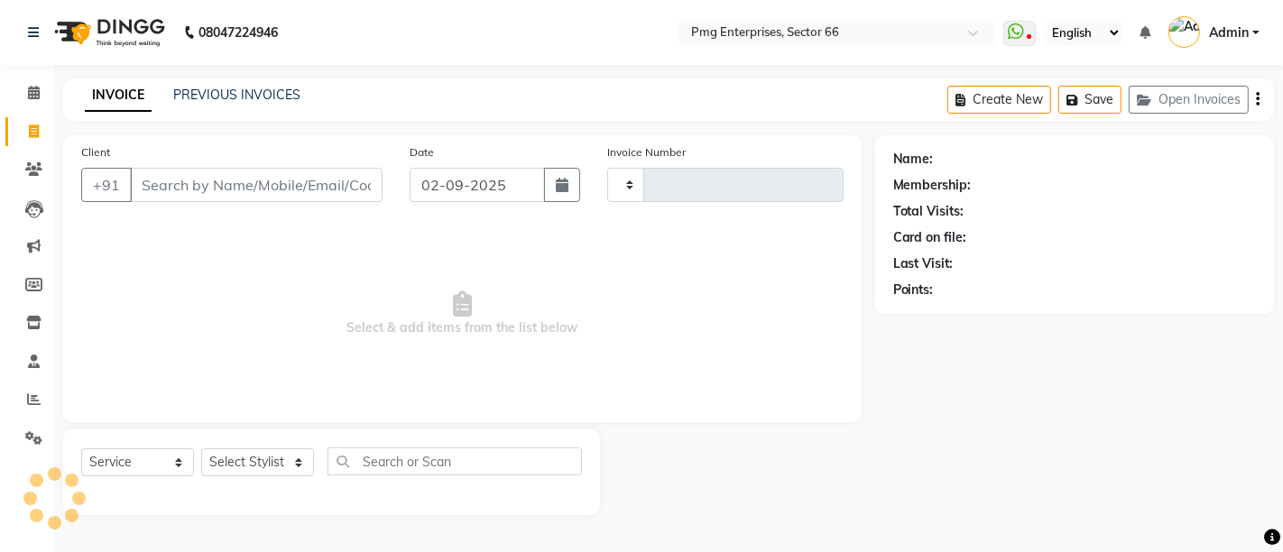
type input "3253"
select select "889"
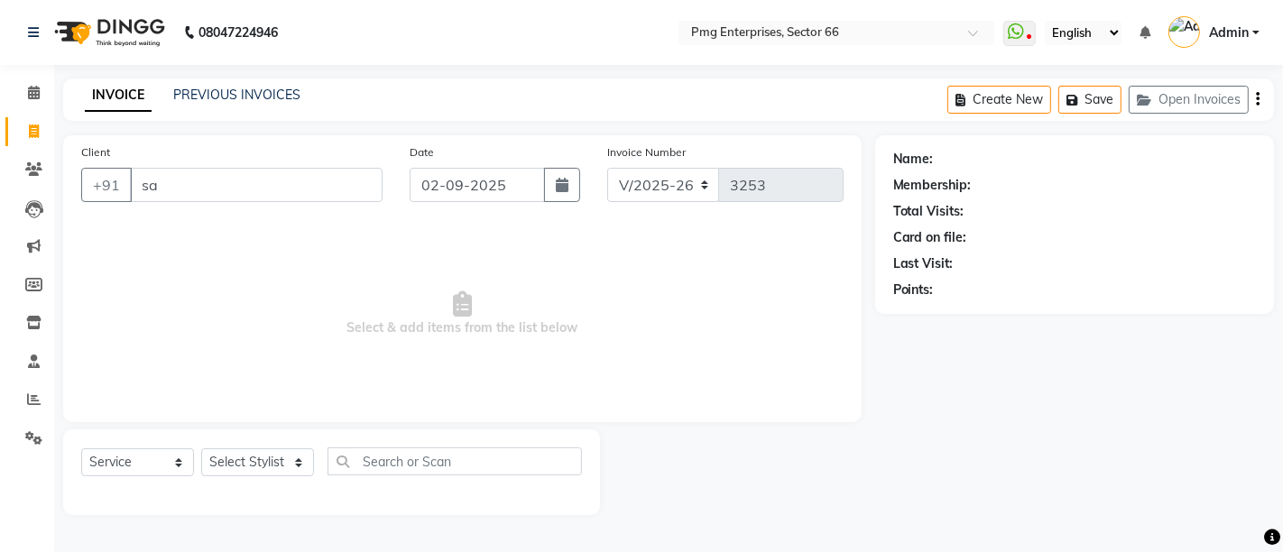
type input "s"
type input "b"
type input "s"
click at [229, 94] on link "PREVIOUS INVOICES" at bounding box center [236, 95] width 127 height 16
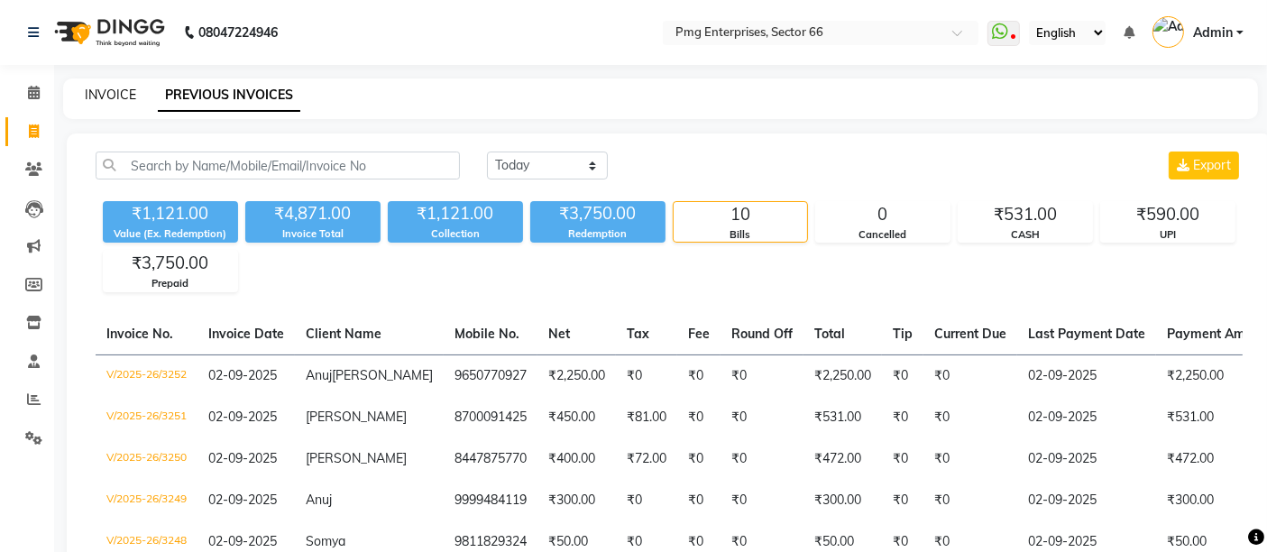
click at [113, 87] on link "INVOICE" at bounding box center [110, 95] width 51 height 16
select select "889"
select select "service"
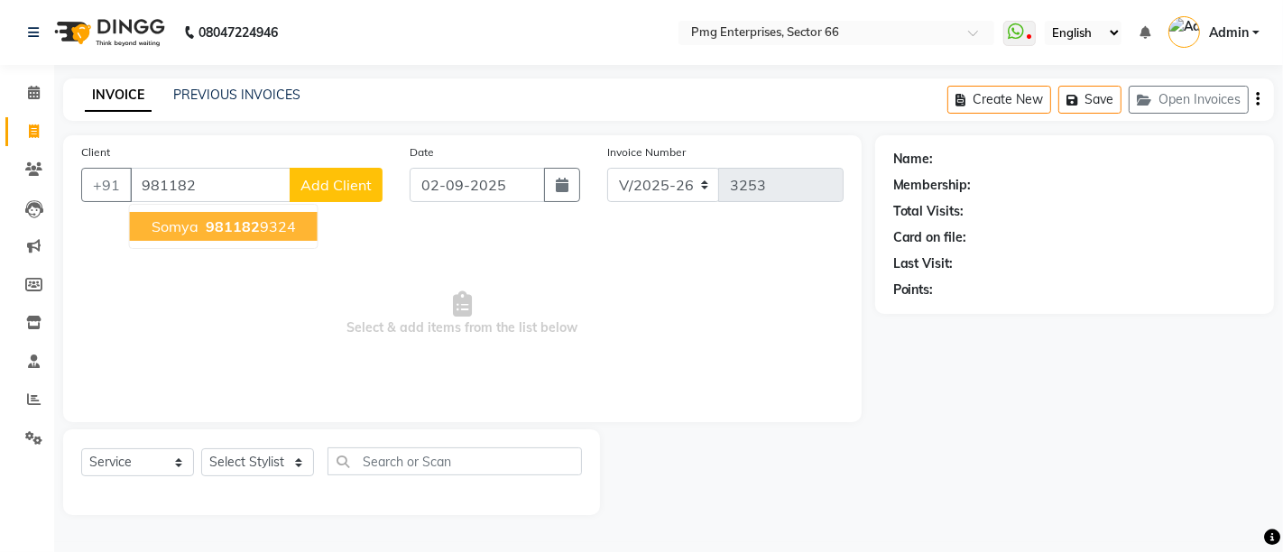
click at [237, 217] on span "981182" at bounding box center [233, 226] width 54 height 18
type input "9811829324"
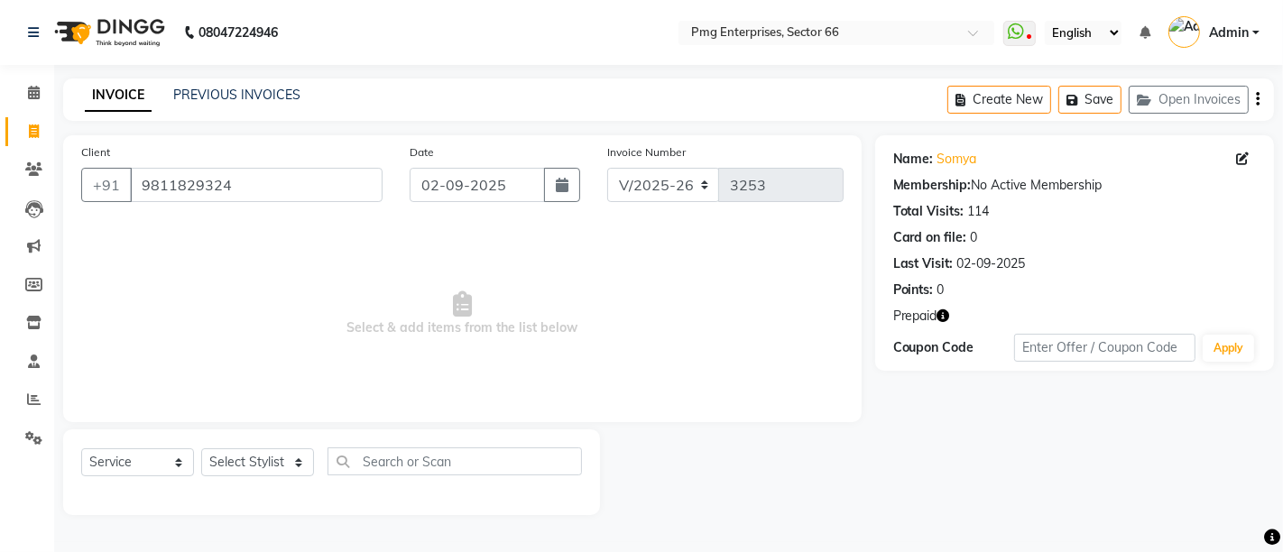
click at [945, 316] on icon "button" at bounding box center [943, 315] width 13 height 13
click at [256, 91] on link "PREVIOUS INVOICES" at bounding box center [236, 95] width 127 height 16
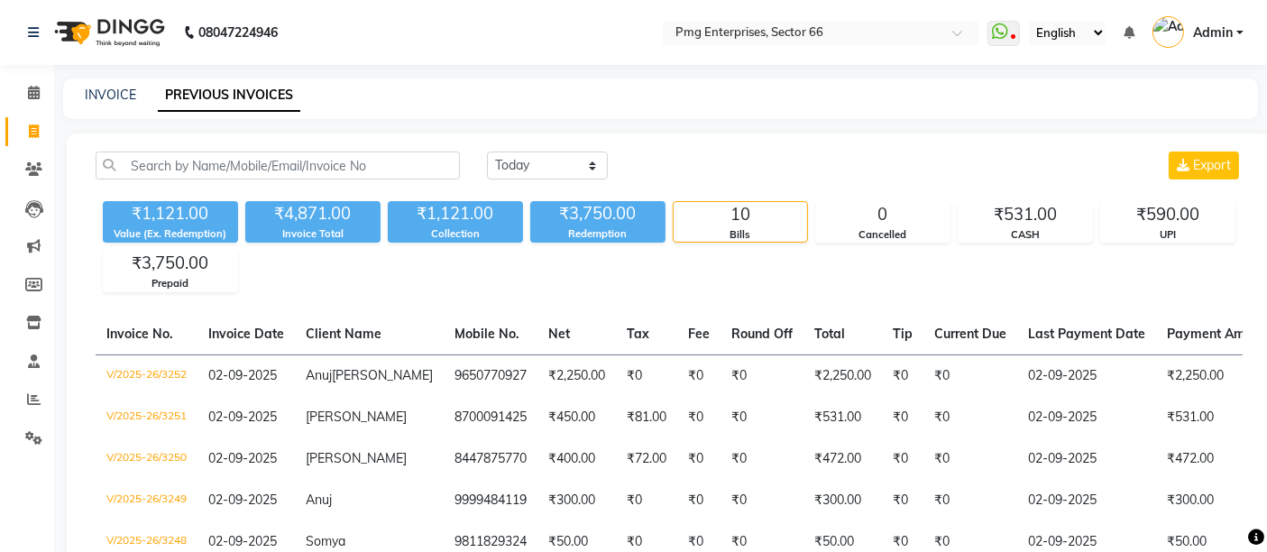
scroll to position [363, 0]
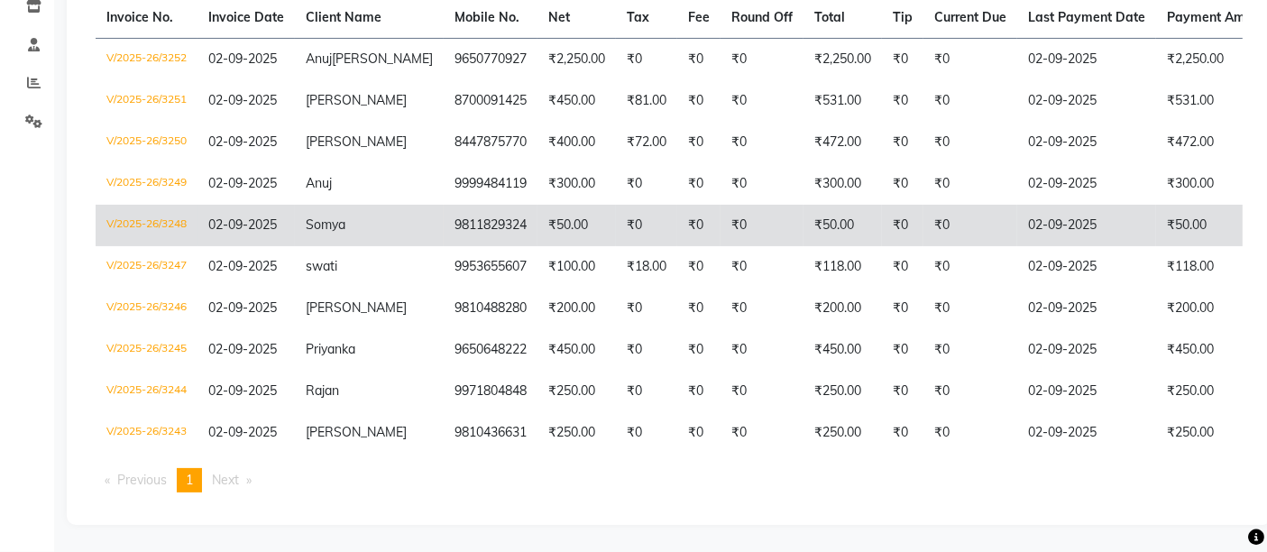
click at [721, 209] on td "₹0" at bounding box center [762, 225] width 83 height 41
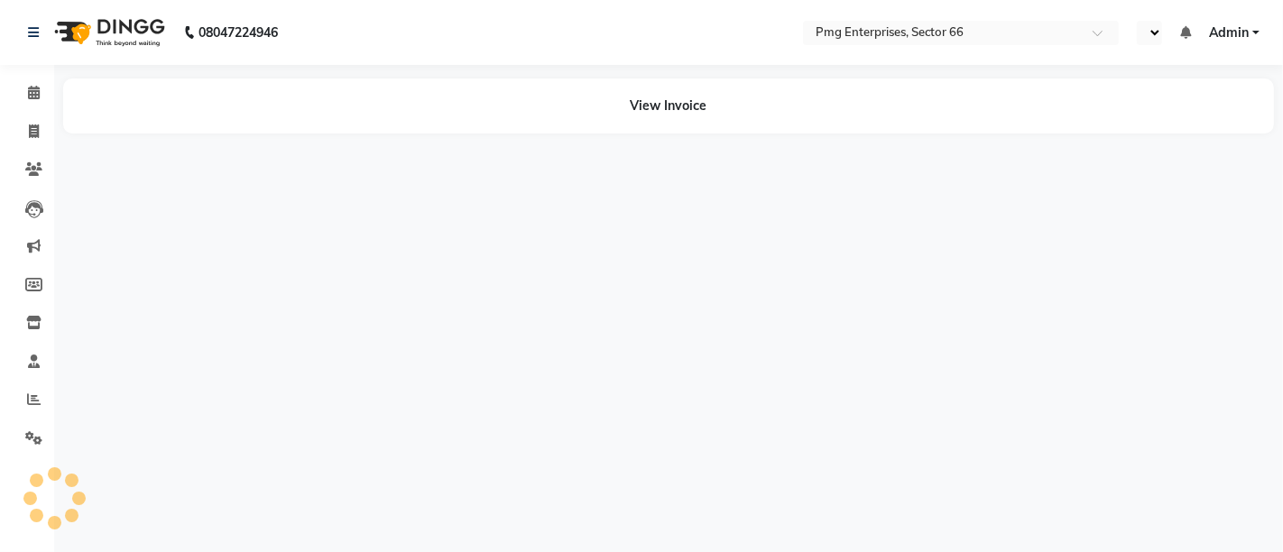
select select "en"
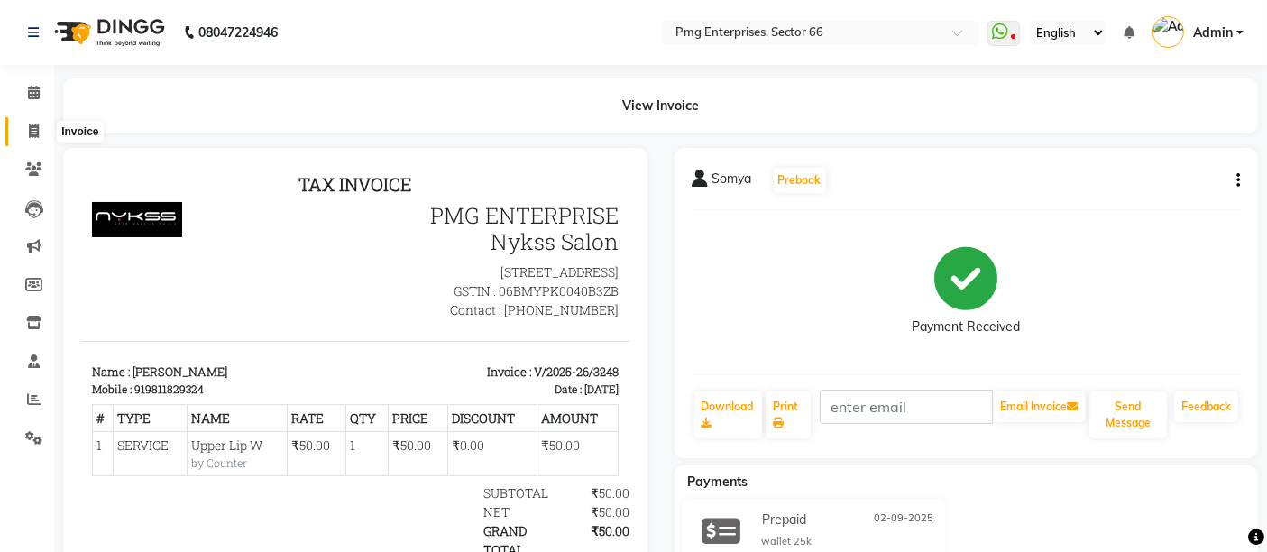
click at [39, 127] on span at bounding box center [34, 132] width 32 height 21
select select "889"
select select "service"
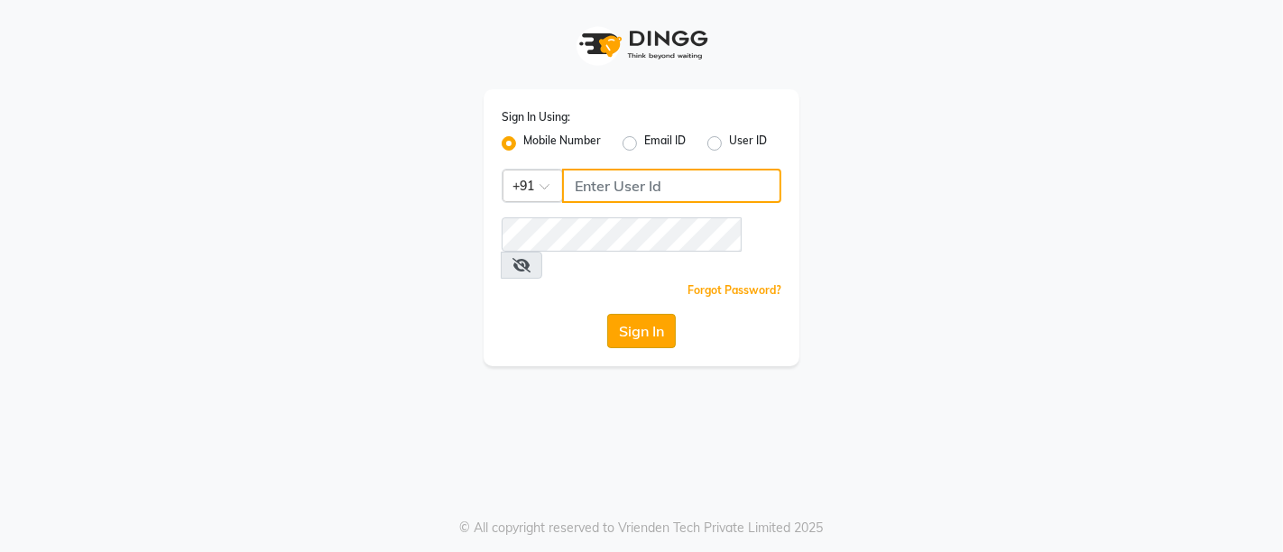
type input "8700091425"
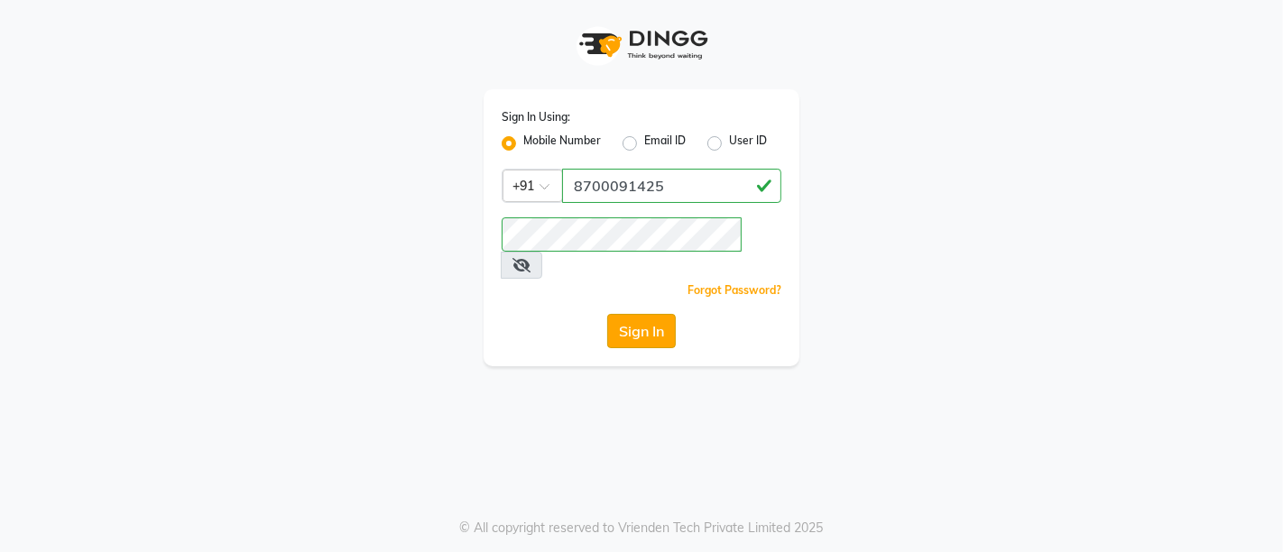
click at [633, 314] on button "Sign In" at bounding box center [641, 331] width 69 height 34
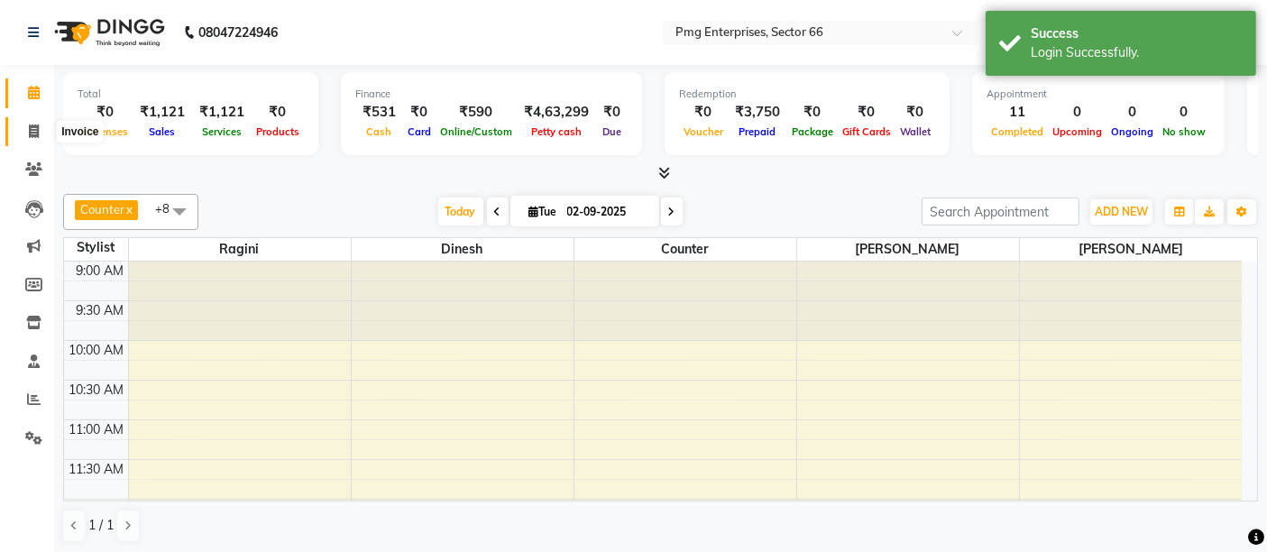
click at [34, 127] on icon at bounding box center [34, 131] width 10 height 14
select select "889"
select select "service"
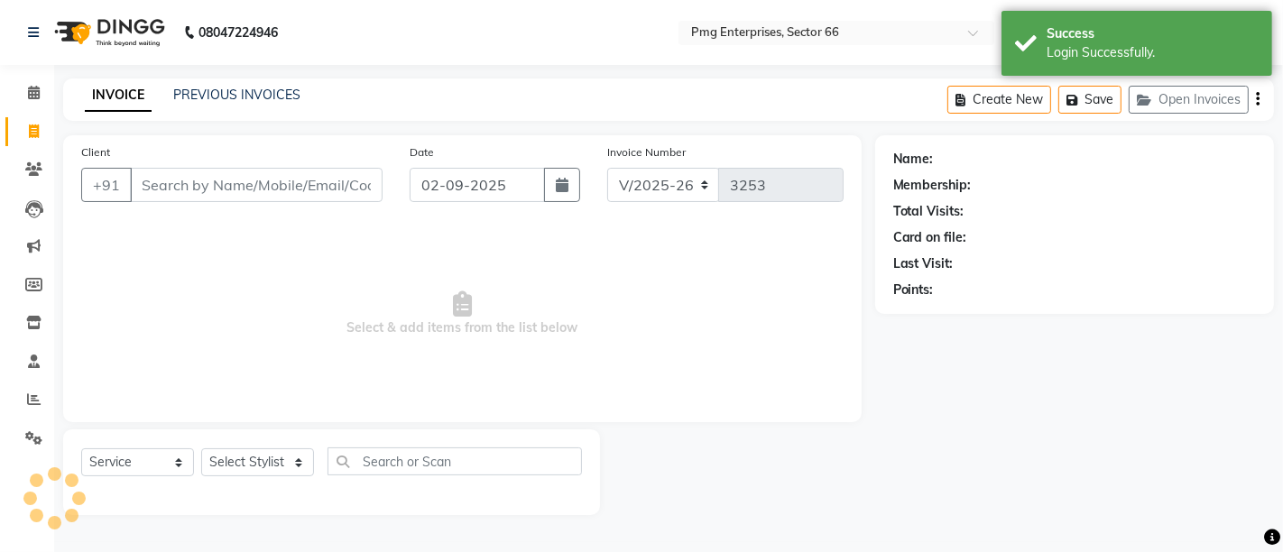
click at [214, 189] on input "Client" at bounding box center [256, 185] width 253 height 34
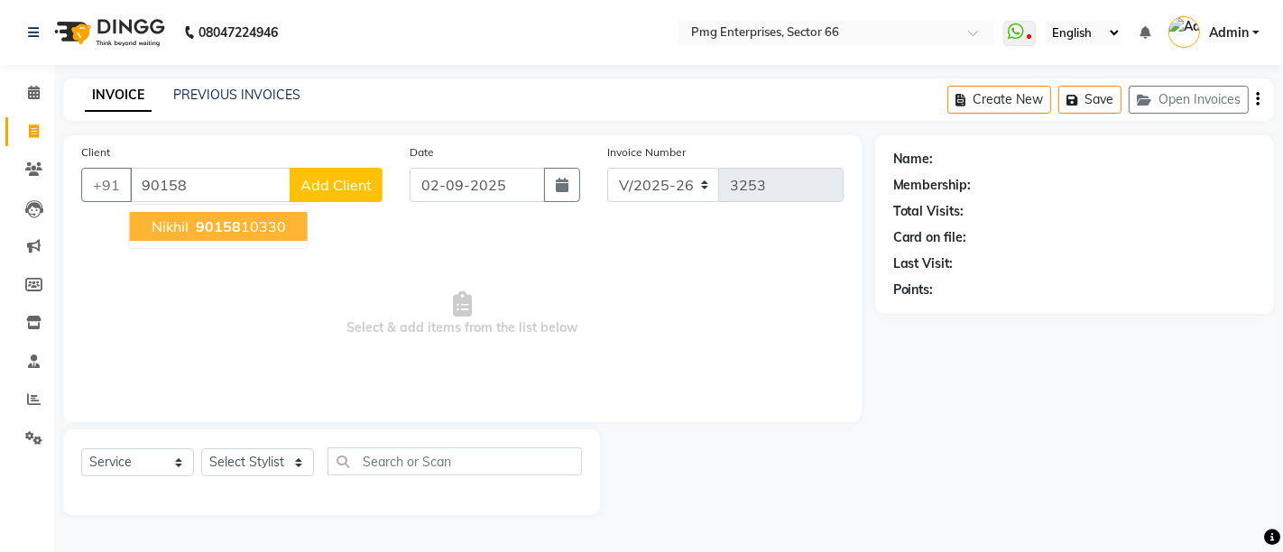
click at [225, 230] on span "90158" at bounding box center [218, 226] width 45 height 18
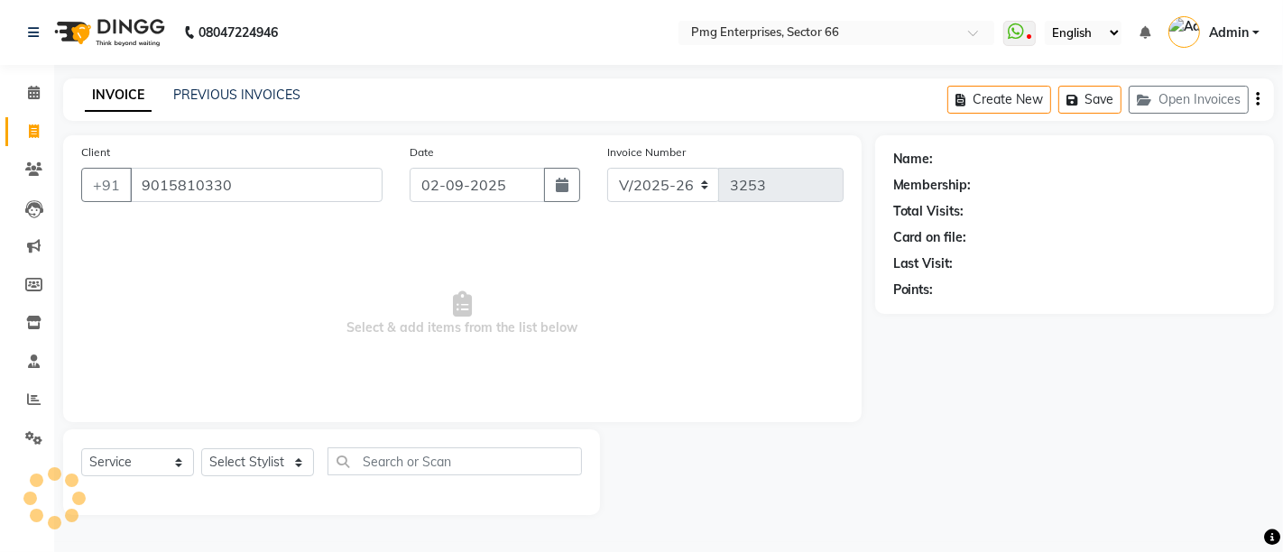
type input "9015810330"
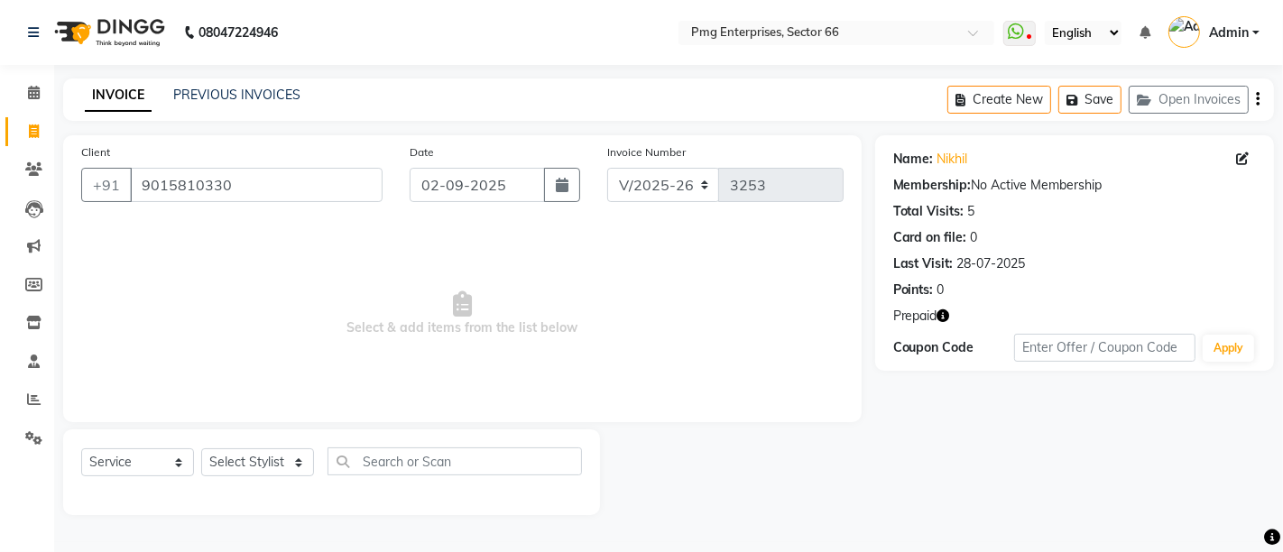
click at [943, 310] on icon "button" at bounding box center [943, 315] width 13 height 13
click at [289, 460] on select "Select Stylist [PERSON_NAME] Counter [PERSON_NAME] [PERSON_NAME] [PERSON_NAME] …" at bounding box center [257, 462] width 113 height 28
select select "78814"
click at [201, 448] on select "Select Stylist [PERSON_NAME] Counter [PERSON_NAME] [PERSON_NAME] [PERSON_NAME] …" at bounding box center [257, 462] width 113 height 28
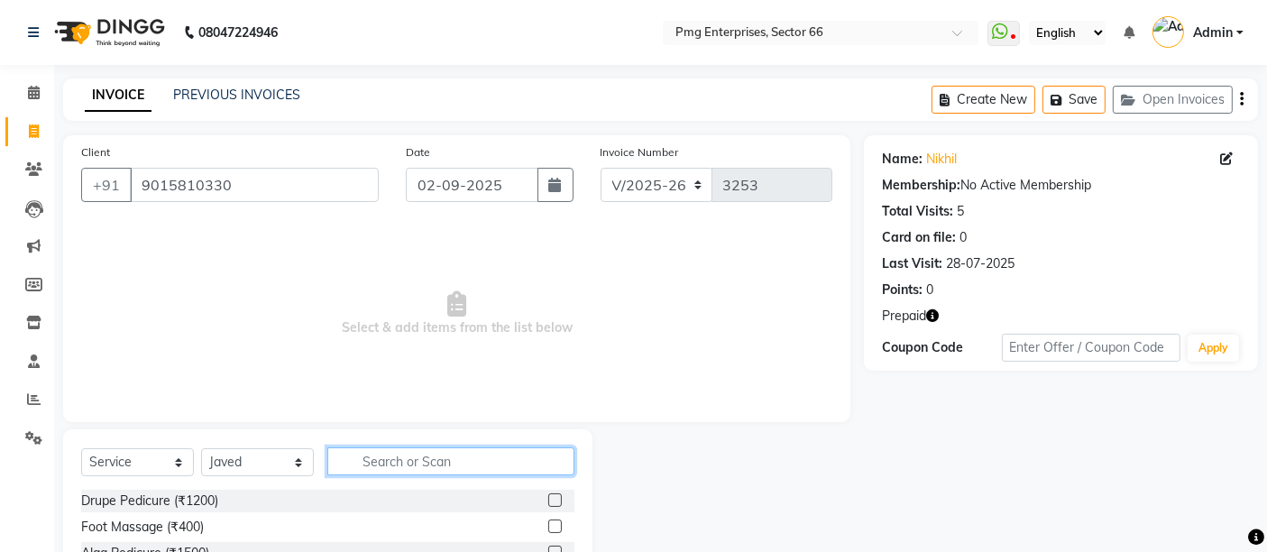
click at [431, 468] on input "text" at bounding box center [450, 461] width 247 height 28
type input "shave"
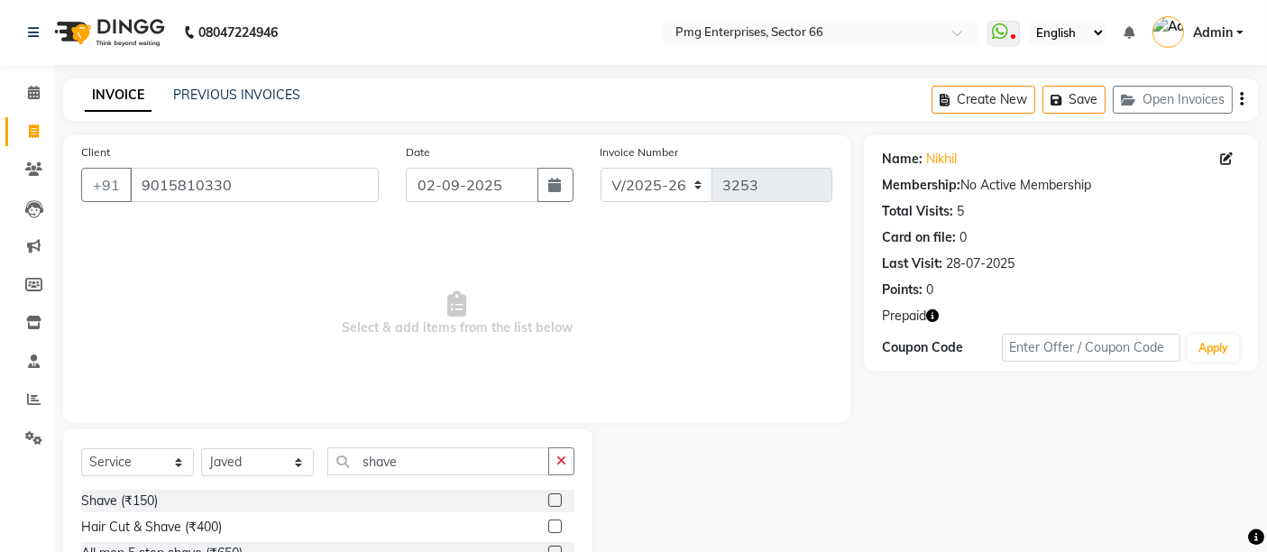
click at [559, 501] on label at bounding box center [555, 500] width 14 height 14
click at [559, 501] on input "checkbox" at bounding box center [554, 501] width 12 height 12
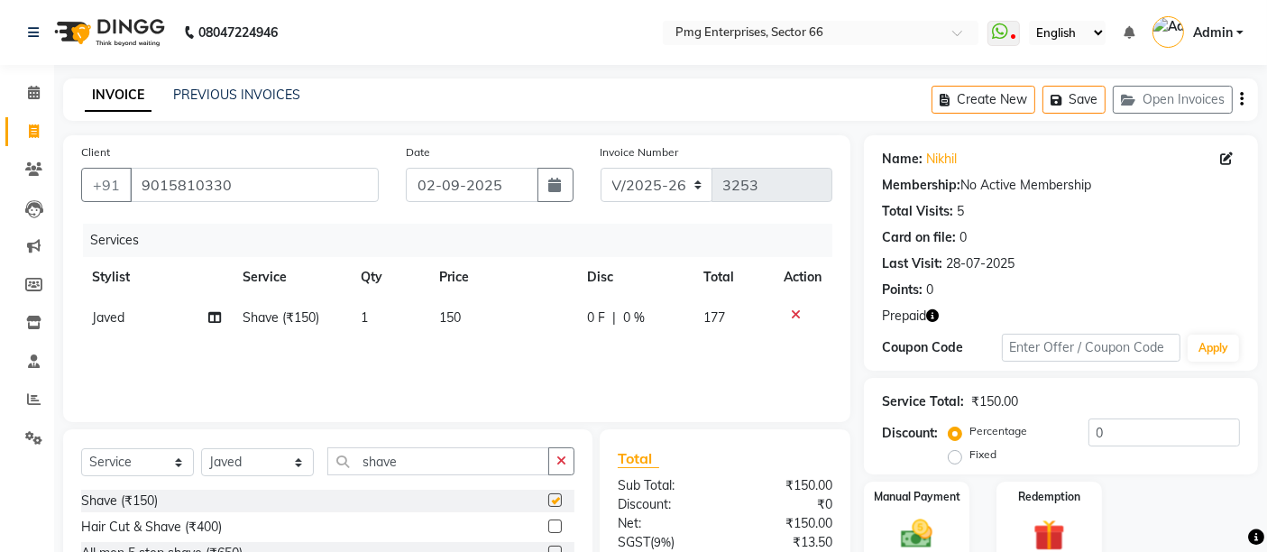
checkbox input "false"
click at [1061, 509] on div "Redemption" at bounding box center [1049, 524] width 109 height 88
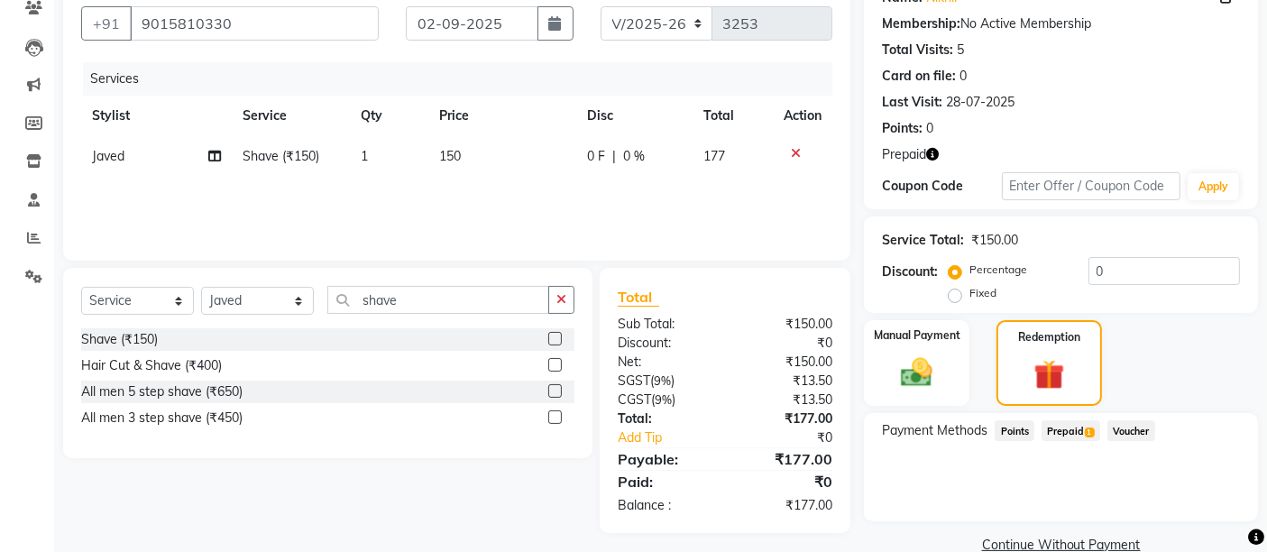
scroll to position [193, 0]
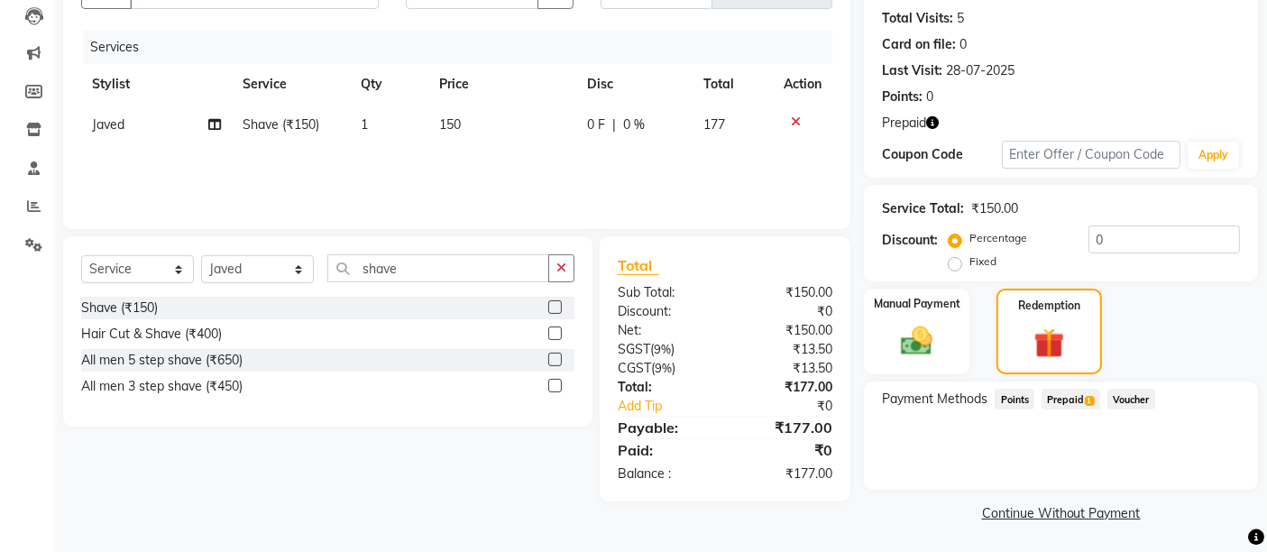
click at [1076, 401] on span "Prepaid 1" at bounding box center [1071, 399] width 59 height 21
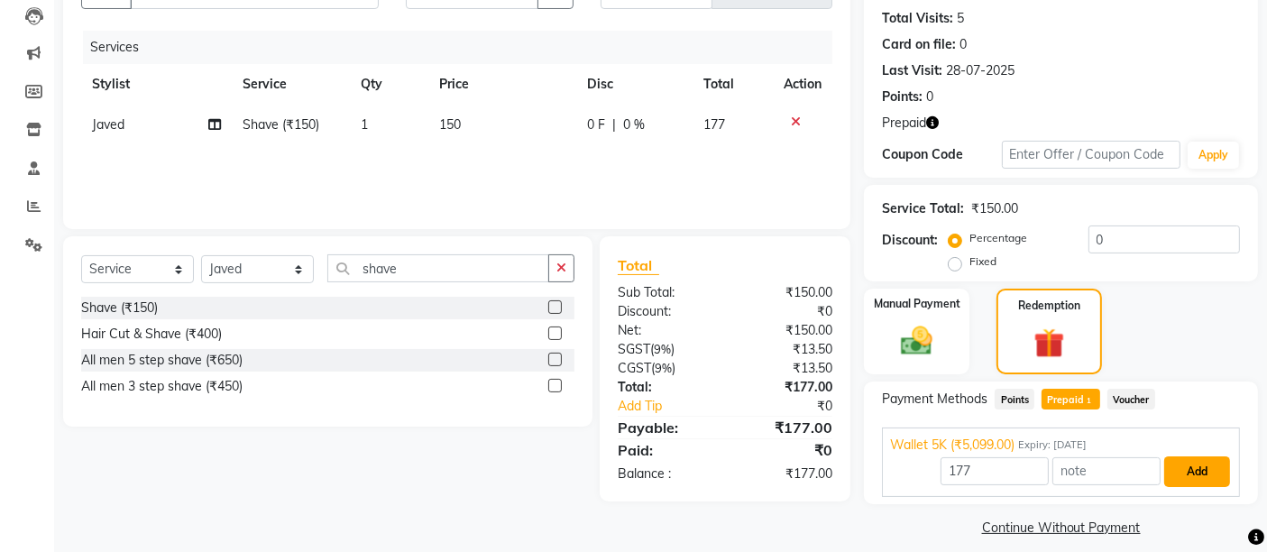
click at [1221, 474] on button "Add" at bounding box center [1197, 471] width 66 height 31
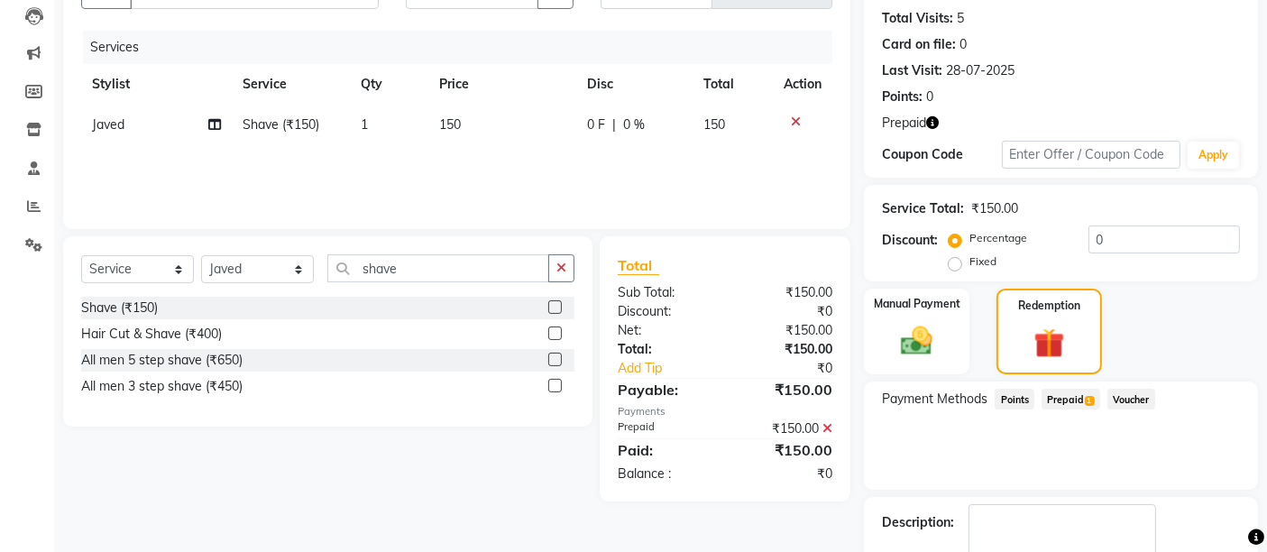
scroll to position [294, 0]
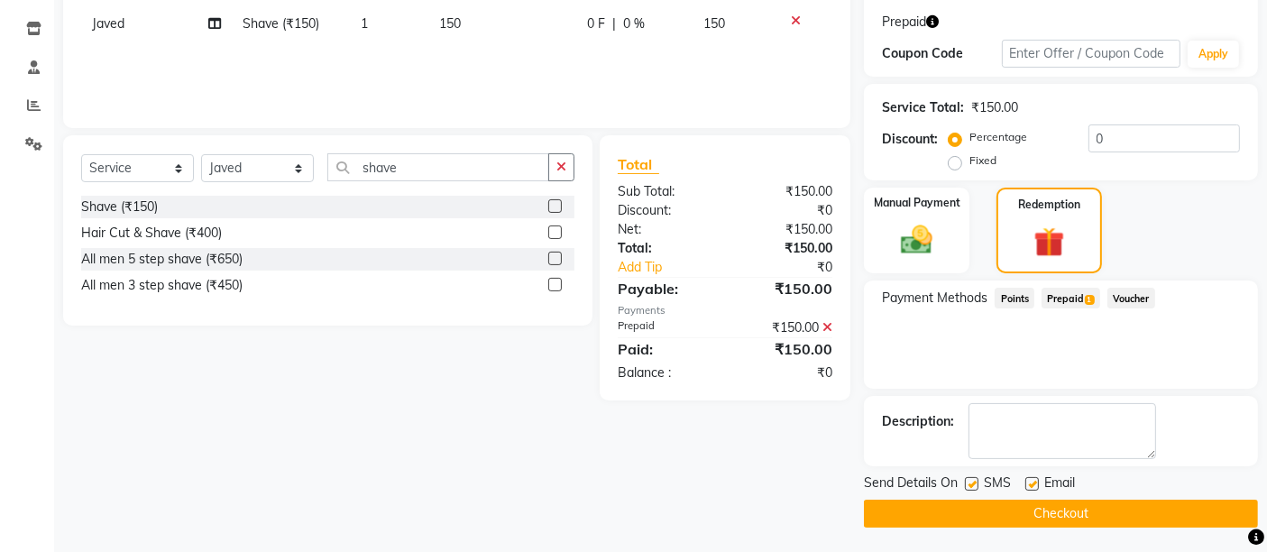
click at [1062, 509] on button "Checkout" at bounding box center [1061, 514] width 394 height 28
